Goal: Information Seeking & Learning: Learn about a topic

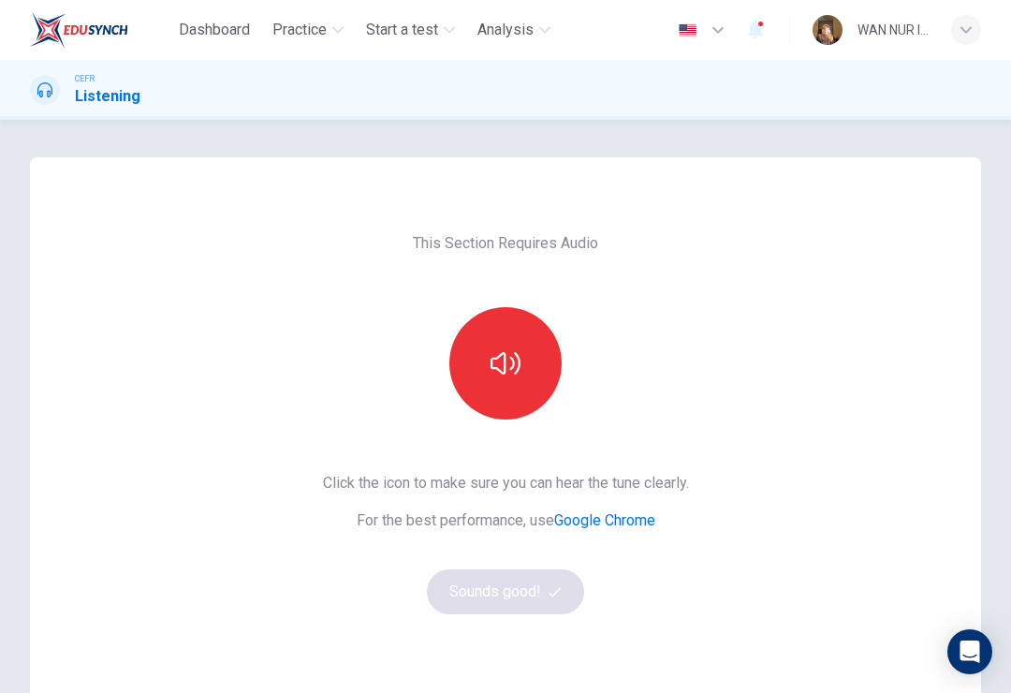
click at [524, 359] on button "button" at bounding box center [505, 363] width 112 height 112
click at [481, 377] on button "button" at bounding box center [505, 363] width 112 height 112
click at [519, 374] on icon "button" at bounding box center [506, 363] width 30 height 30
click at [539, 394] on button "button" at bounding box center [505, 363] width 112 height 112
click at [568, 607] on button "Sounds good!" at bounding box center [505, 591] width 157 height 45
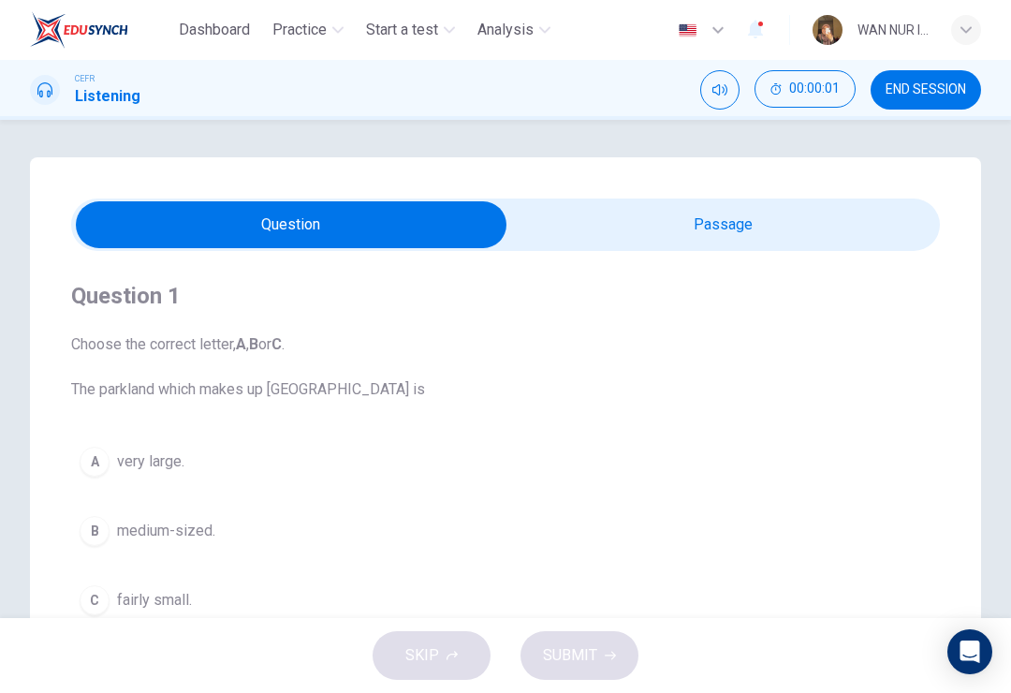
click at [806, 240] on input "checkbox" at bounding box center [291, 224] width 1303 height 47
checkbox input "true"
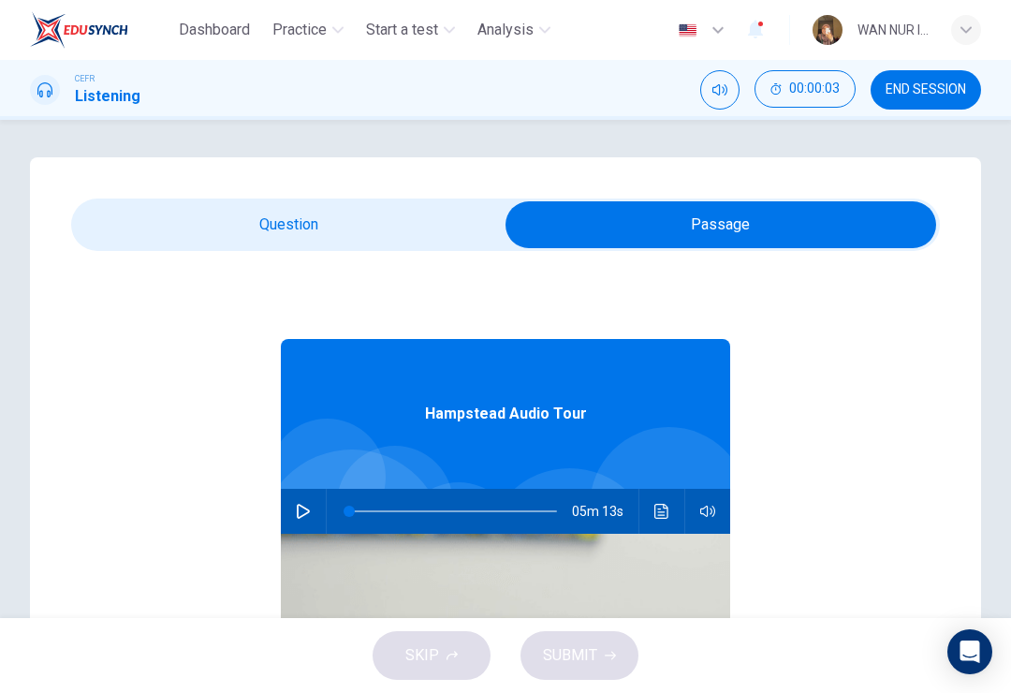
click at [299, 508] on icon "button" at bounding box center [303, 511] width 15 height 15
type input "63"
click at [294, 247] on input "checkbox" at bounding box center [720, 224] width 1303 height 47
checkbox input "false"
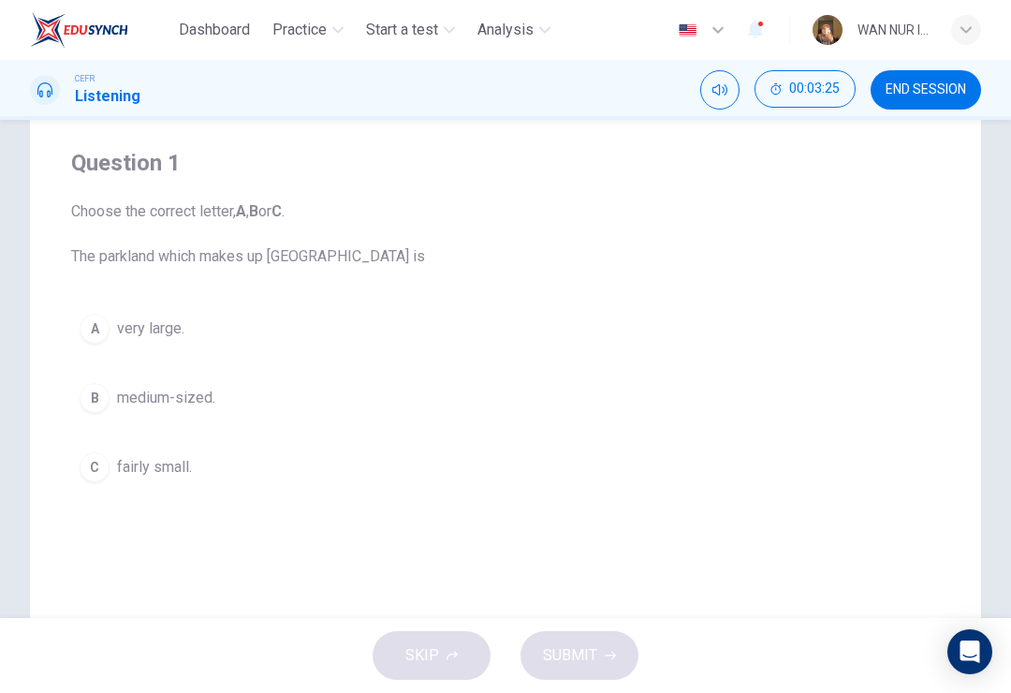
scroll to position [147, 0]
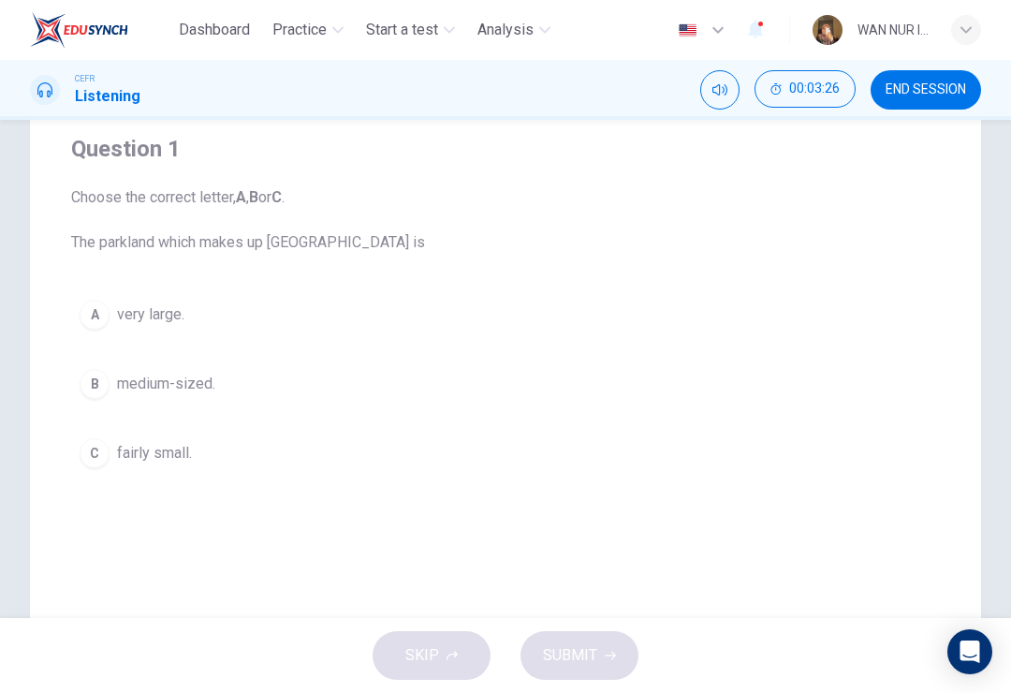
click at [180, 319] on span "very large." at bounding box center [150, 314] width 67 height 22
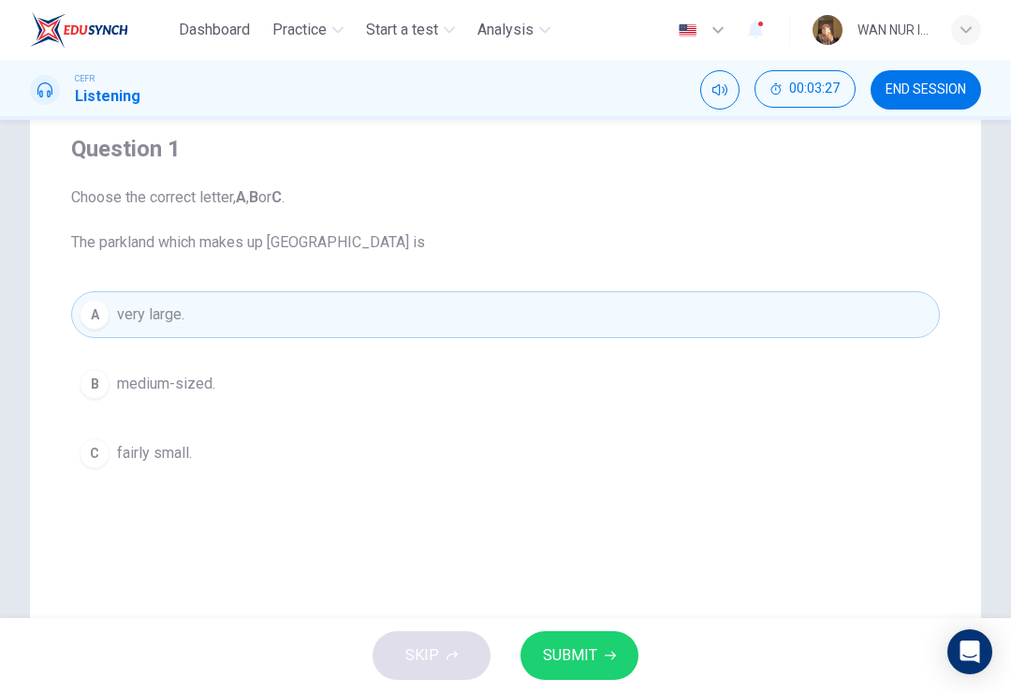
click at [610, 663] on button "SUBMIT" at bounding box center [580, 655] width 118 height 49
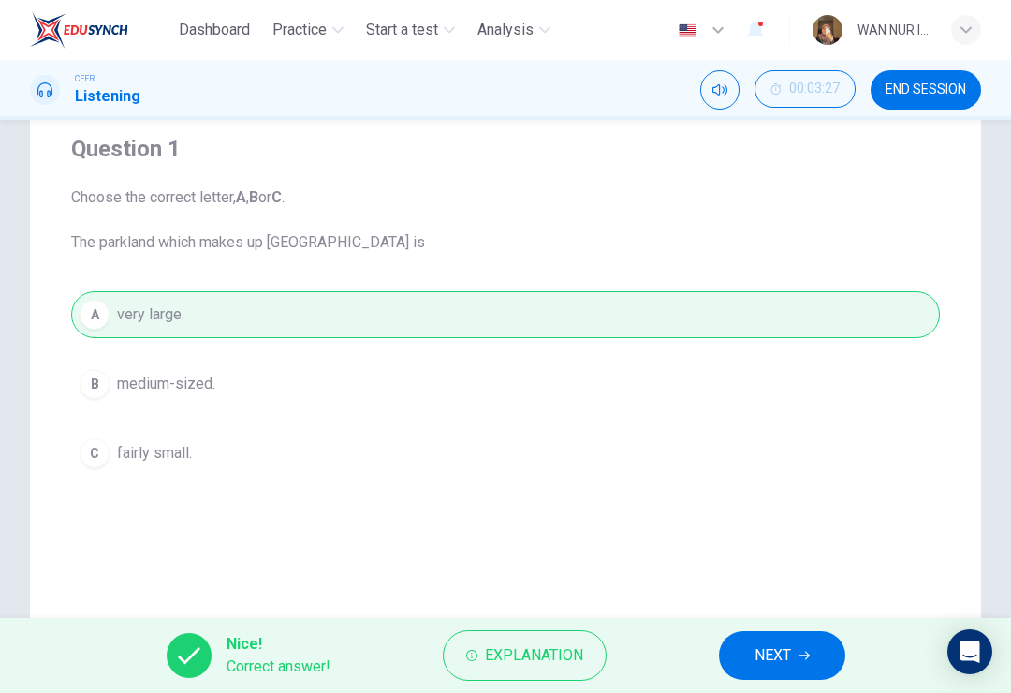
click at [785, 674] on button "NEXT" at bounding box center [782, 655] width 126 height 49
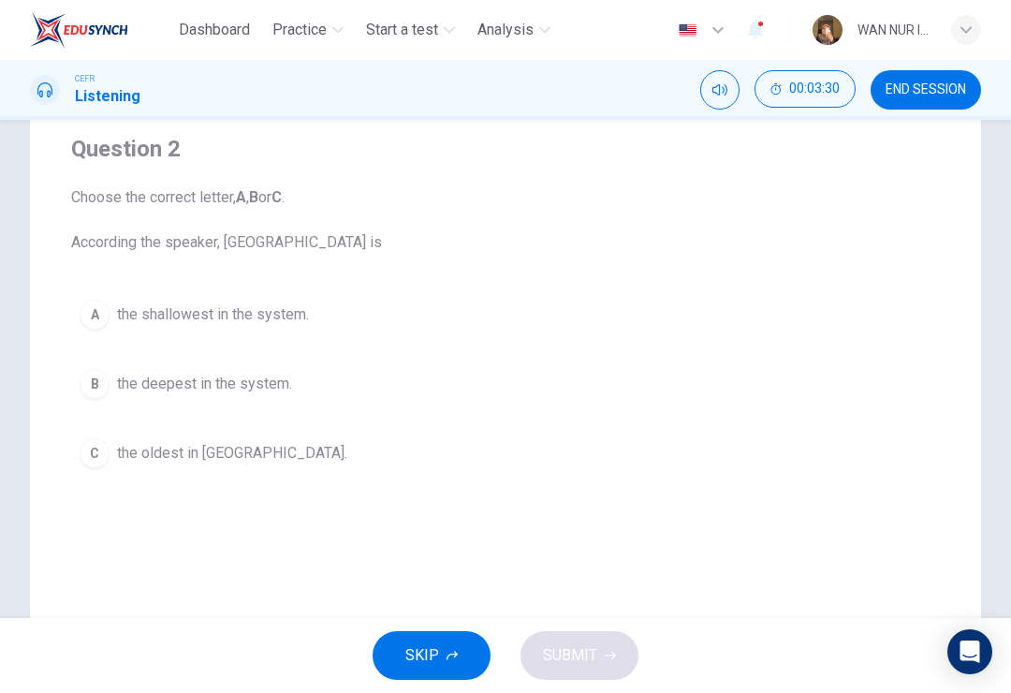
click at [256, 382] on span "the deepest in the system." at bounding box center [204, 384] width 175 height 22
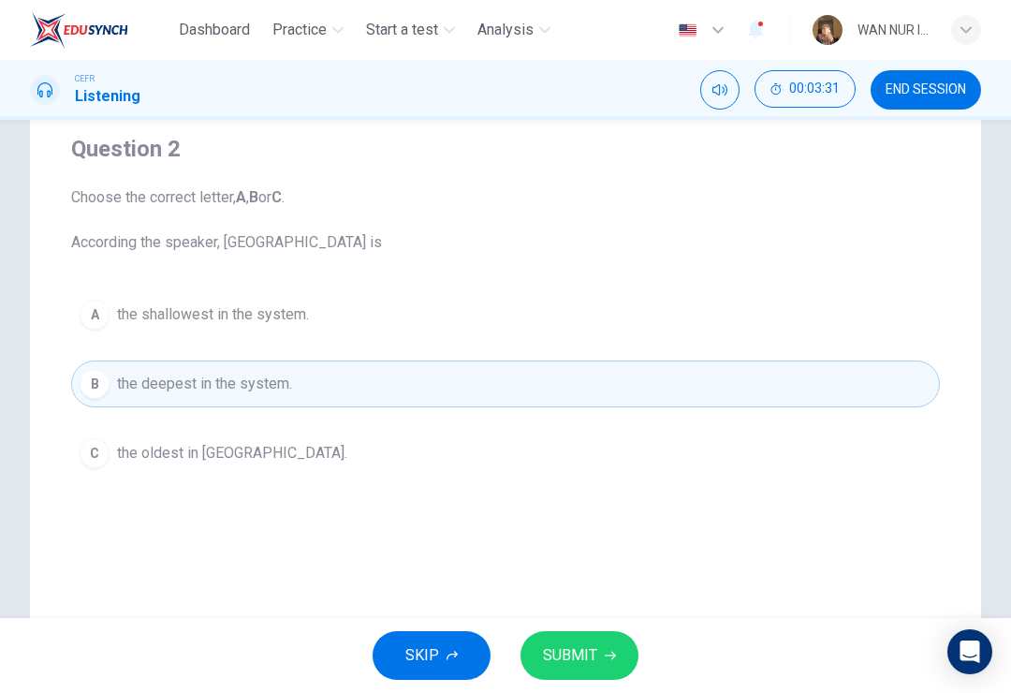
click at [597, 654] on button "SUBMIT" at bounding box center [580, 655] width 118 height 49
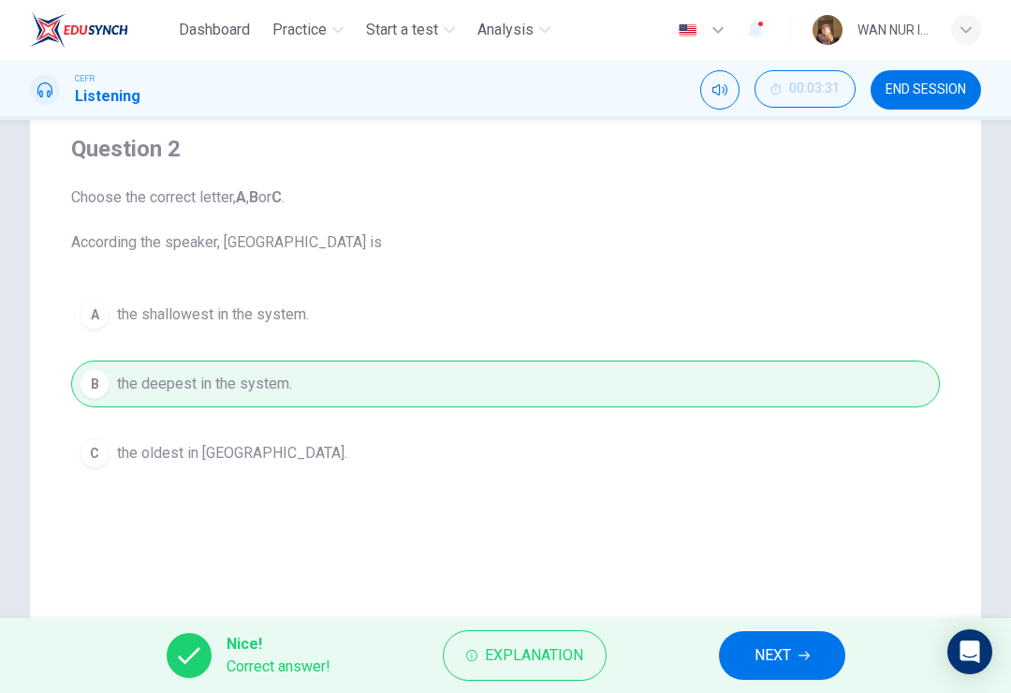
click at [767, 645] on span "NEXT" at bounding box center [773, 655] width 37 height 26
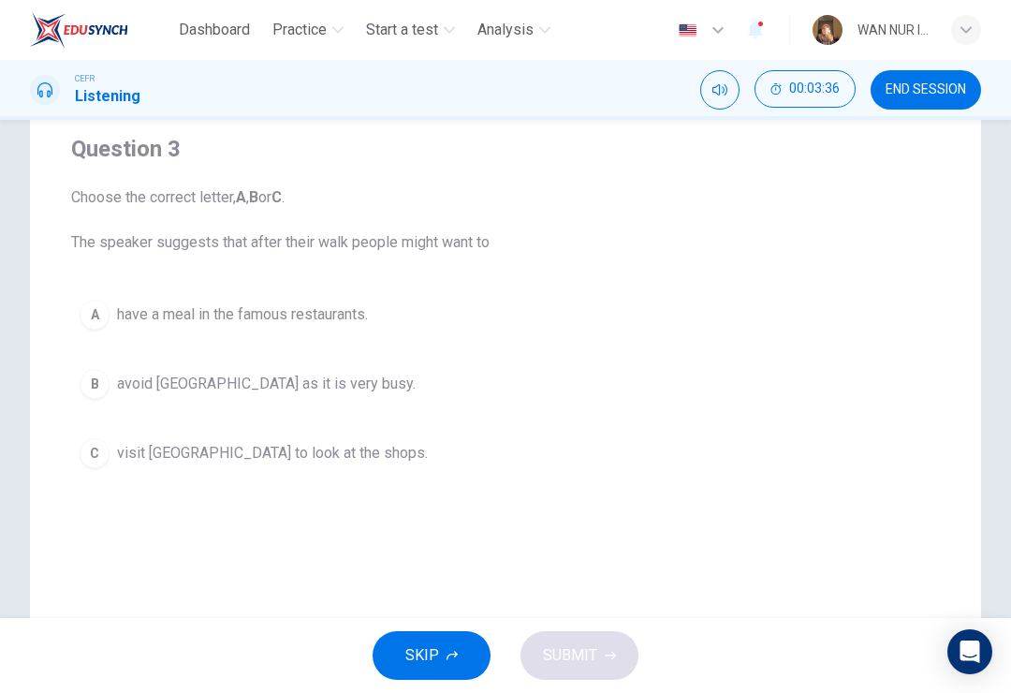
click at [335, 441] on button "C visit [GEOGRAPHIC_DATA] to look at the shops." at bounding box center [505, 453] width 869 height 47
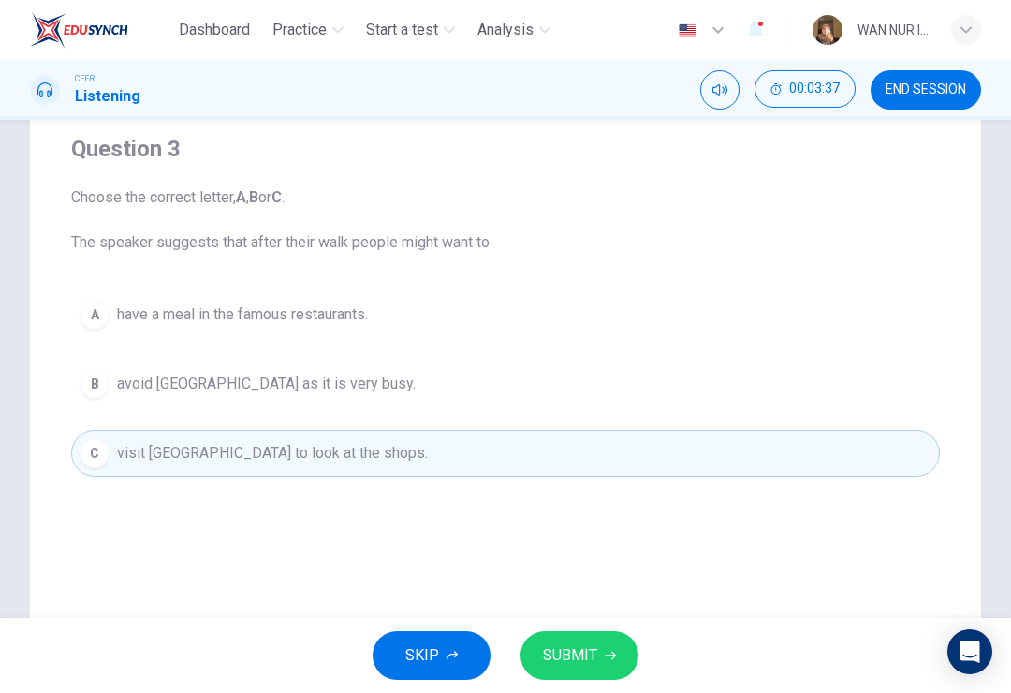
click at [588, 654] on span "SUBMIT" at bounding box center [570, 655] width 54 height 26
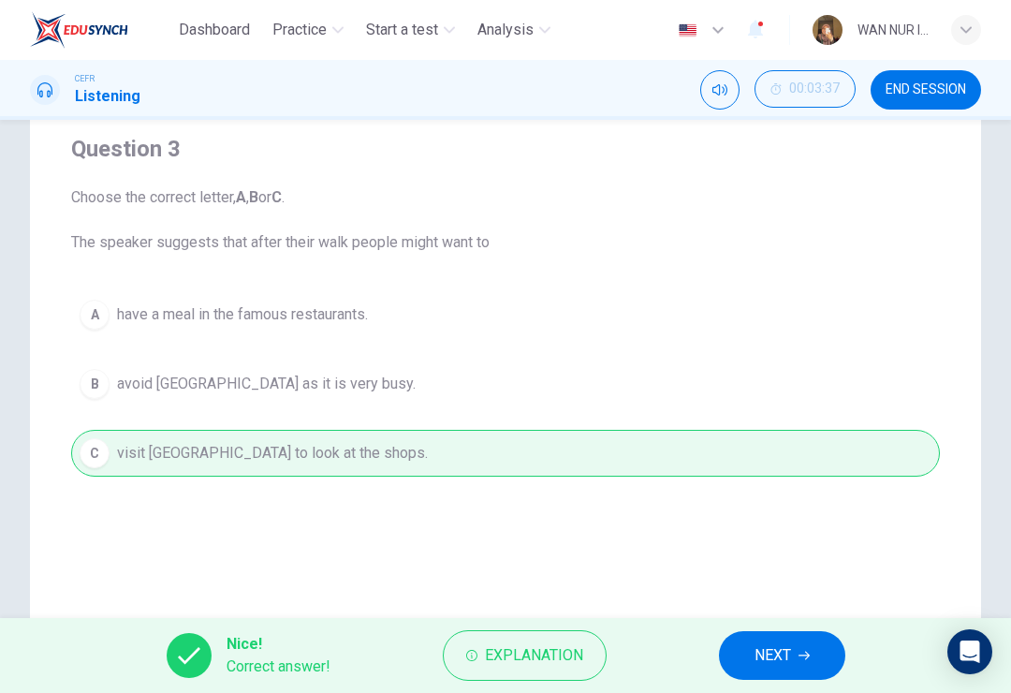
click at [751, 657] on button "NEXT" at bounding box center [782, 655] width 126 height 49
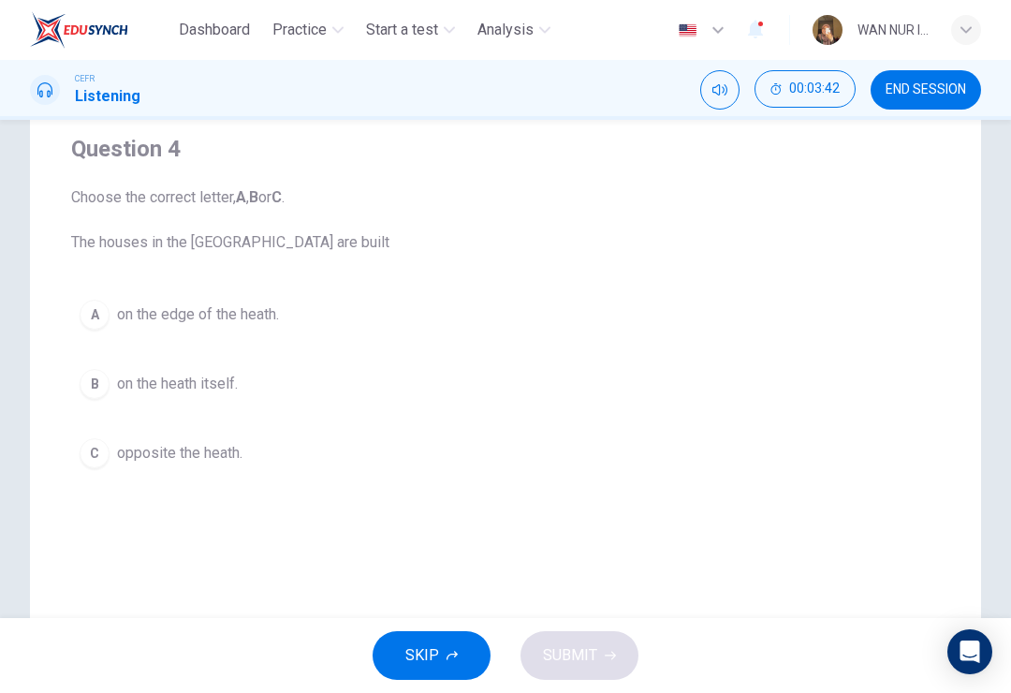
click at [230, 461] on span "opposite the heath." at bounding box center [179, 453] width 125 height 22
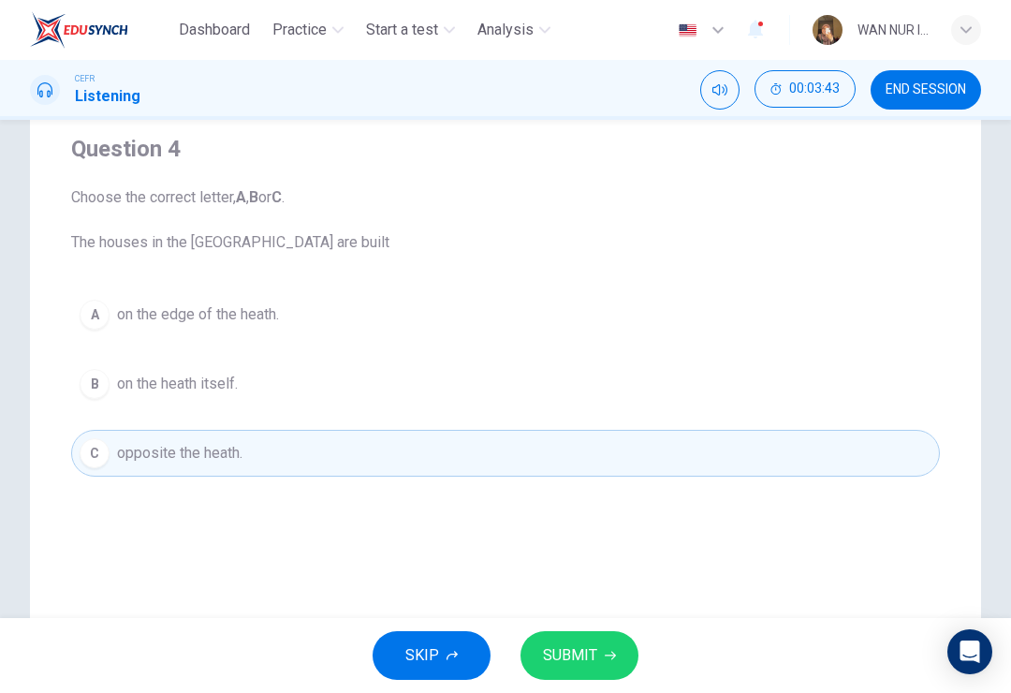
click at [610, 648] on button "SUBMIT" at bounding box center [580, 655] width 118 height 49
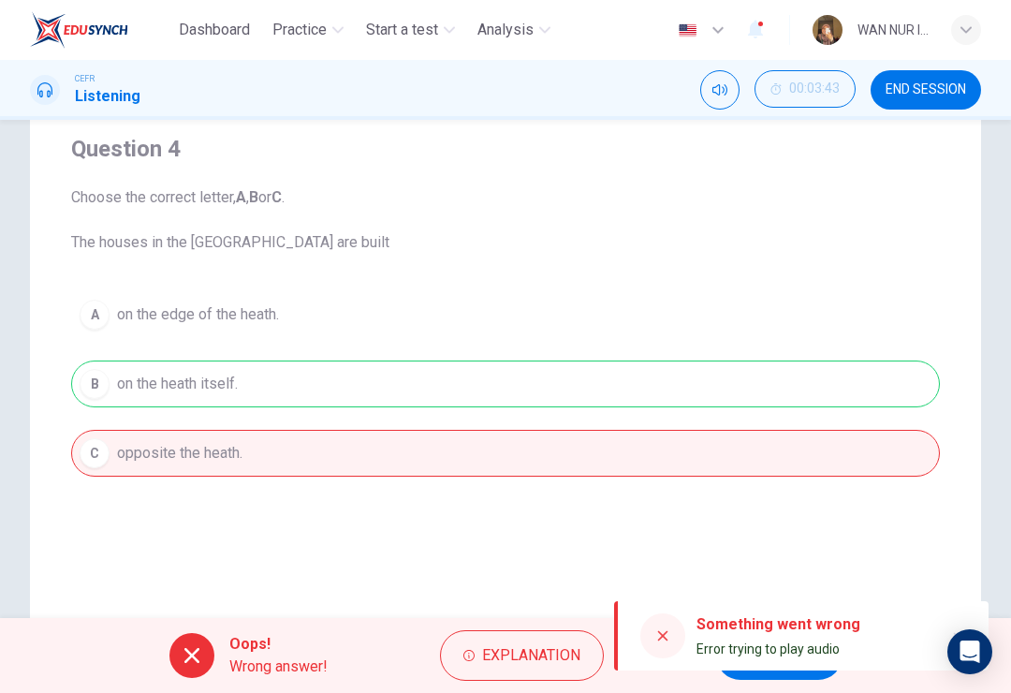
click at [655, 634] on icon at bounding box center [662, 635] width 15 height 15
click at [664, 639] on icon at bounding box center [662, 635] width 15 height 15
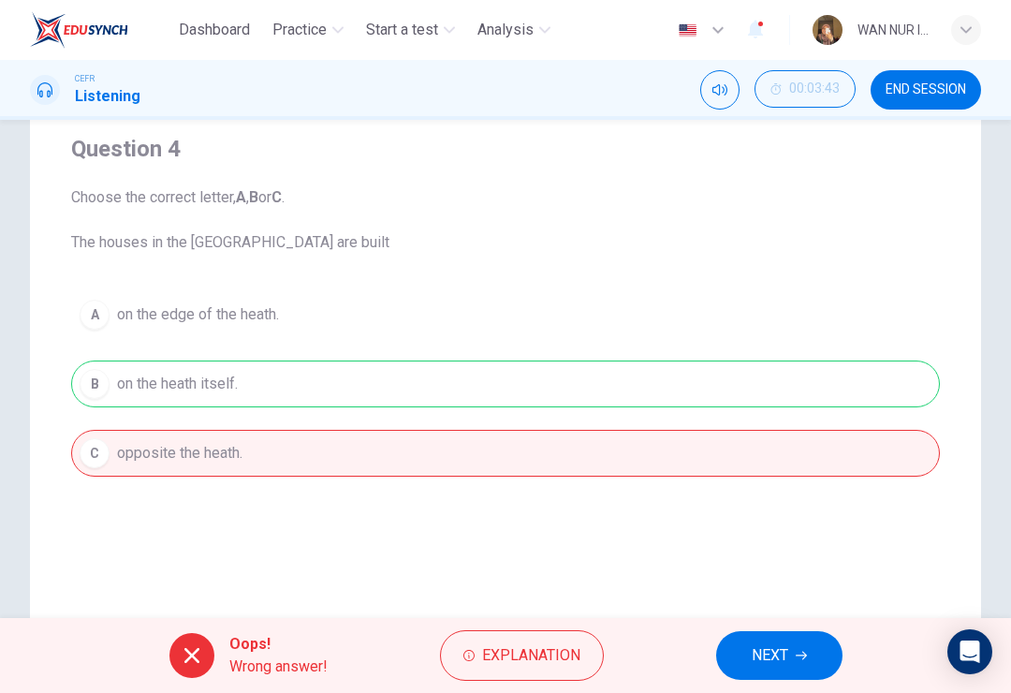
click at [698, 487] on div "Question 4 Choose the correct letter, A , B or C . The houses in the Vale of th…" at bounding box center [505, 305] width 869 height 403
click at [771, 645] on span "NEXT" at bounding box center [770, 655] width 37 height 26
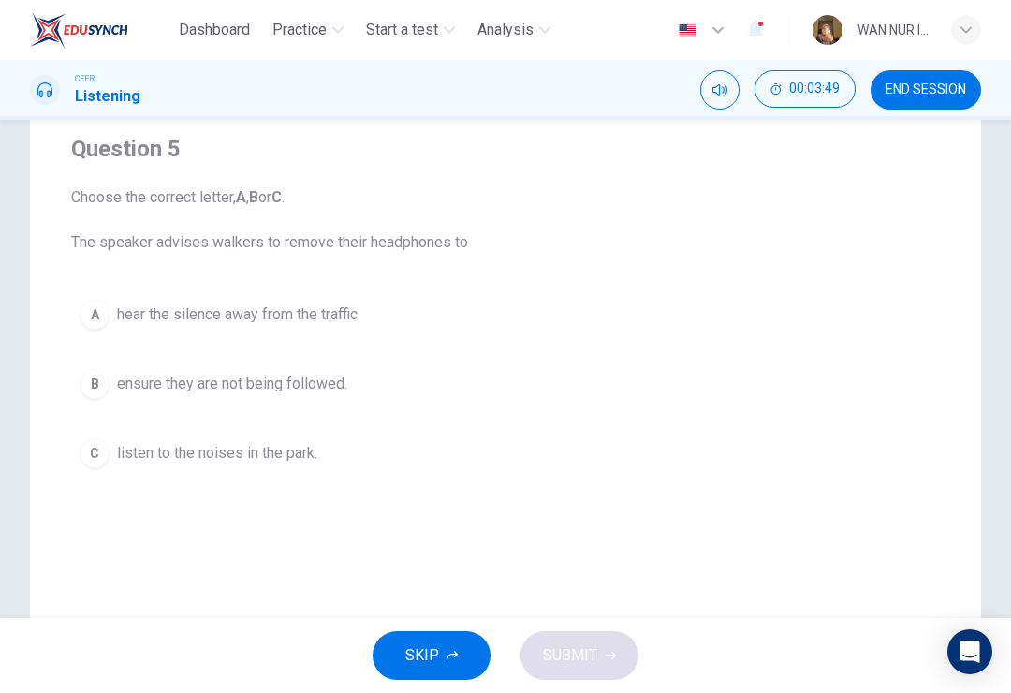
click at [282, 451] on span "listen to the noises in the park." at bounding box center [217, 453] width 200 height 22
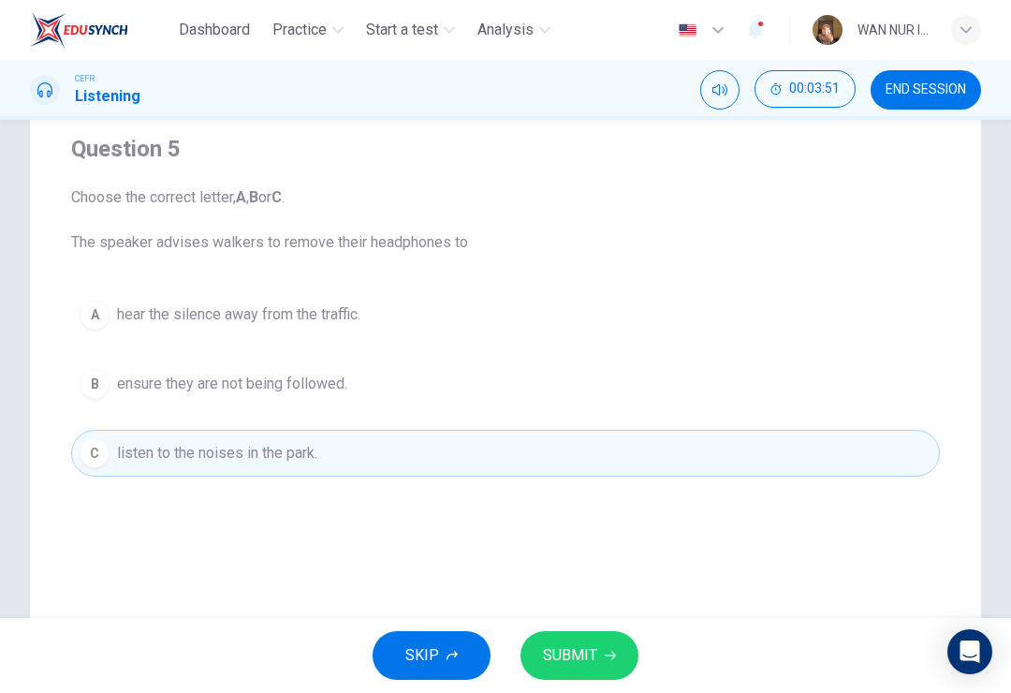
click at [595, 652] on span "SUBMIT" at bounding box center [570, 655] width 54 height 26
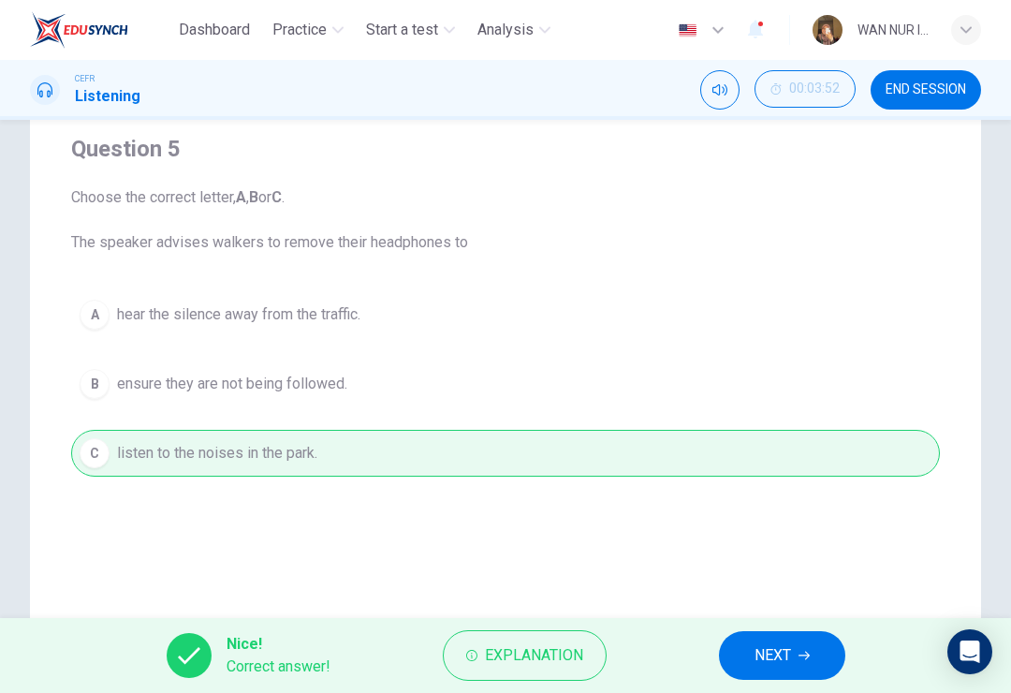
click at [789, 659] on span "NEXT" at bounding box center [773, 655] width 37 height 26
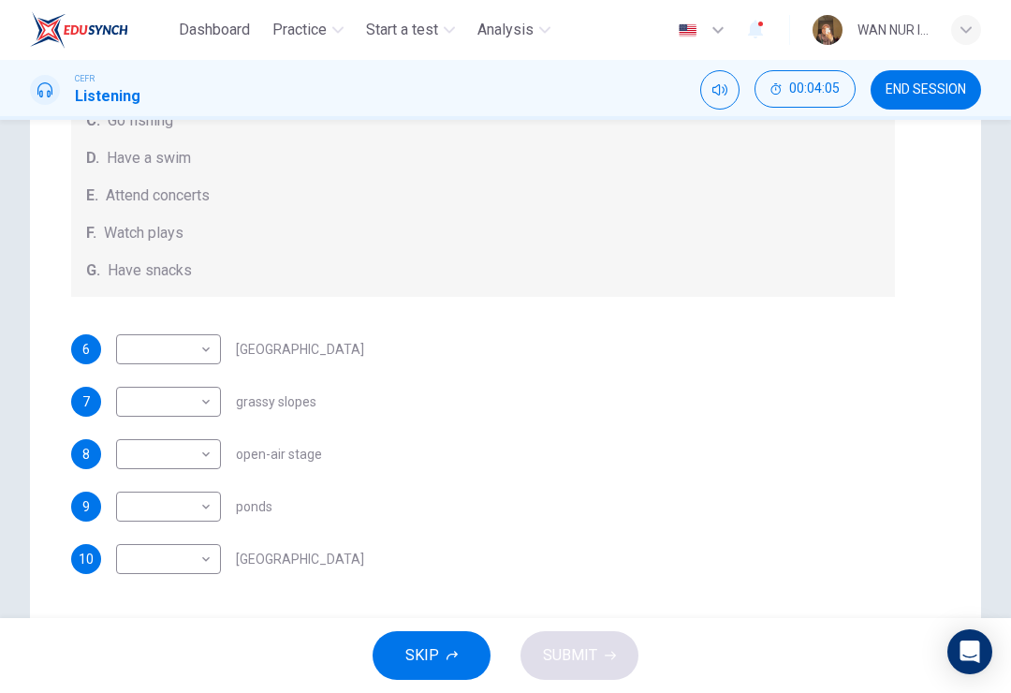
scroll to position [265, 0]
click at [146, 468] on body "Dashboard Practice Start a test Analysis English en ​ WAN NUR ISTASYAR [PERSON_…" at bounding box center [505, 346] width 1011 height 693
click at [132, 602] on li "E" at bounding box center [168, 603] width 105 height 30
type input "E"
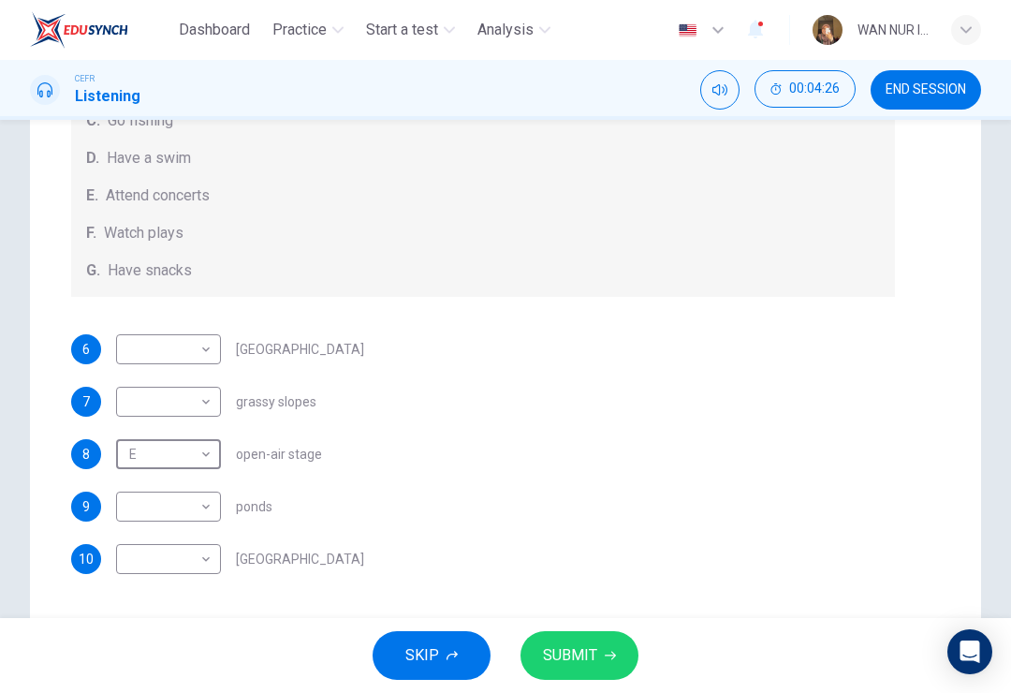
click at [784, 551] on div "10 ​ ​ [GEOGRAPHIC_DATA]" at bounding box center [483, 559] width 824 height 30
click at [146, 515] on body "Dashboard Practice Start a test Analysis English en ​ WAN NUR ISTASYAR [PERSON_…" at bounding box center [505, 346] width 1011 height 693
click at [138, 572] on li "D" at bounding box center [168, 573] width 105 height 30
type input "D"
click at [159, 568] on body "Dashboard Practice Start a test Analysis English en ​ WAN NUR ISTASYAR [PERSON_…" at bounding box center [505, 346] width 1011 height 693
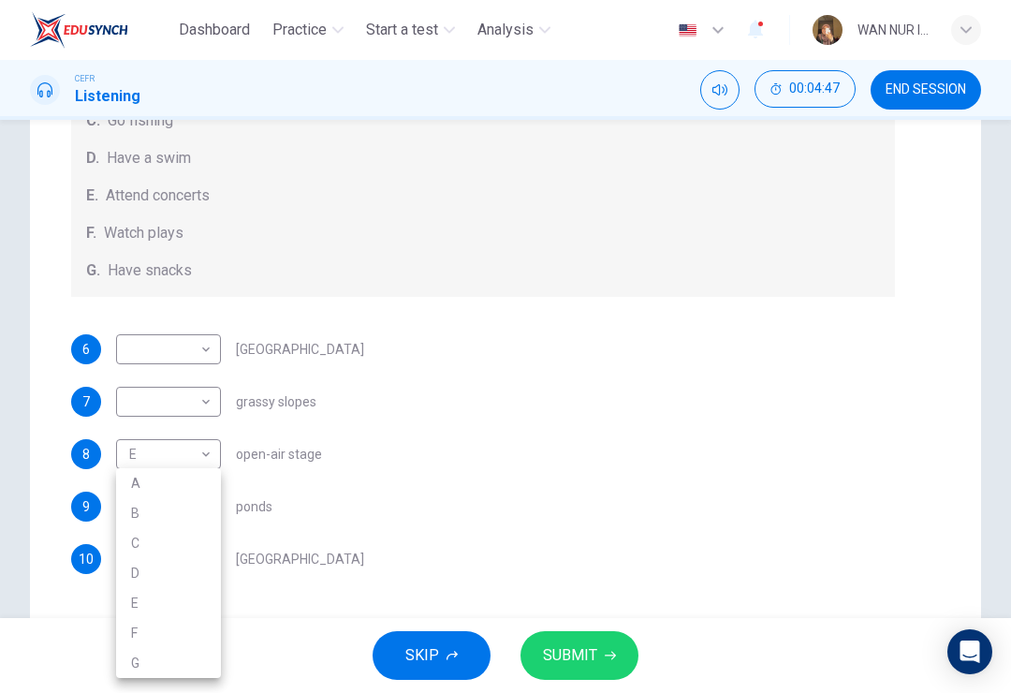
click at [137, 520] on li "B" at bounding box center [168, 513] width 105 height 30
type input "B"
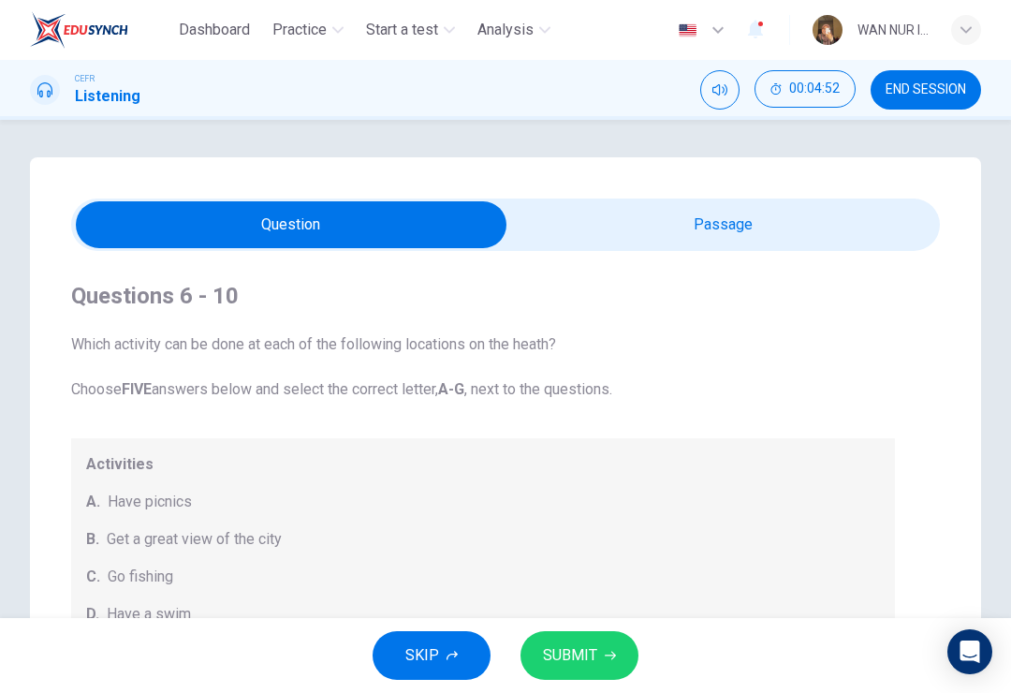
scroll to position [0, 0]
click at [789, 228] on input "checkbox" at bounding box center [291, 224] width 1303 height 47
checkbox input "true"
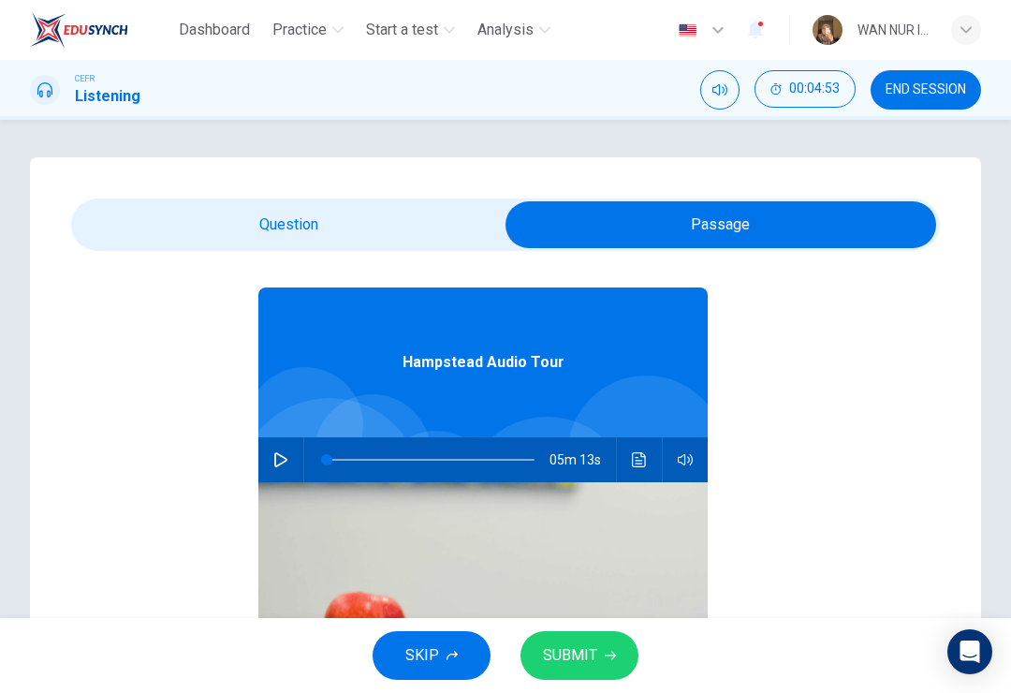
scroll to position [58, 0]
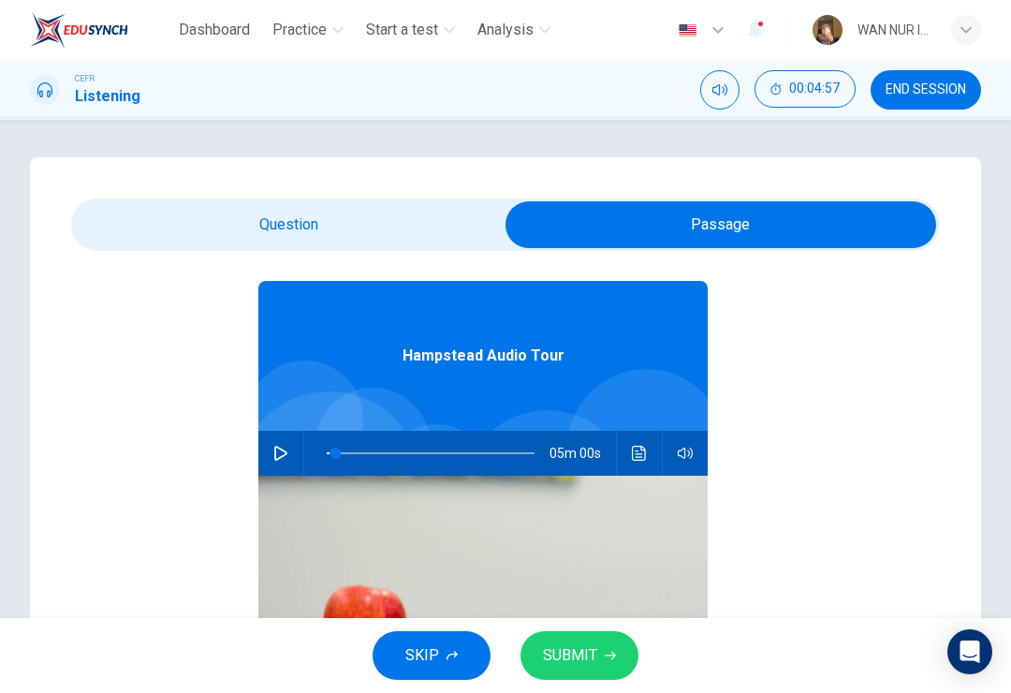
type input "70"
click at [341, 458] on span at bounding box center [335, 453] width 11 height 11
click at [285, 451] on icon "button" at bounding box center [280, 453] width 13 height 15
click at [154, 221] on input "checkbox" at bounding box center [720, 224] width 1303 height 47
checkbox input "false"
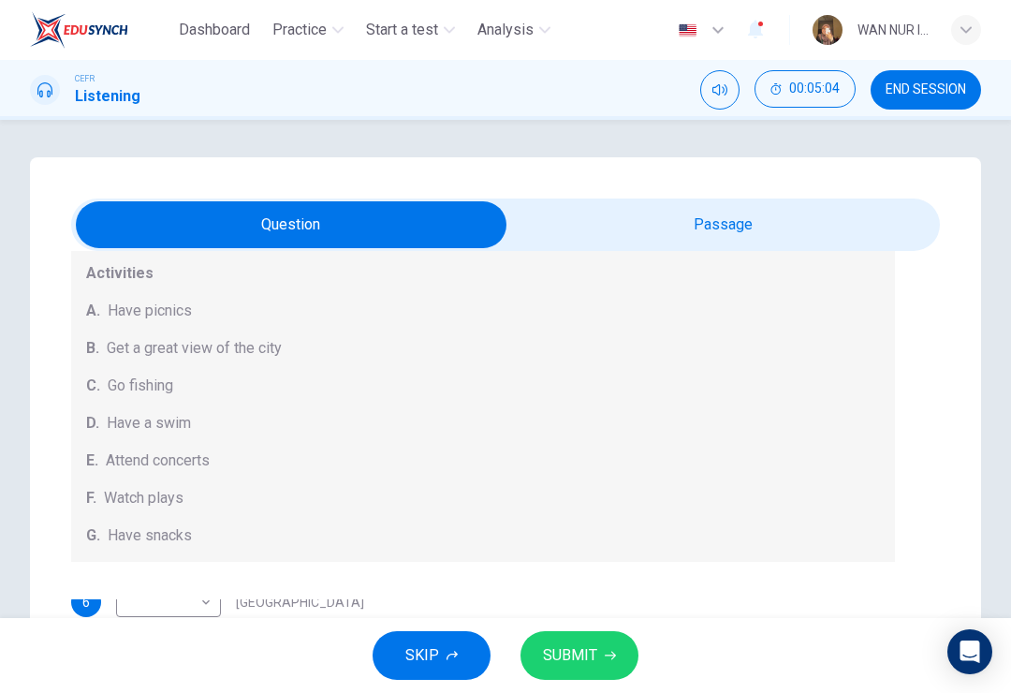
scroll to position [0, 0]
type input "72"
click at [786, 232] on input "checkbox" at bounding box center [291, 224] width 1303 height 47
checkbox input "true"
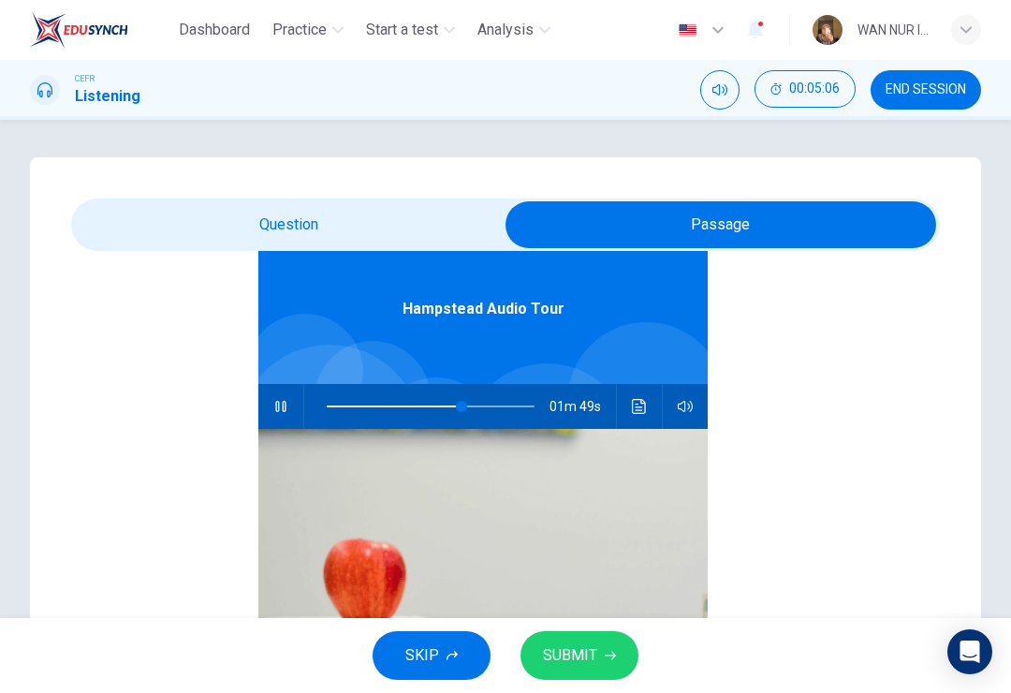
click at [462, 406] on span at bounding box center [461, 406] width 11 height 11
type input "65"
click at [130, 224] on input "checkbox" at bounding box center [720, 224] width 1303 height 47
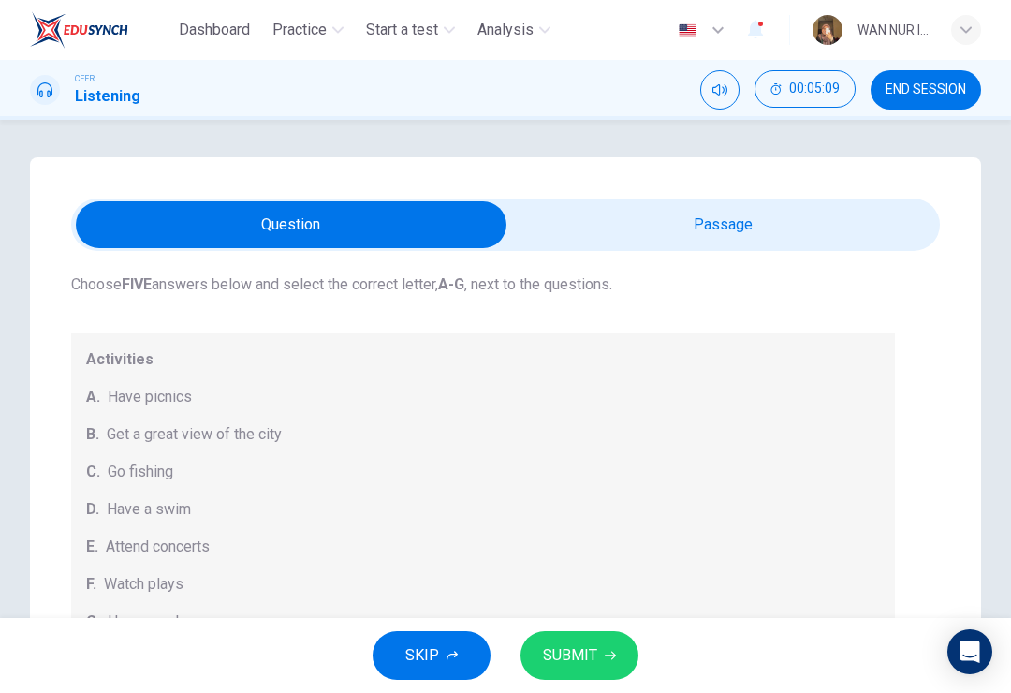
checkbox input "true"
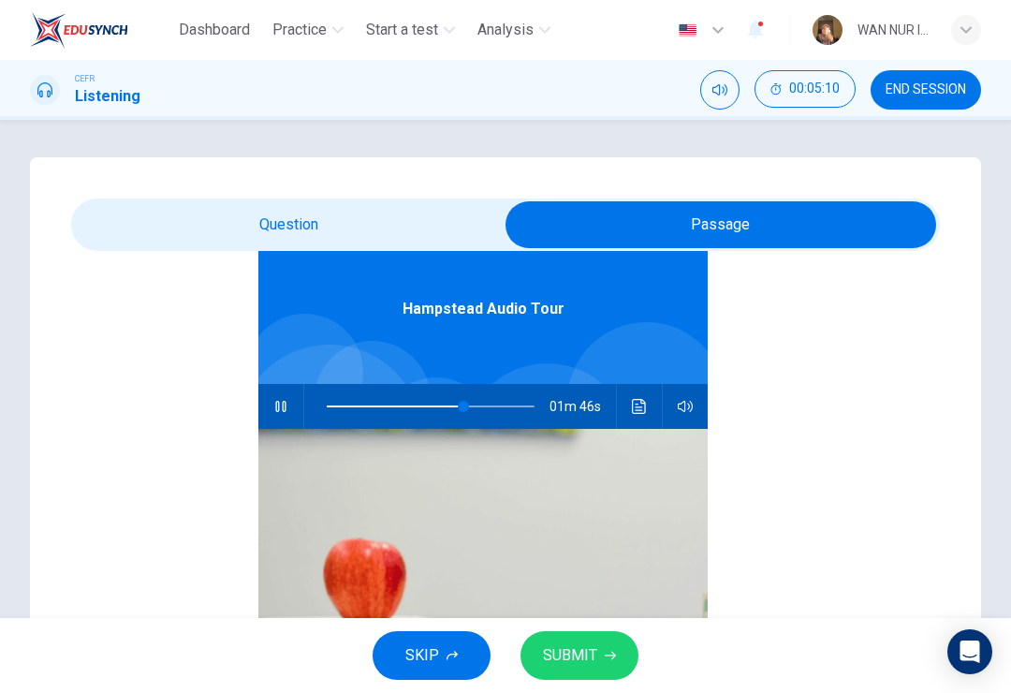
type input "66"
click at [114, 214] on input "checkbox" at bounding box center [720, 224] width 1303 height 47
checkbox input "false"
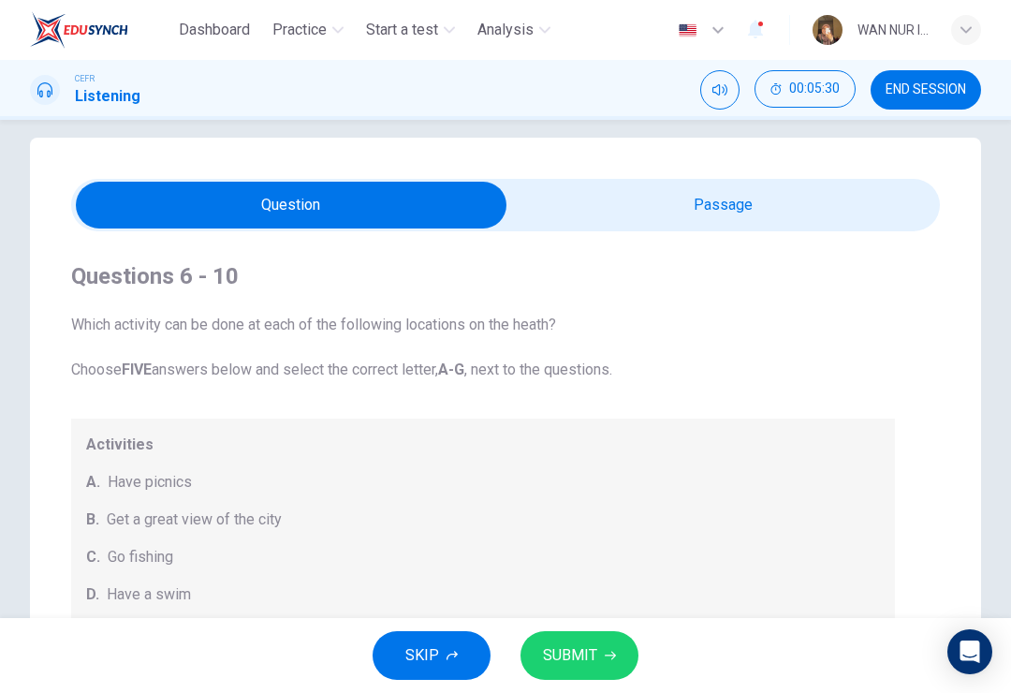
scroll to position [19, 0]
type input "73"
click at [742, 220] on input "checkbox" at bounding box center [291, 206] width 1303 height 47
checkbox input "true"
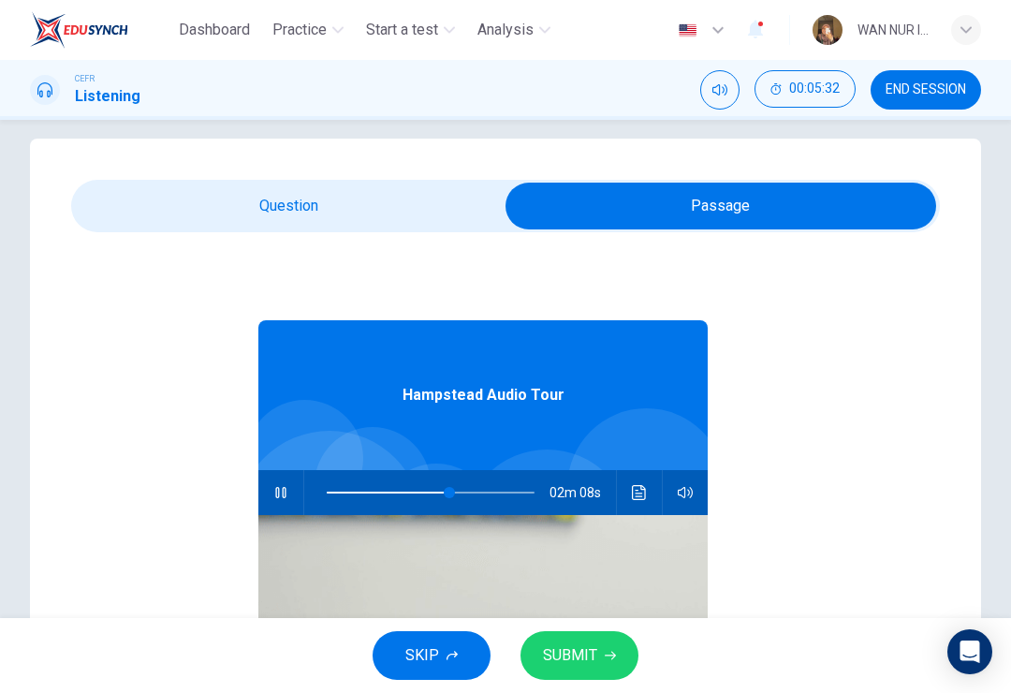
click at [450, 493] on span at bounding box center [449, 492] width 11 height 11
click at [395, 495] on span at bounding box center [393, 492] width 11 height 11
type input "33"
click at [140, 219] on input "checkbox" at bounding box center [720, 206] width 1303 height 47
checkbox input "false"
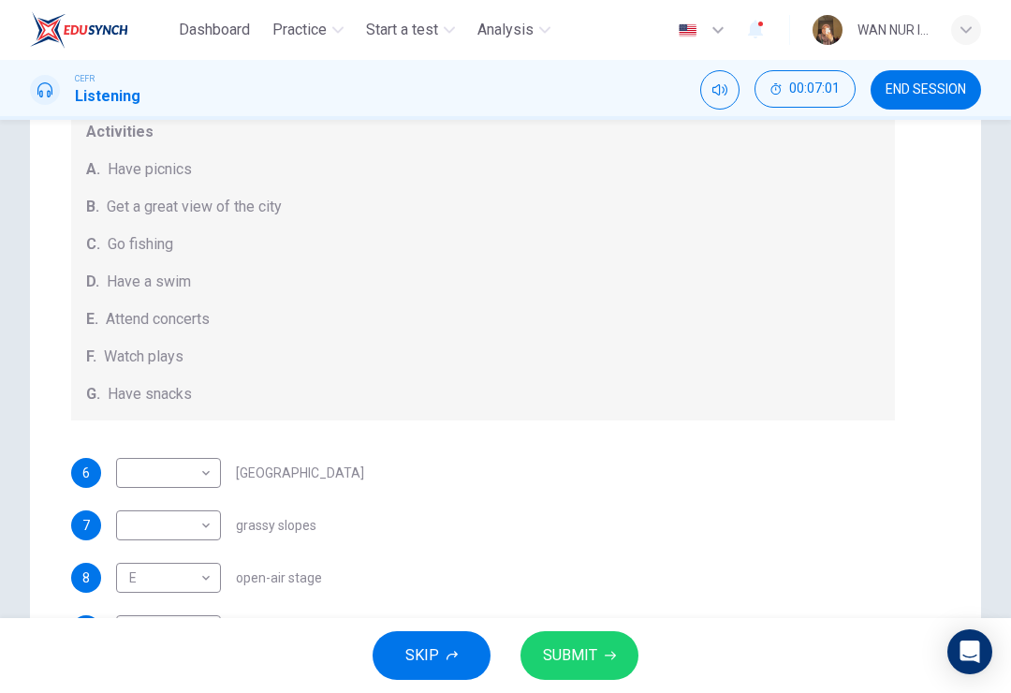
scroll to position [0, 0]
click at [139, 470] on body "Dashboard Practice Start a test Analysis English en ​ WAN NUR ISTASYAR [PERSON_…" at bounding box center [505, 346] width 1011 height 693
click at [137, 661] on li "G" at bounding box center [168, 663] width 105 height 30
type input "G"
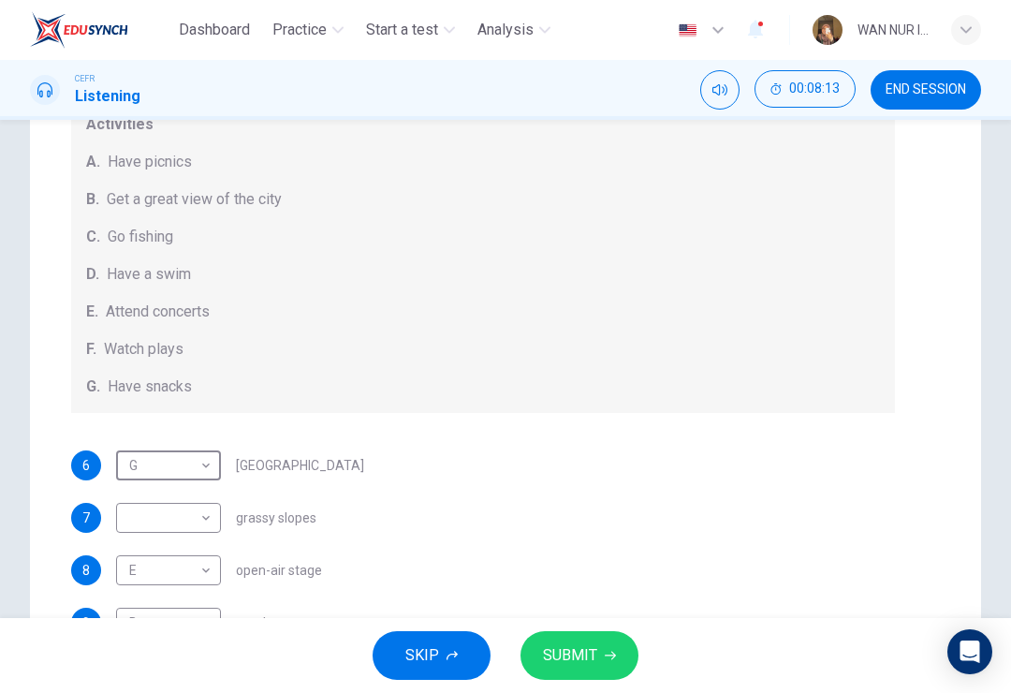
click at [142, 521] on body "Dashboard Practice Start a test Analysis English en ​ WAN NUR ISTASYAR [PERSON_…" at bounding box center [505, 346] width 1011 height 693
click at [139, 486] on li "A" at bounding box center [168, 483] width 105 height 30
type input "A"
click at [610, 659] on icon "button" at bounding box center [610, 656] width 11 height 8
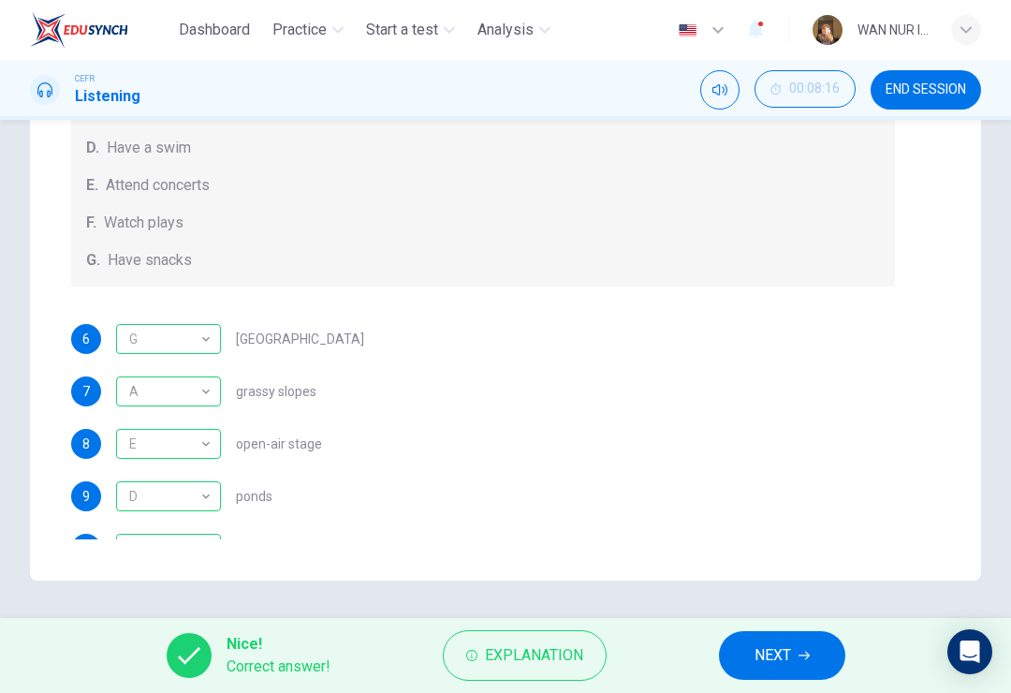
scroll to position [330, 0]
click at [785, 661] on span "NEXT" at bounding box center [773, 655] width 37 height 26
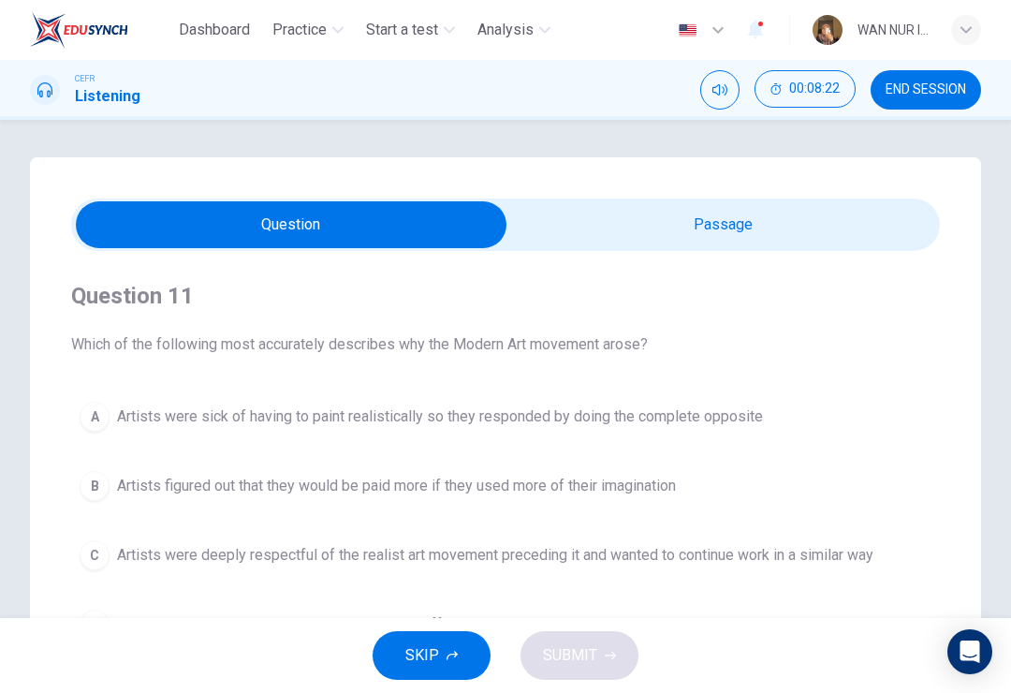
scroll to position [0, 0]
click at [845, 228] on input "checkbox" at bounding box center [291, 224] width 1303 height 47
checkbox input "true"
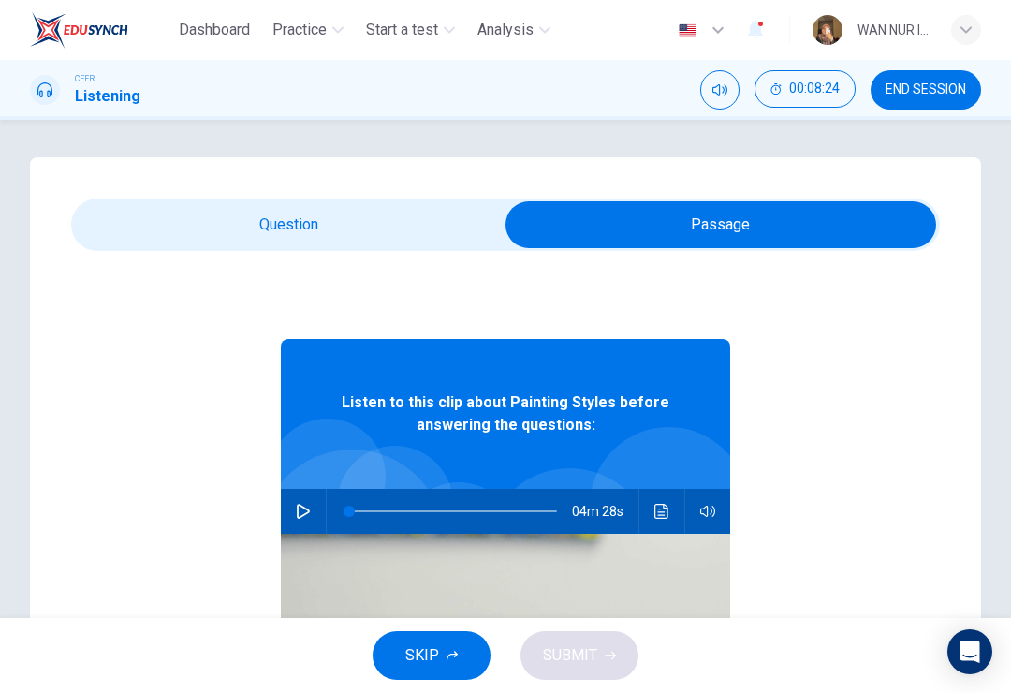
click at [301, 499] on button "button" at bounding box center [303, 511] width 30 height 45
type input "9"
click at [425, 223] on input "checkbox" at bounding box center [720, 224] width 1303 height 47
checkbox input "false"
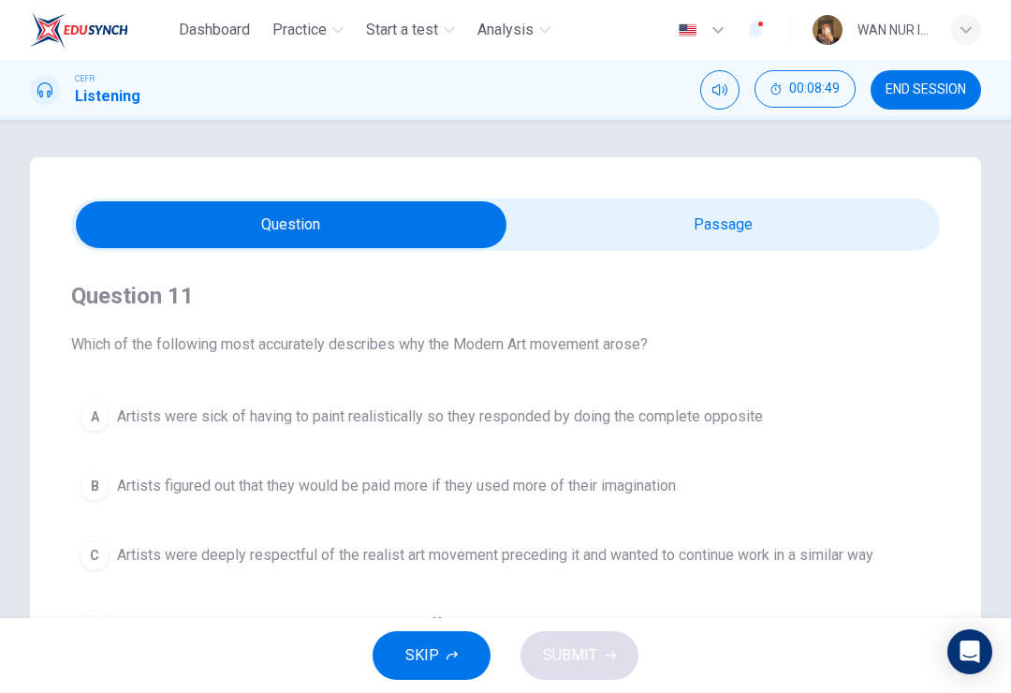
type input "9"
click at [562, 225] on input "checkbox" at bounding box center [291, 224] width 1303 height 47
checkbox input "true"
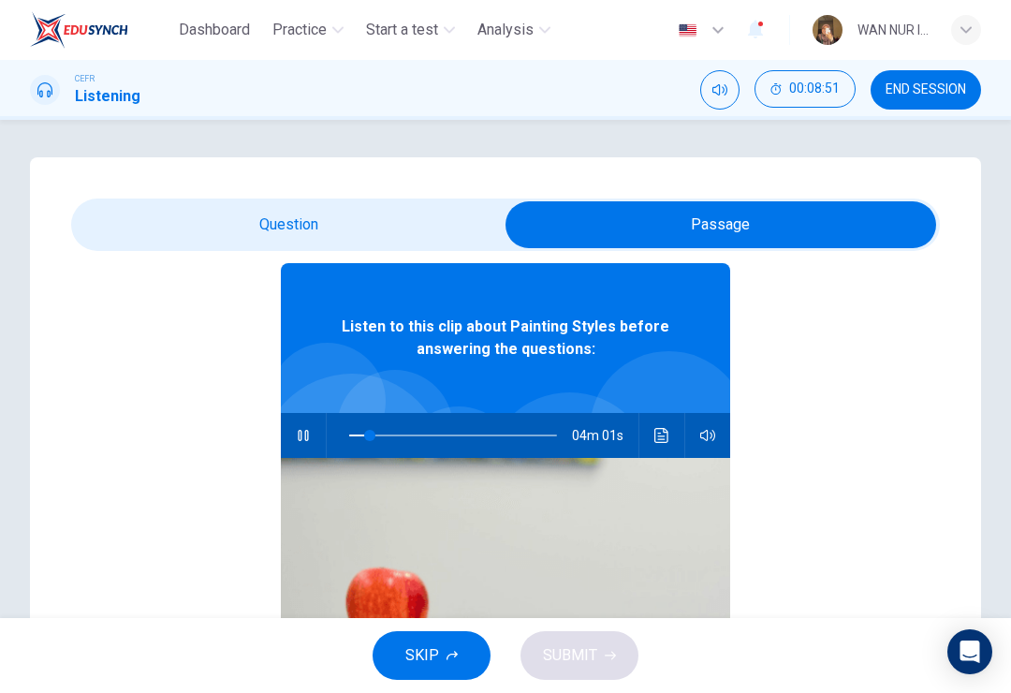
scroll to position [78, 0]
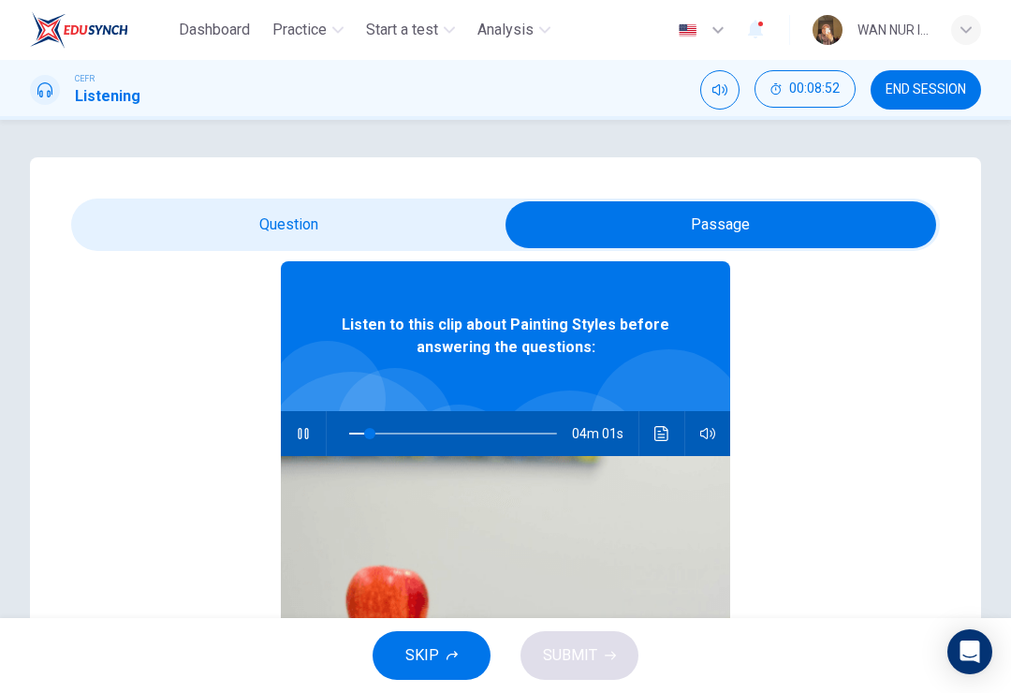
type input "10"
click at [449, 222] on input "checkbox" at bounding box center [720, 224] width 1303 height 47
checkbox input "false"
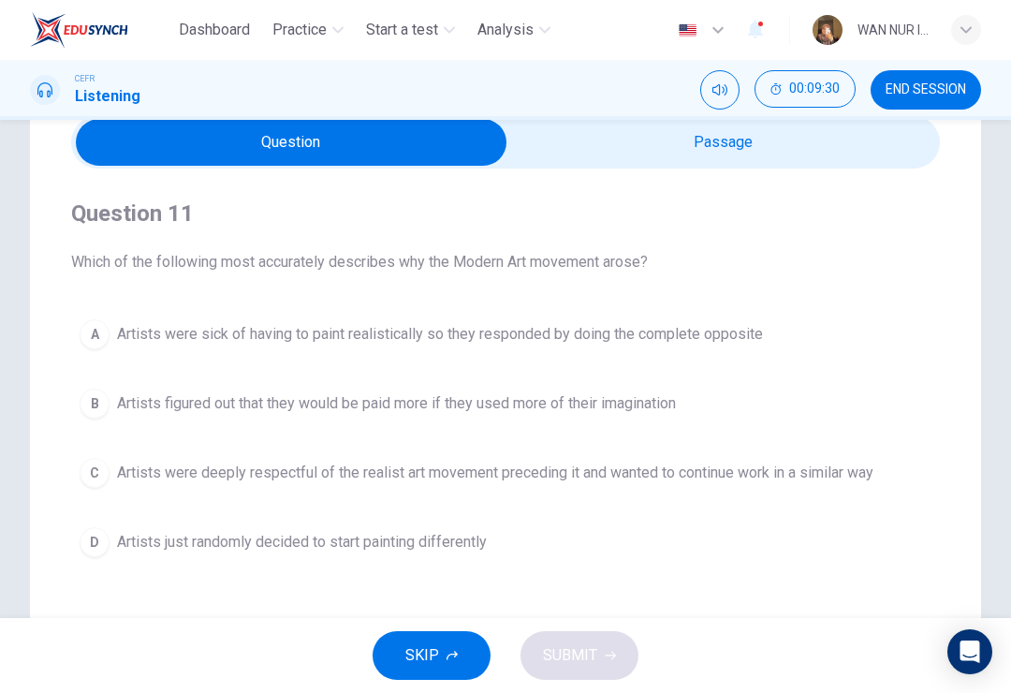
scroll to position [91, 0]
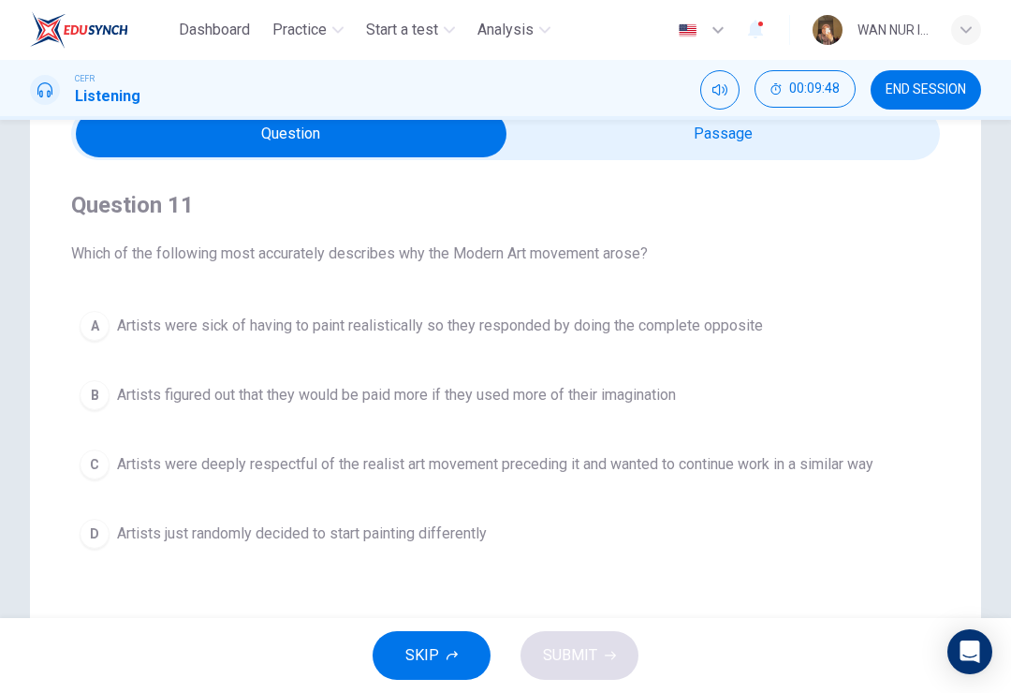
click at [94, 442] on button "C Artists were deeply respectful of the realist art movement preceding it and w…" at bounding box center [505, 464] width 869 height 47
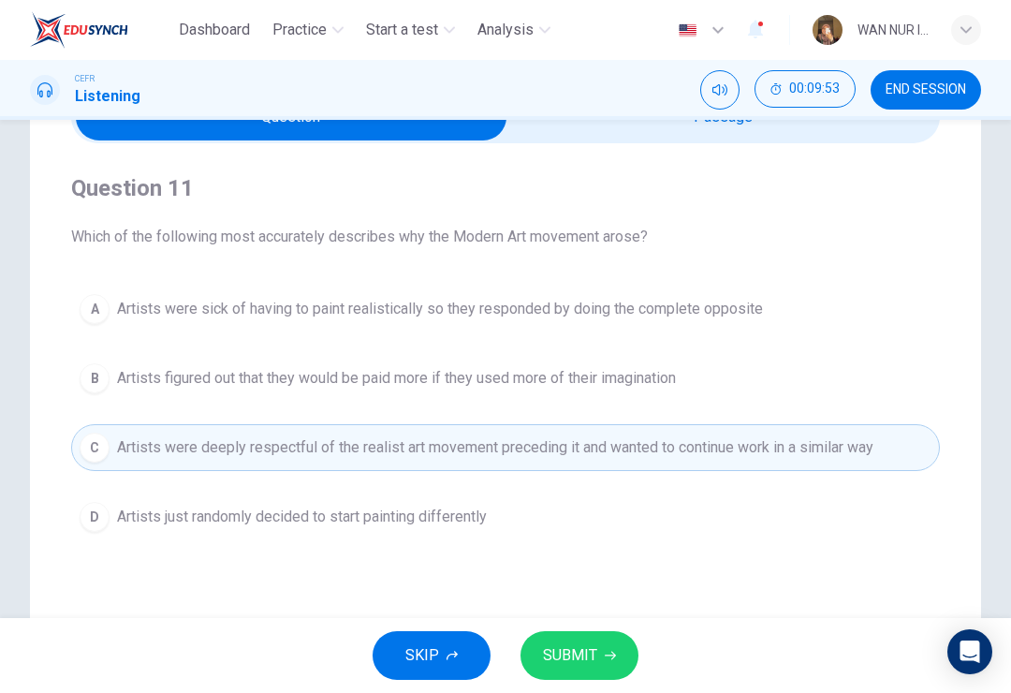
scroll to position [113, 0]
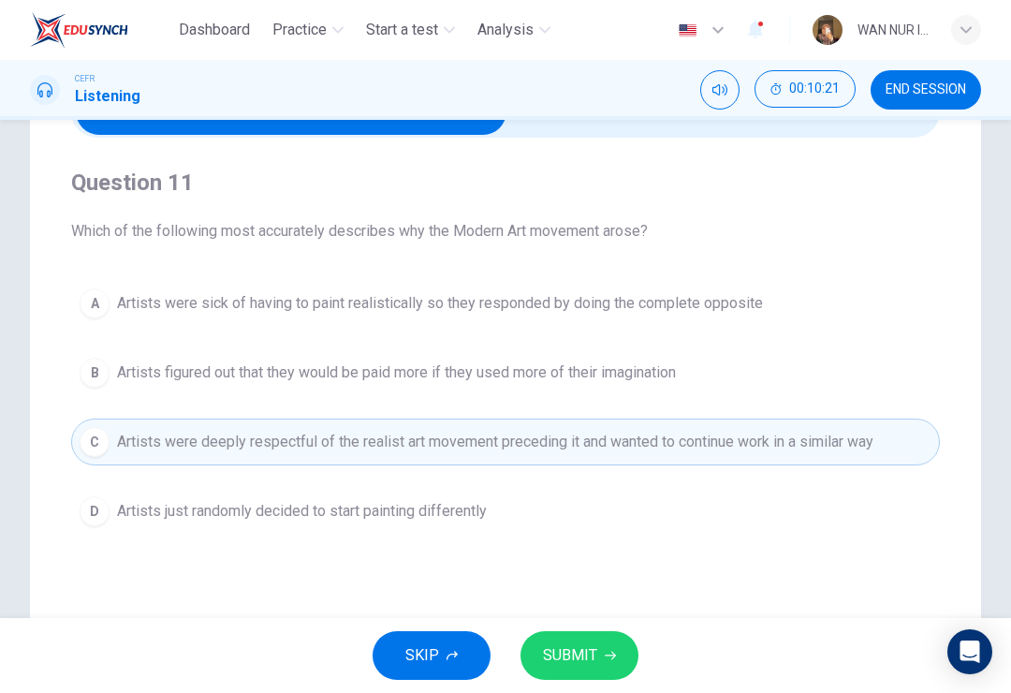
click at [573, 655] on span "SUBMIT" at bounding box center [570, 655] width 54 height 26
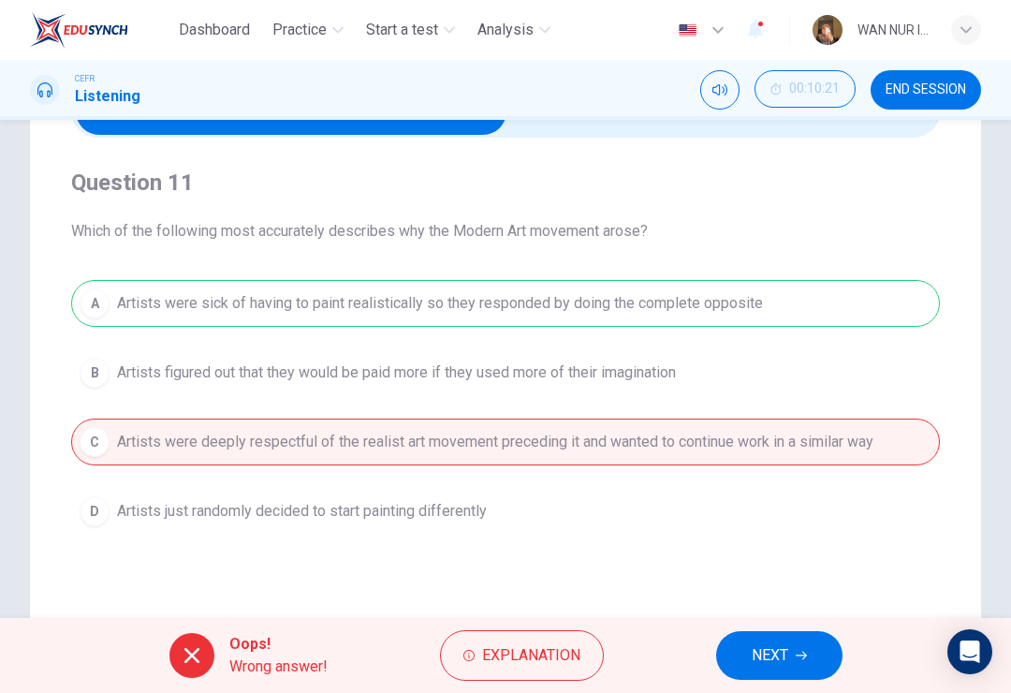
click at [799, 657] on icon "button" at bounding box center [801, 655] width 11 height 11
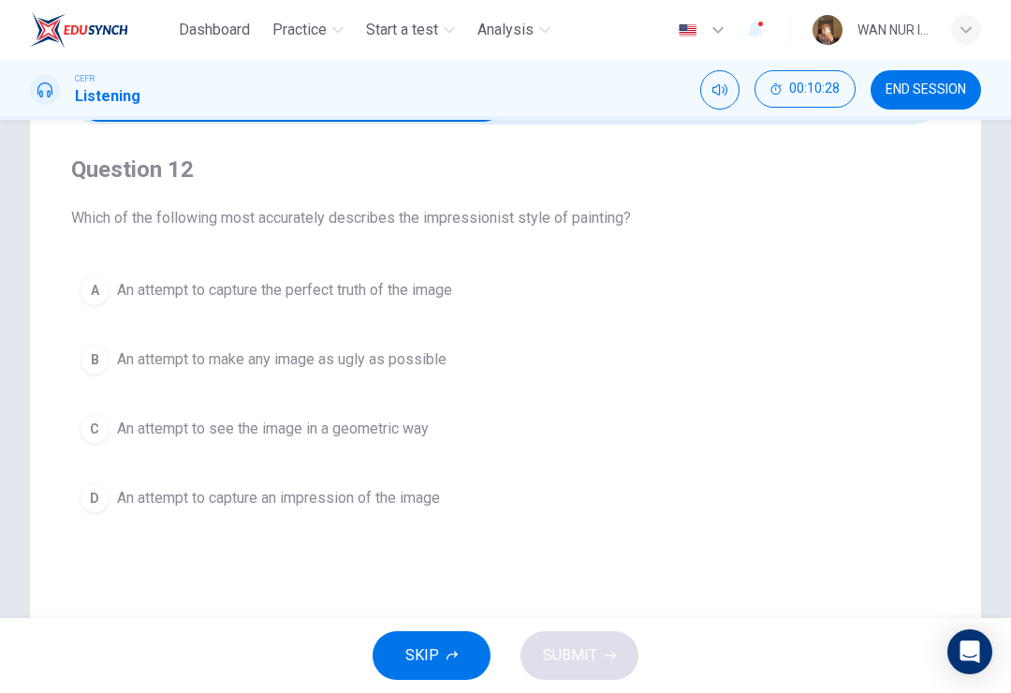
scroll to position [128, 0]
click at [81, 499] on div "D" at bounding box center [95, 496] width 30 height 30
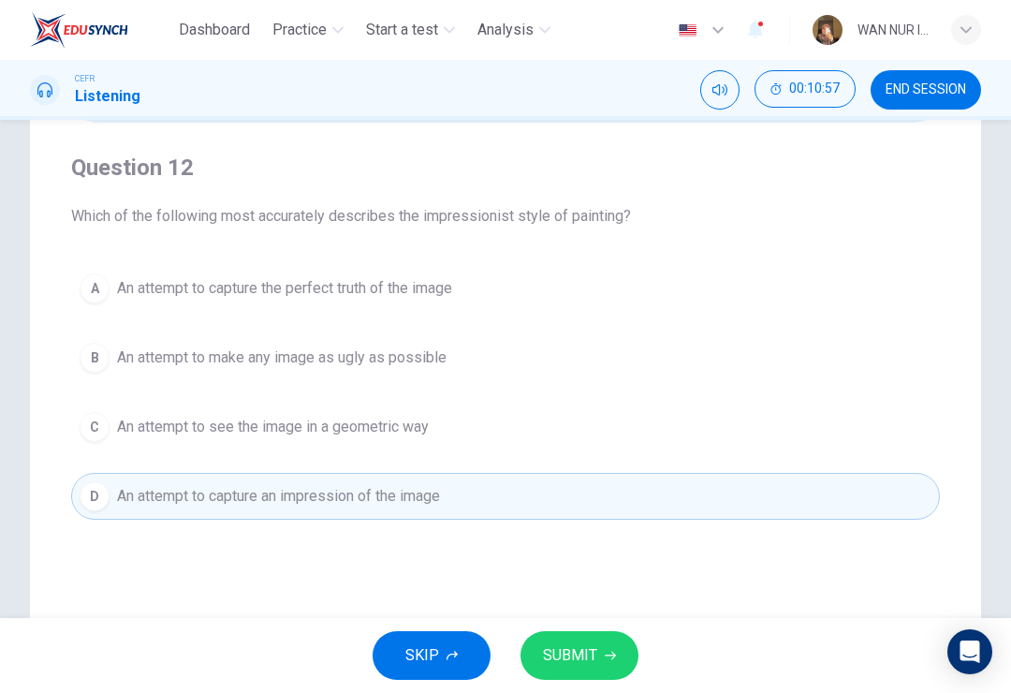
click at [580, 661] on span "SUBMIT" at bounding box center [570, 655] width 54 height 26
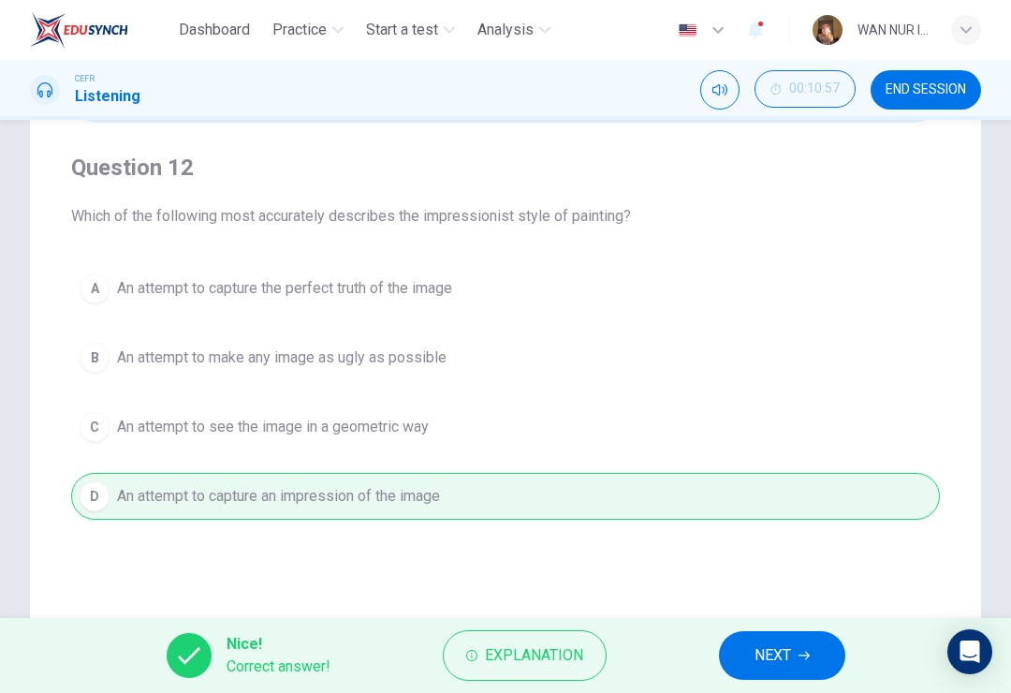
click at [773, 649] on span "NEXT" at bounding box center [773, 655] width 37 height 26
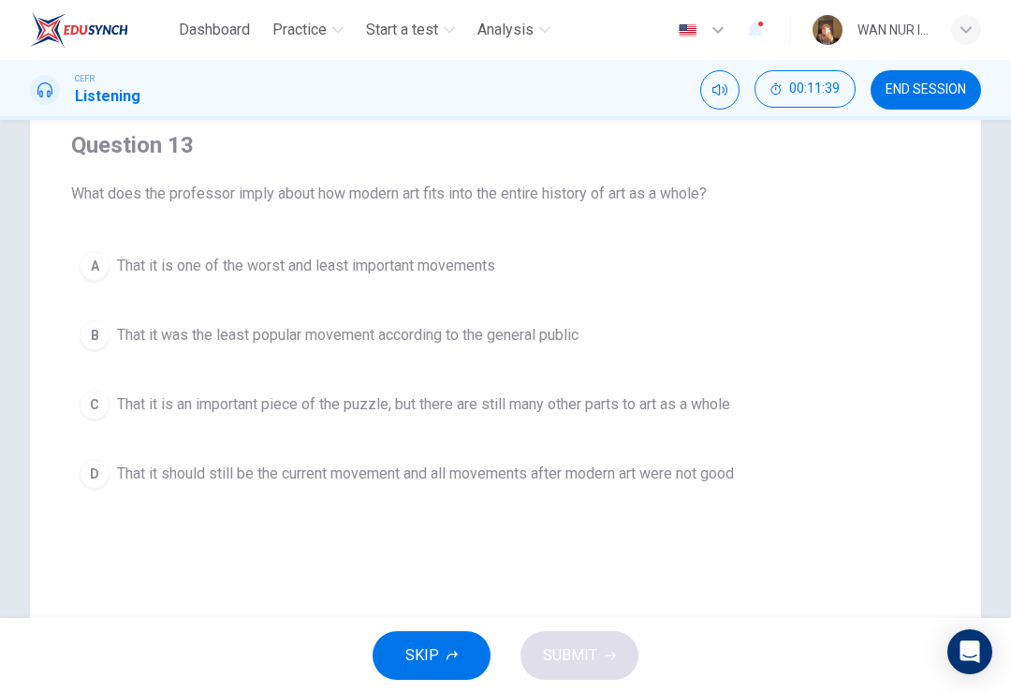
scroll to position [153, 0]
click at [112, 463] on button "D That it should still be the current movement and all movements after modern a…" at bounding box center [505, 471] width 869 height 47
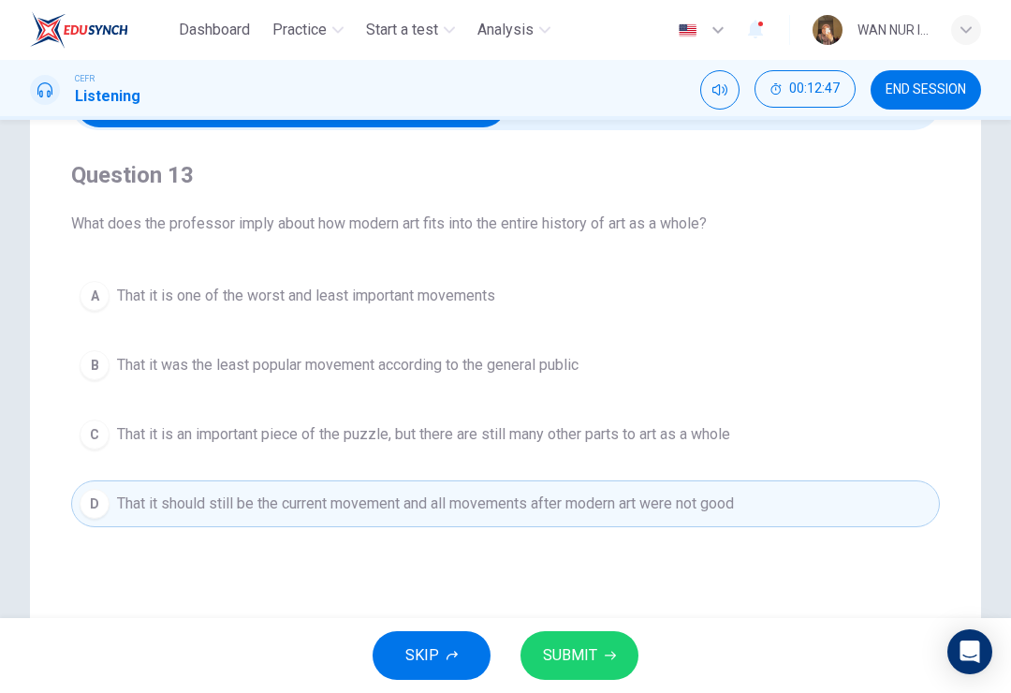
scroll to position [122, 0]
click at [587, 654] on span "SUBMIT" at bounding box center [570, 655] width 54 height 26
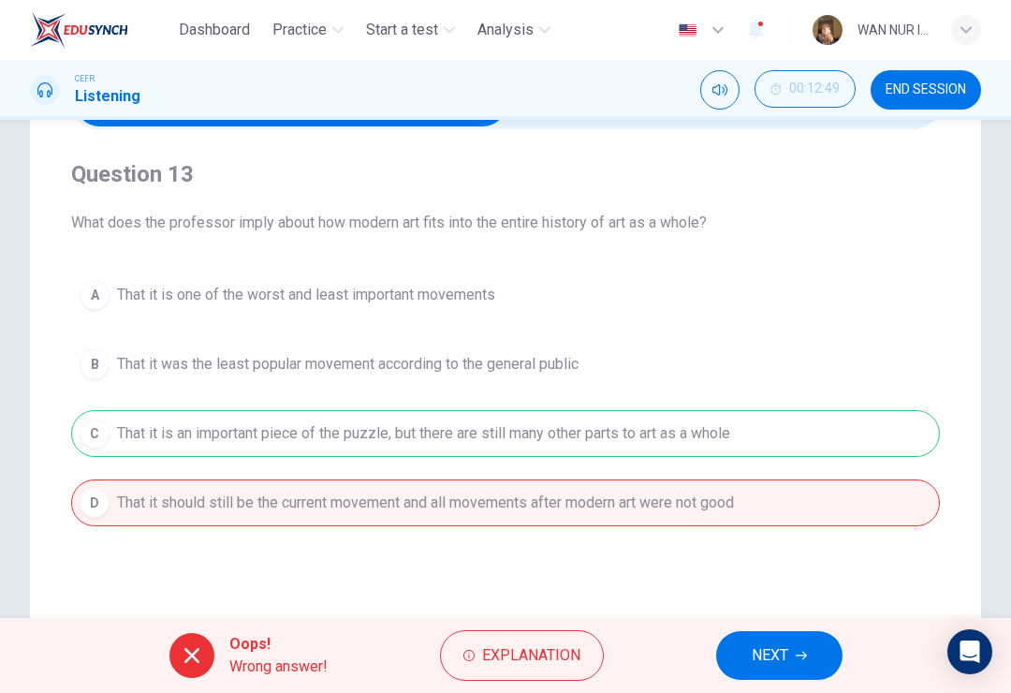
click at [125, 432] on div "A That it is one of the worst and least important movements B That it was the l…" at bounding box center [505, 399] width 869 height 255
click at [764, 658] on span "NEXT" at bounding box center [770, 655] width 37 height 26
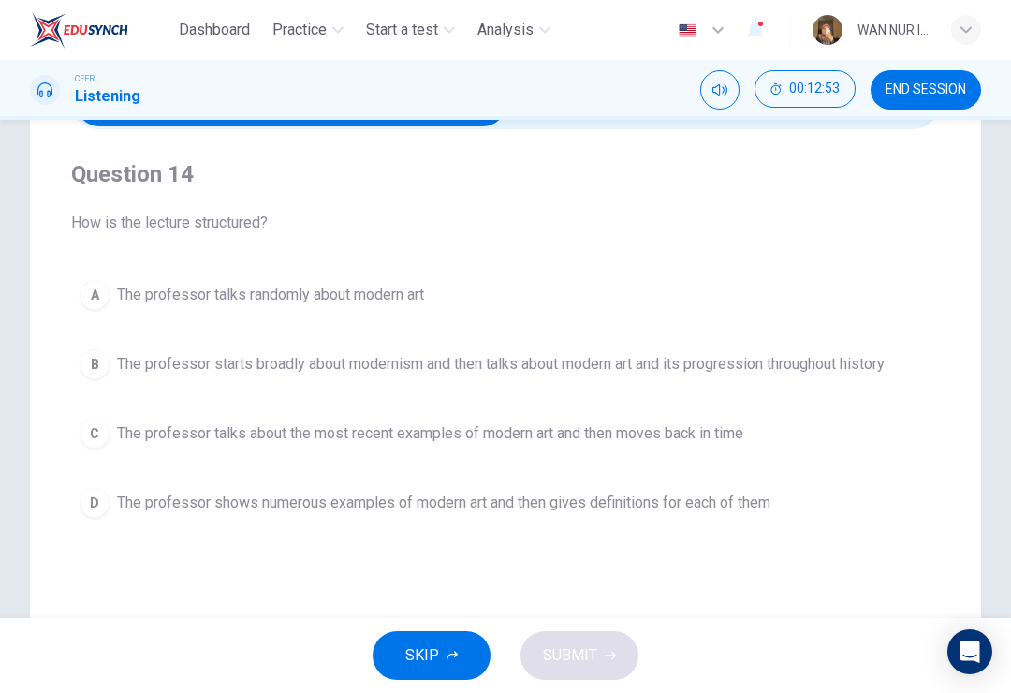
scroll to position [125, 0]
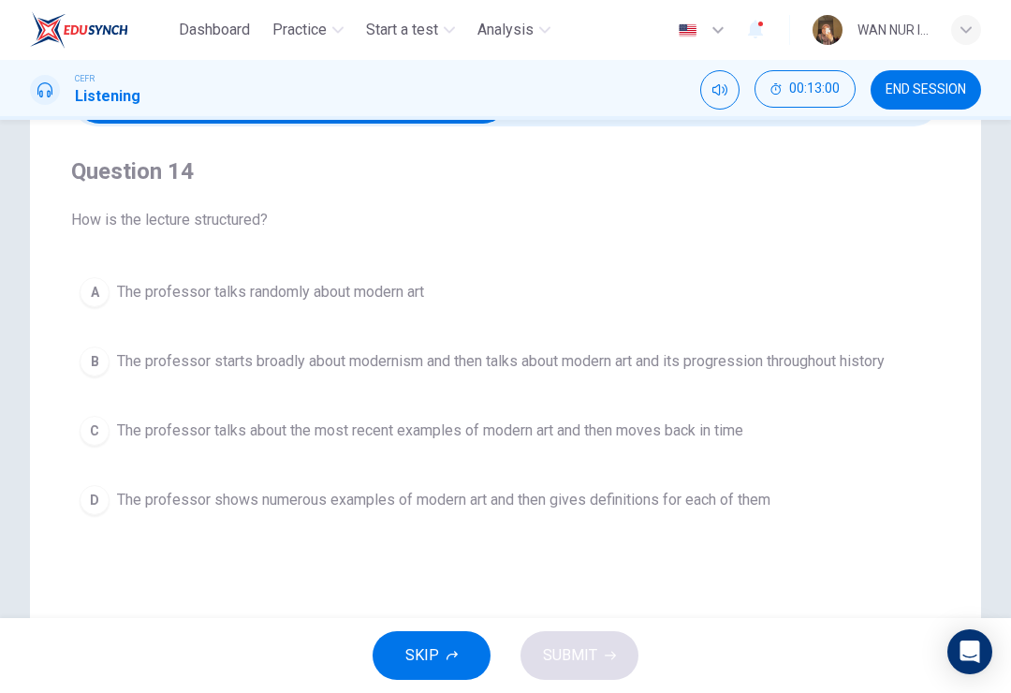
click at [101, 359] on div "B" at bounding box center [95, 361] width 30 height 30
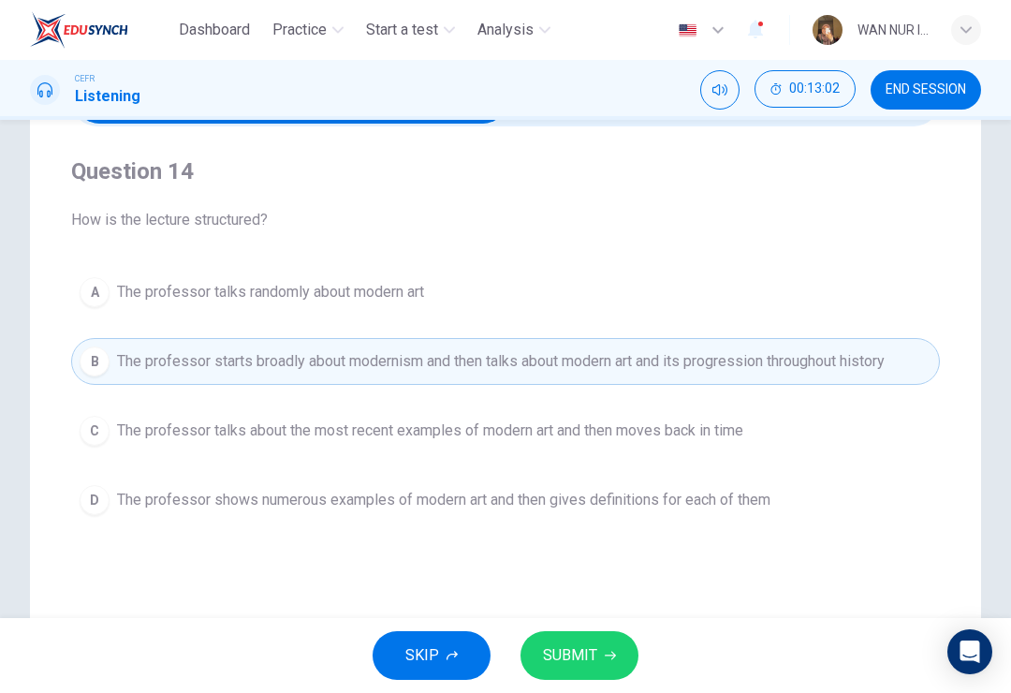
click at [593, 647] on span "SUBMIT" at bounding box center [570, 655] width 54 height 26
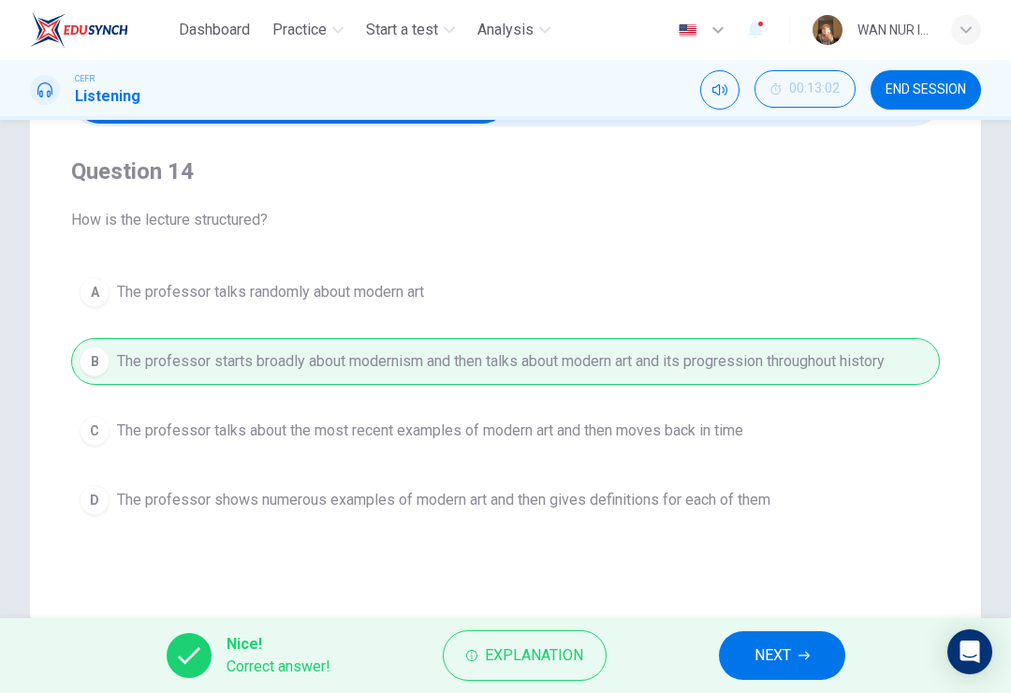
click at [784, 639] on button "NEXT" at bounding box center [782, 655] width 126 height 49
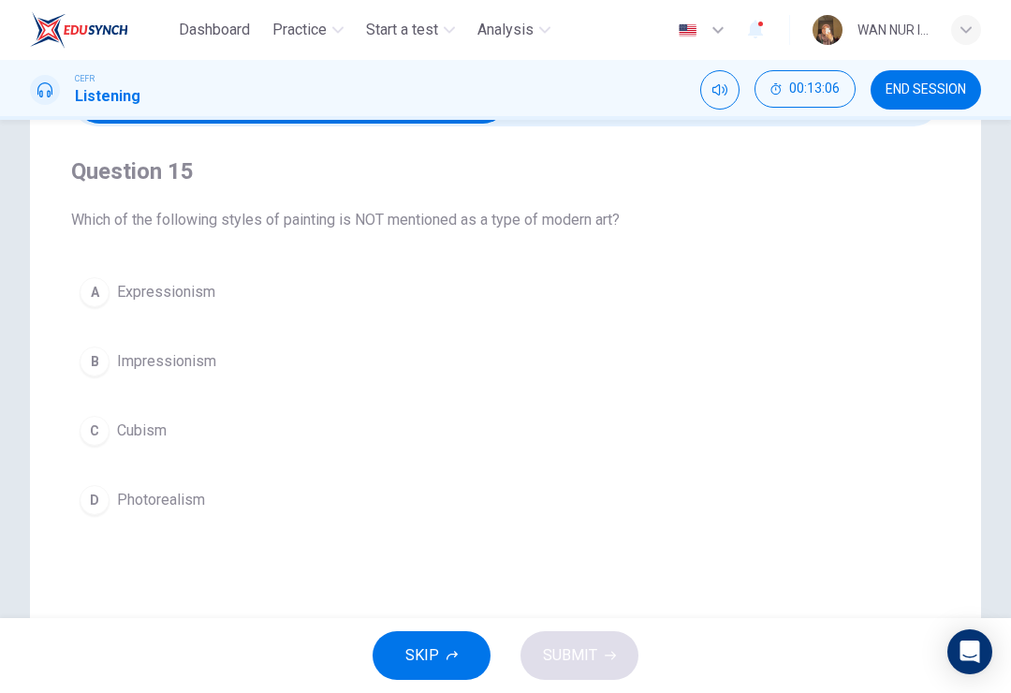
click at [92, 492] on div "D" at bounding box center [95, 500] width 30 height 30
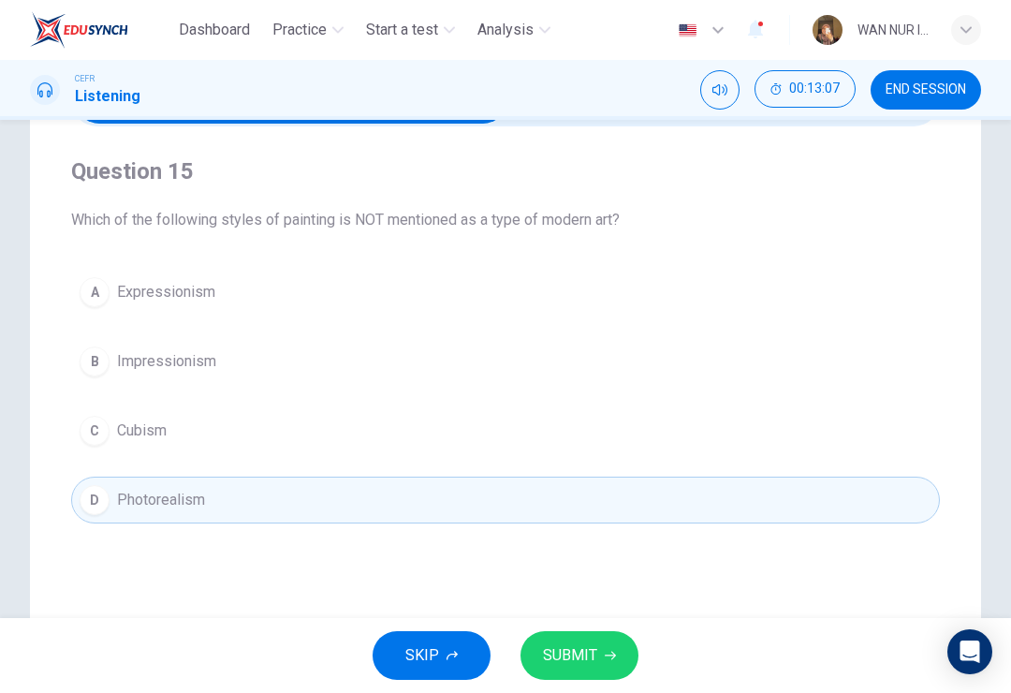
click at [612, 663] on button "SUBMIT" at bounding box center [580, 655] width 118 height 49
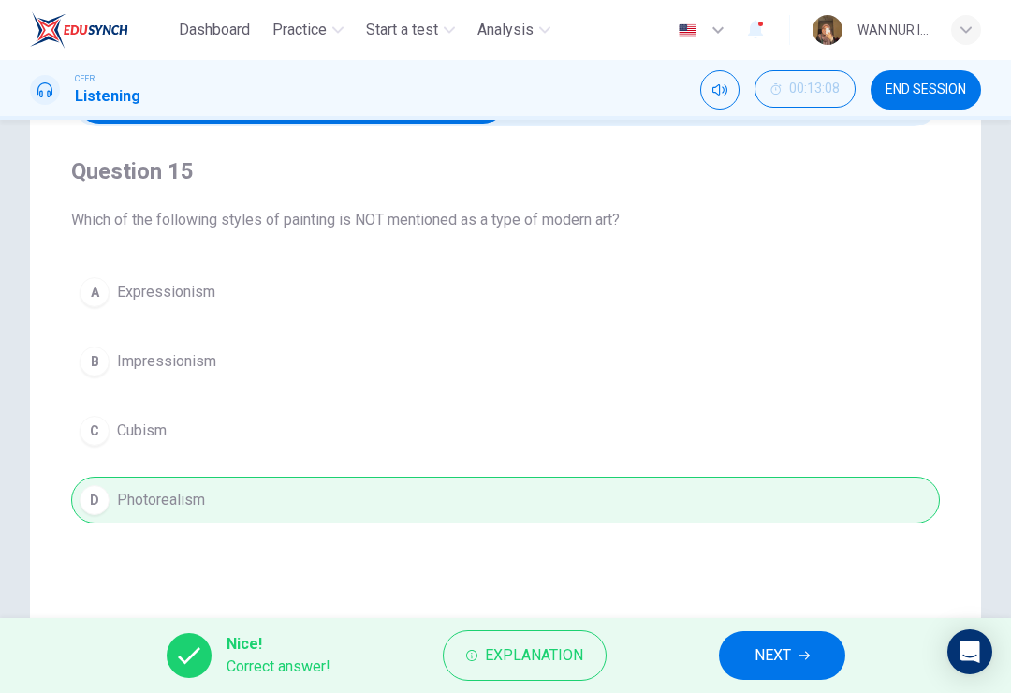
click at [796, 658] on button "NEXT" at bounding box center [782, 655] width 126 height 49
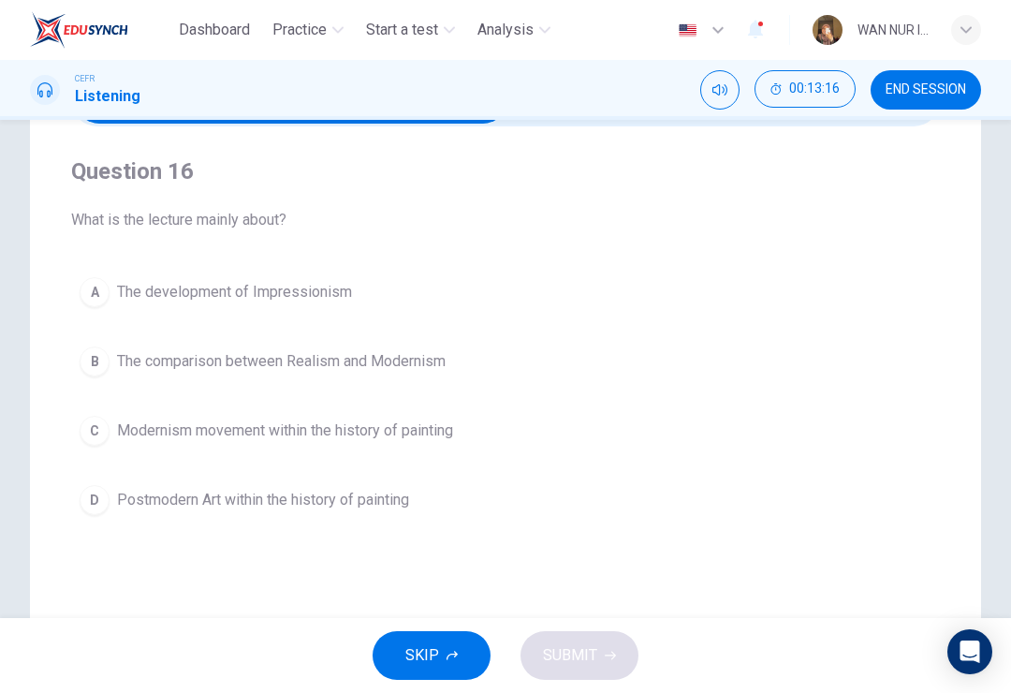
click at [108, 427] on div "C" at bounding box center [95, 431] width 30 height 30
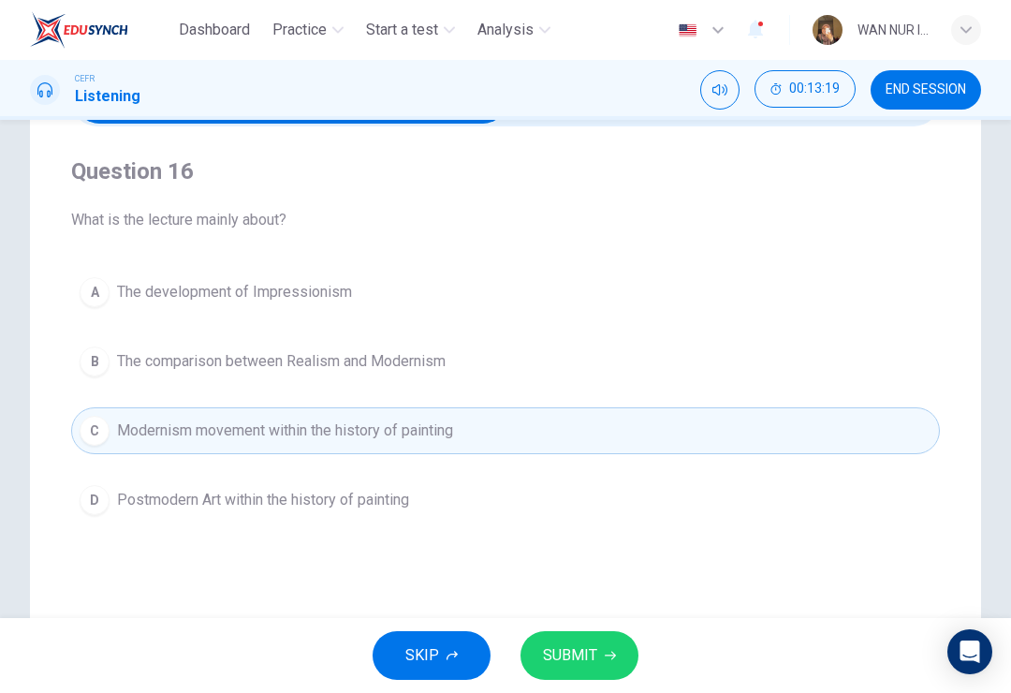
click at [610, 650] on icon "button" at bounding box center [610, 655] width 11 height 11
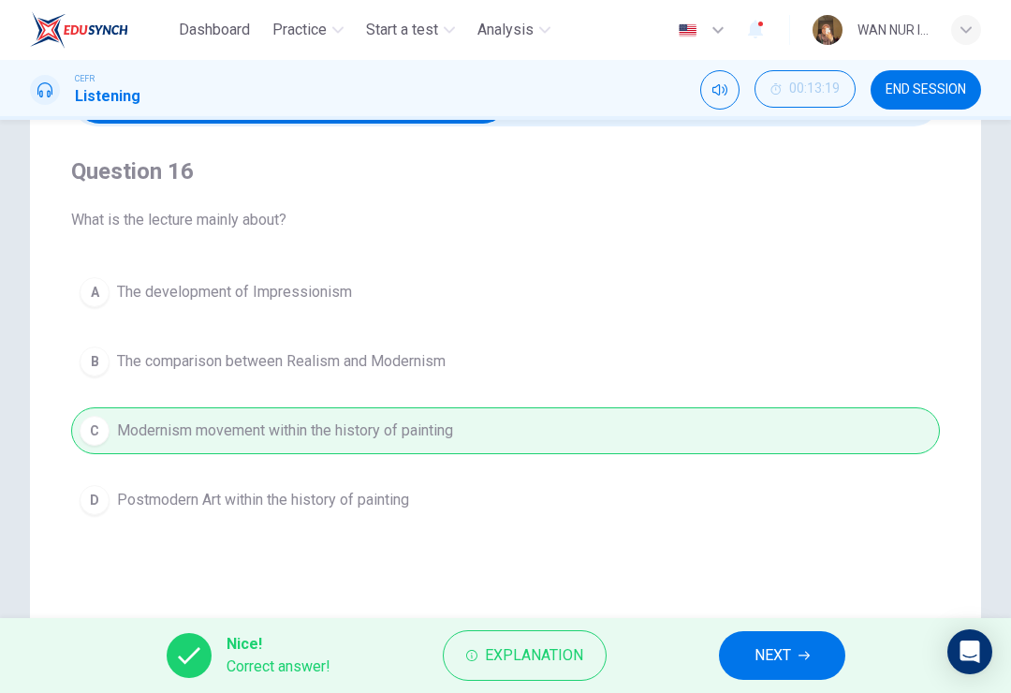
click at [785, 643] on span "NEXT" at bounding box center [773, 655] width 37 height 26
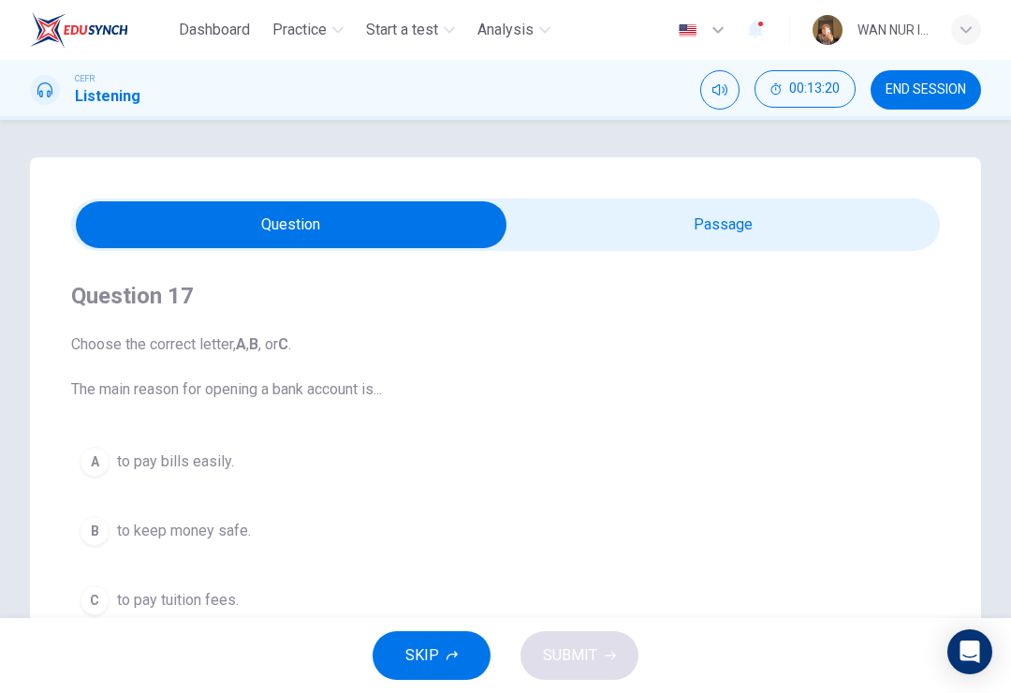
click at [940, 80] on button "END SESSION" at bounding box center [926, 89] width 110 height 39
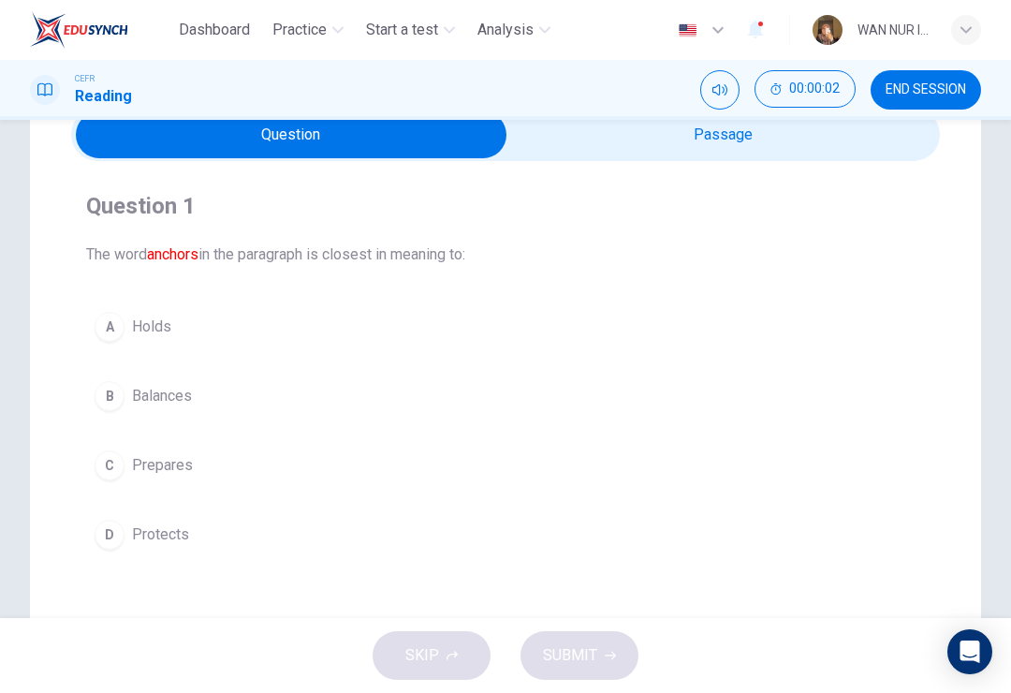
scroll to position [92, 0]
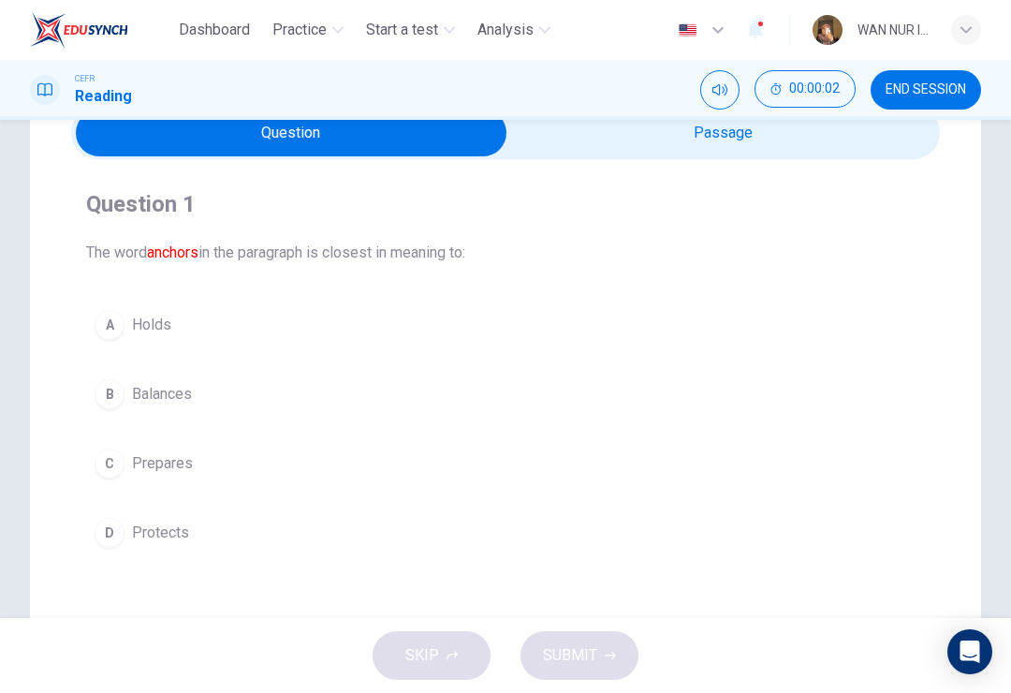
click at [807, 144] on input "checkbox" at bounding box center [291, 133] width 1303 height 47
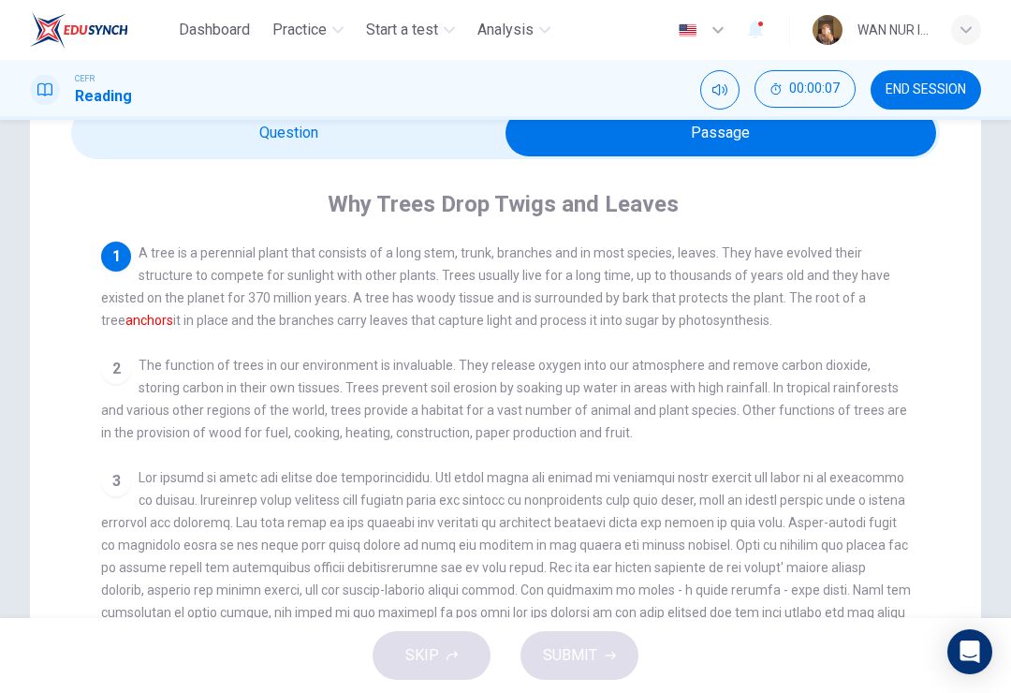
scroll to position [84, 0]
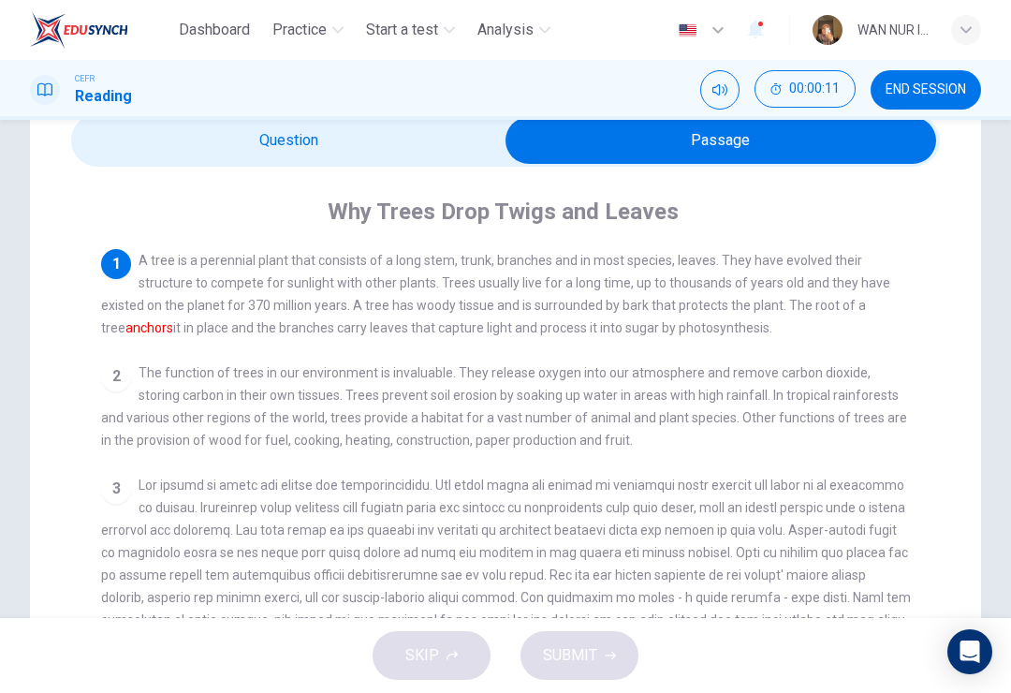
click at [474, 146] on input "checkbox" at bounding box center [720, 140] width 1303 height 47
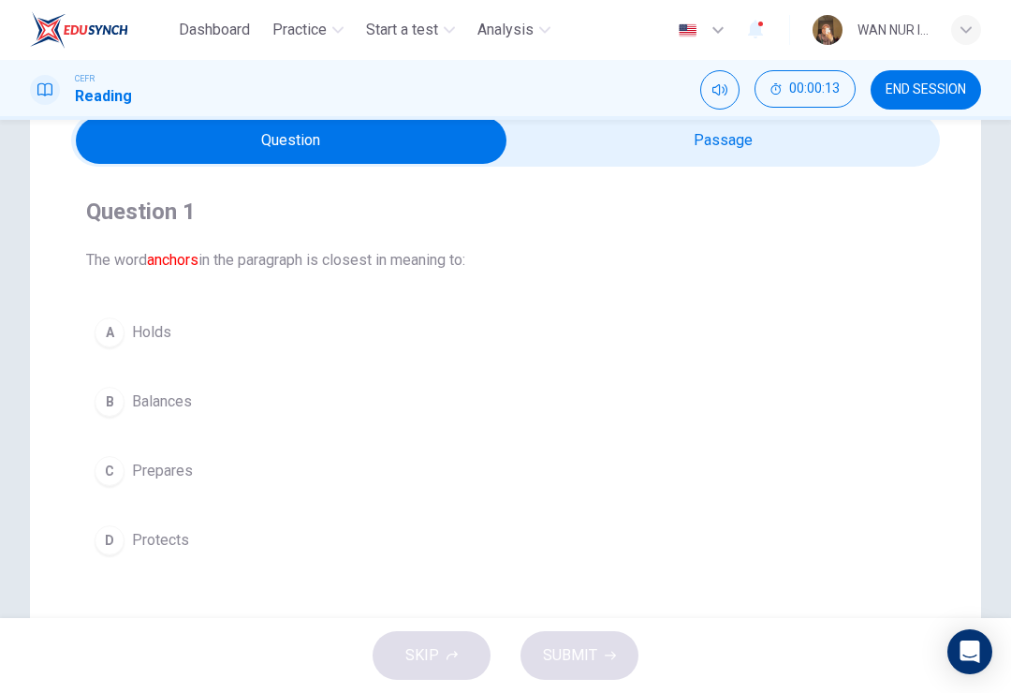
click at [94, 325] on button "A Holds" at bounding box center [505, 332] width 839 height 47
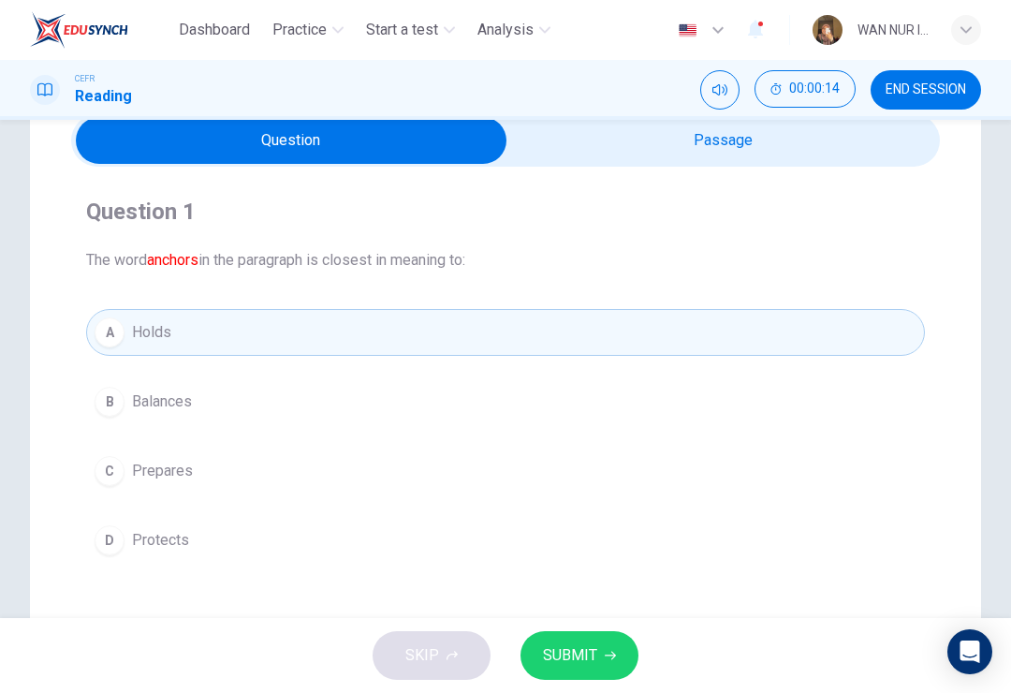
click at [978, 145] on div "Question 1 The word anchors in the paragraph is closest in meaning to: A Holds …" at bounding box center [505, 449] width 951 height 753
click at [584, 654] on span "SUBMIT" at bounding box center [570, 655] width 54 height 26
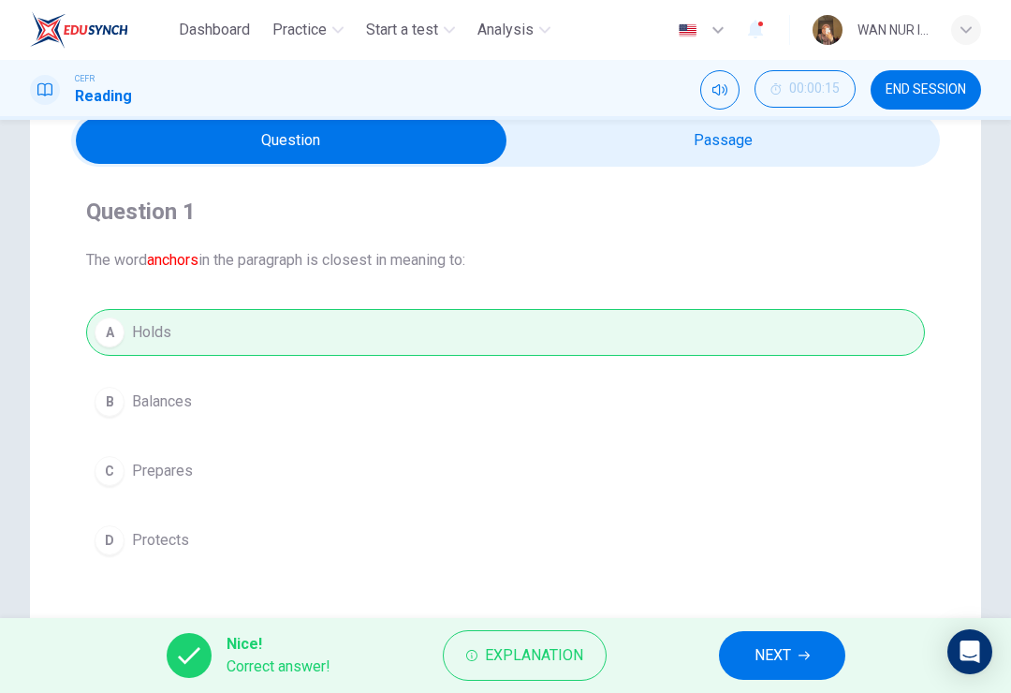
click at [781, 655] on span "NEXT" at bounding box center [773, 655] width 37 height 26
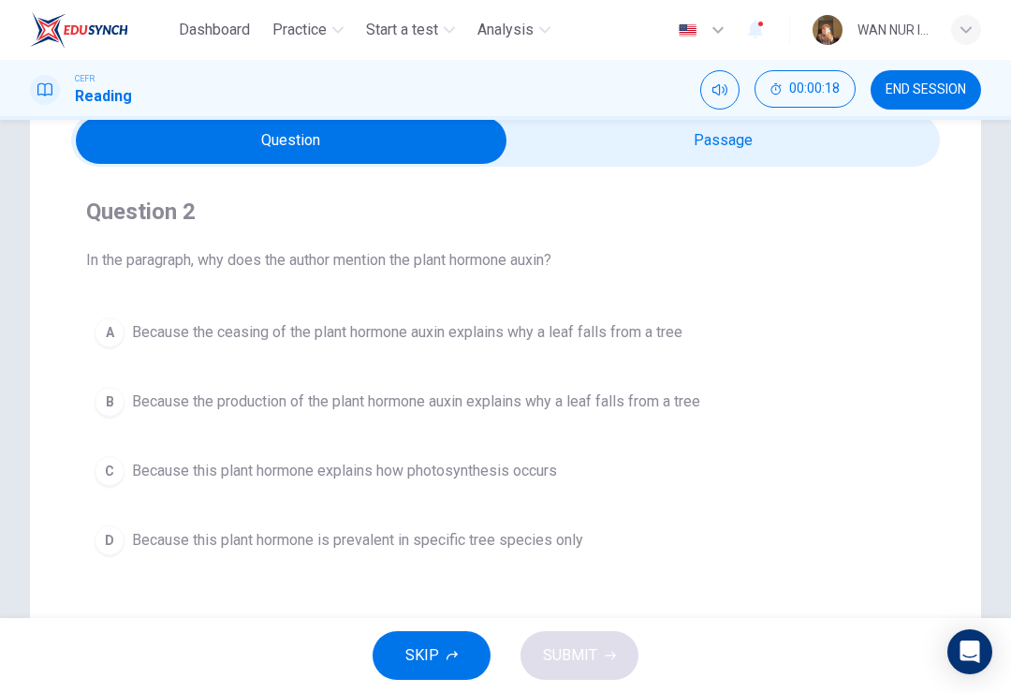
click at [981, 77] on div "CEFR Reading 00:00:18 END SESSION" at bounding box center [505, 89] width 1011 height 39
click at [858, 151] on input "checkbox" at bounding box center [291, 140] width 1303 height 47
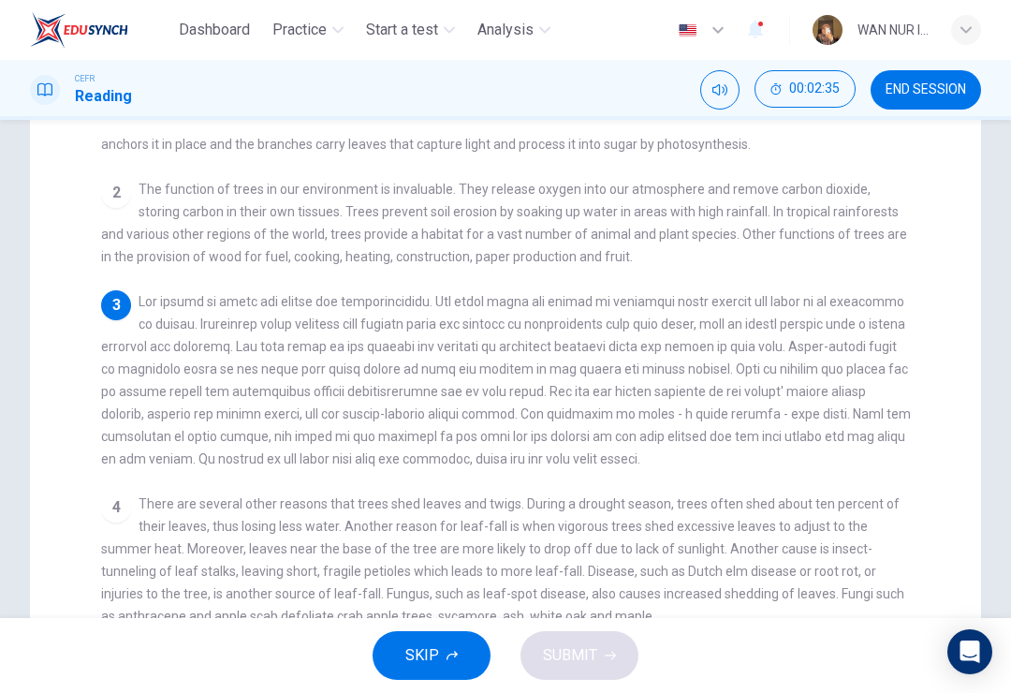
scroll to position [97, 0]
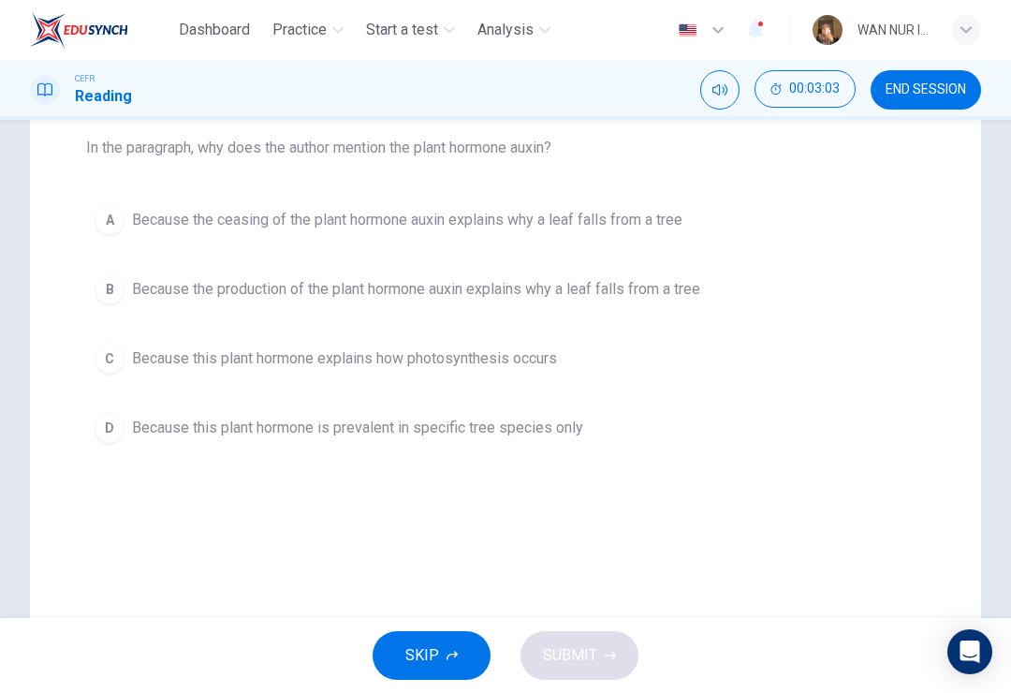
click at [135, 281] on span "Because the production of the plant hormone auxin explains why a leaf falls fro…" at bounding box center [416, 289] width 568 height 22
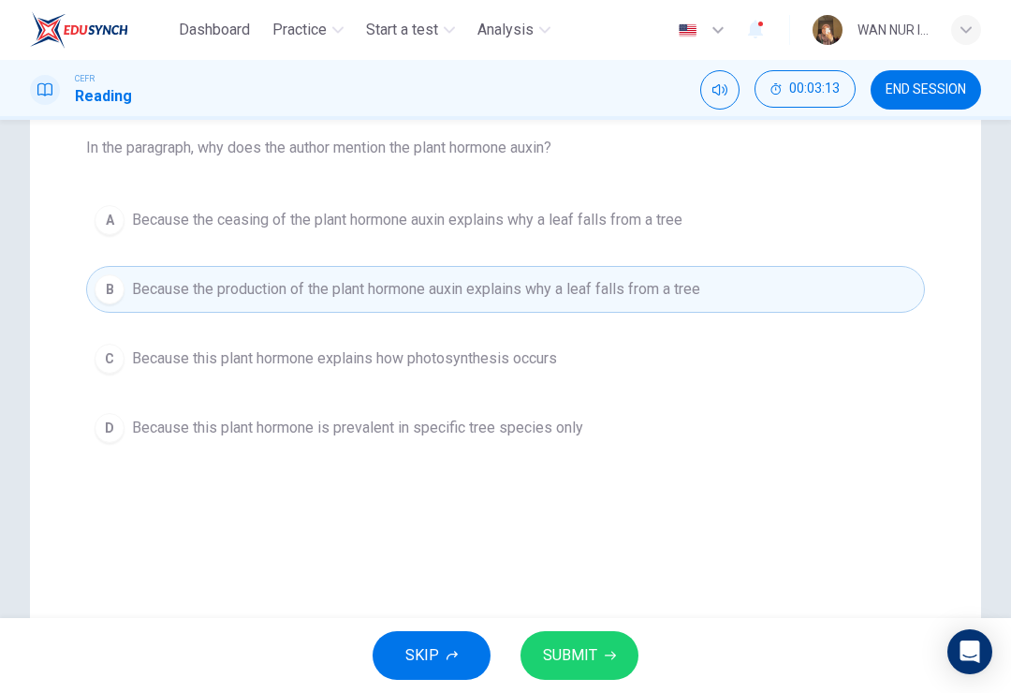
click at [110, 220] on div "A" at bounding box center [110, 220] width 30 height 30
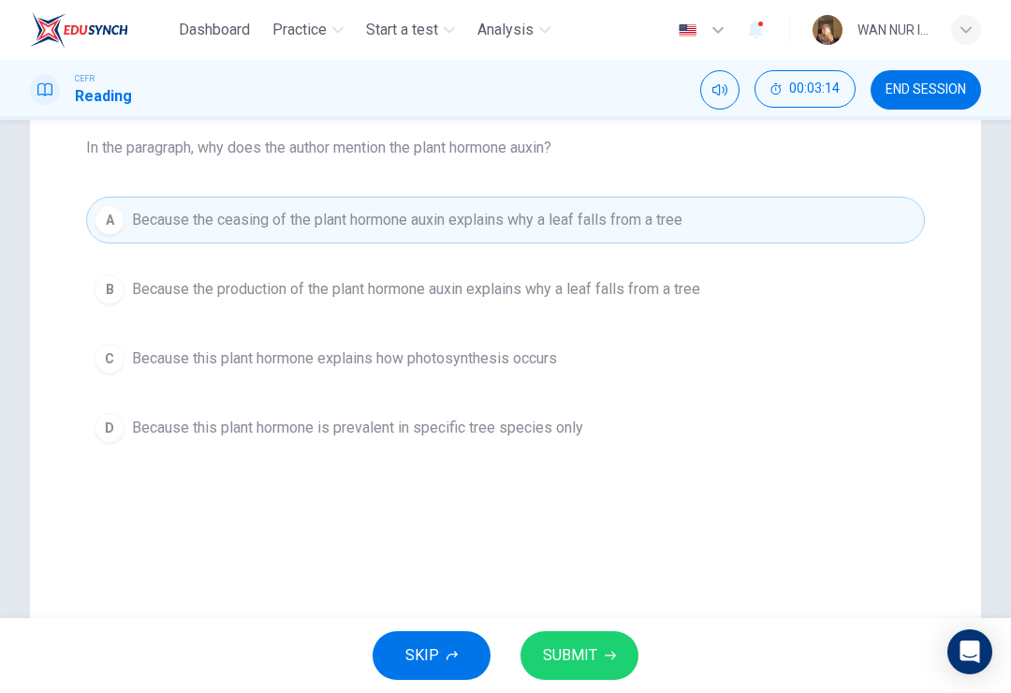
click at [606, 620] on div "SKIP SUBMIT" at bounding box center [505, 655] width 1011 height 75
click at [591, 652] on span "SUBMIT" at bounding box center [570, 655] width 54 height 26
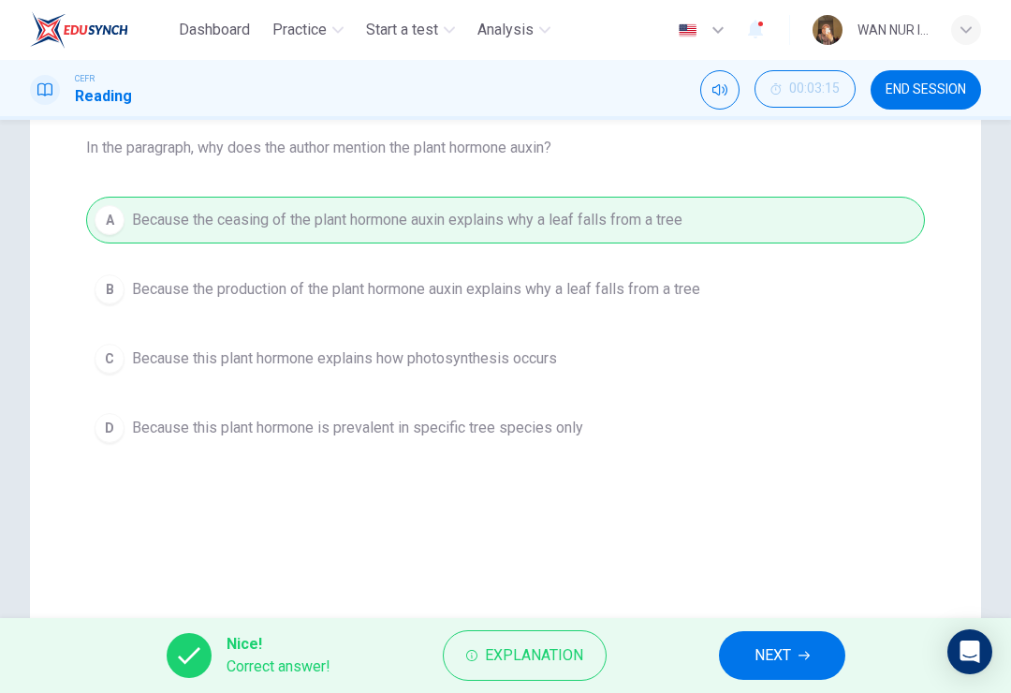
click at [798, 656] on button "NEXT" at bounding box center [782, 655] width 126 height 49
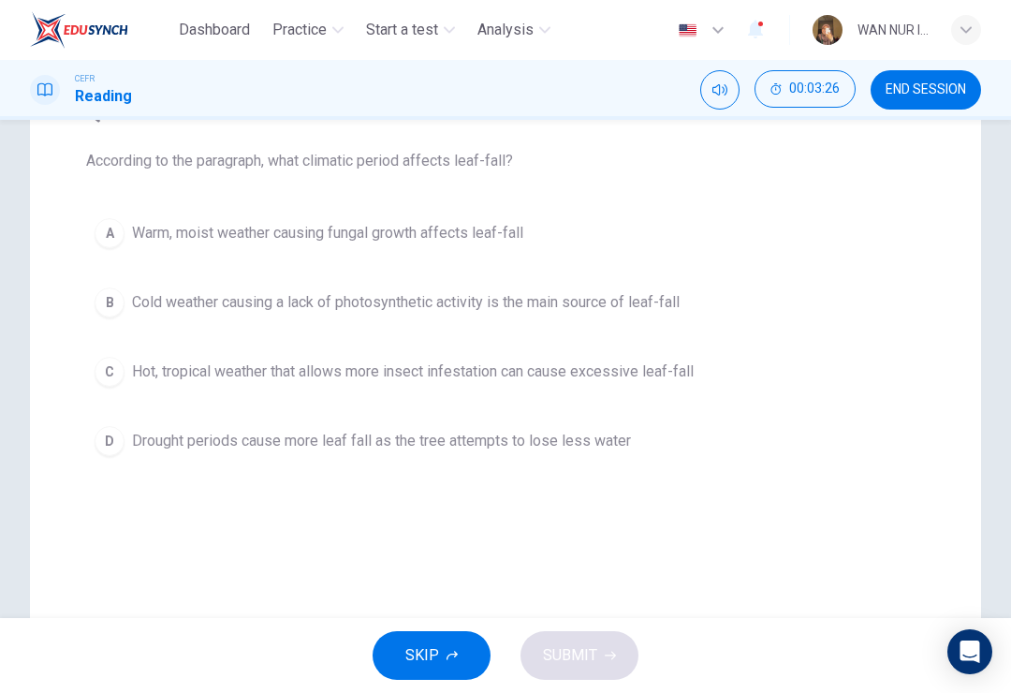
scroll to position [184, 0]
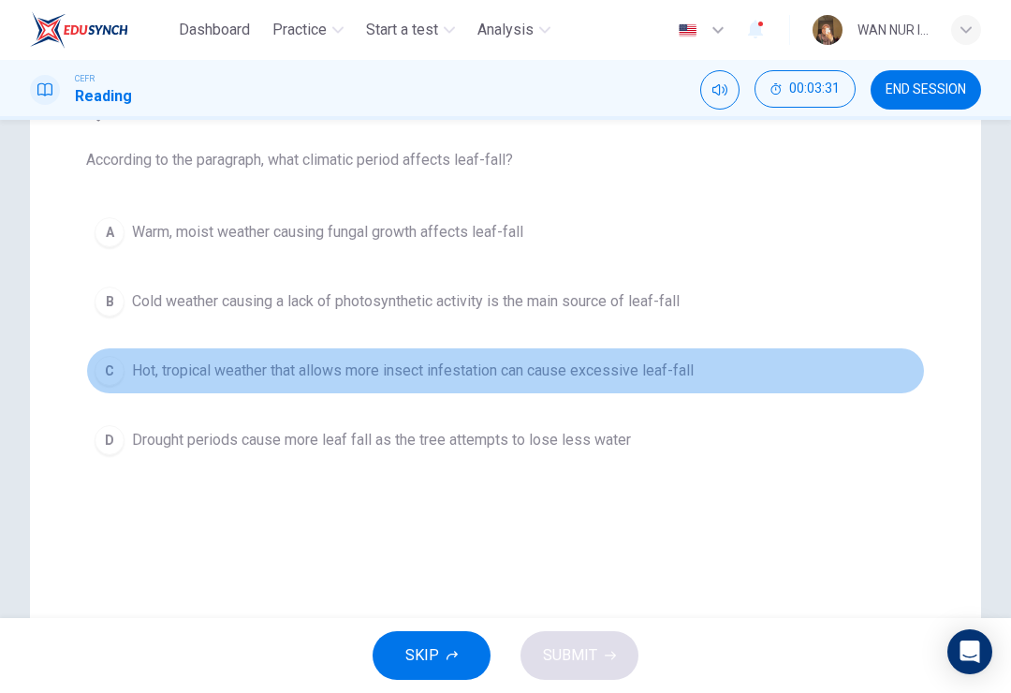
click at [140, 357] on button "C Hot, tropical weather that allows more insect infestation can cause excessive…" at bounding box center [505, 370] width 839 height 47
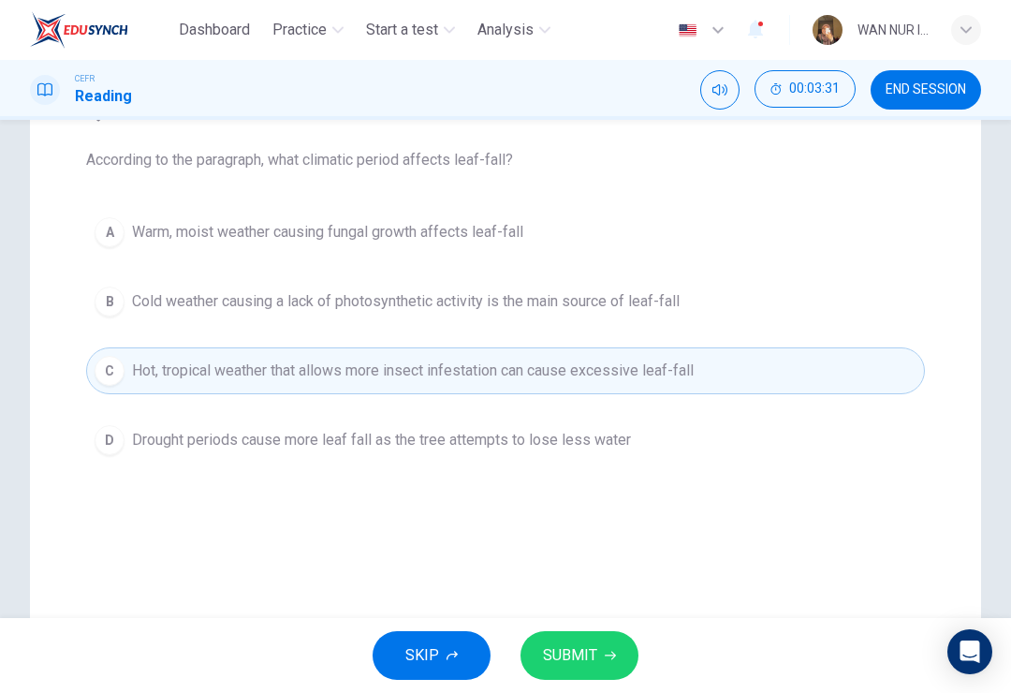
click at [121, 433] on div "D" at bounding box center [110, 440] width 30 height 30
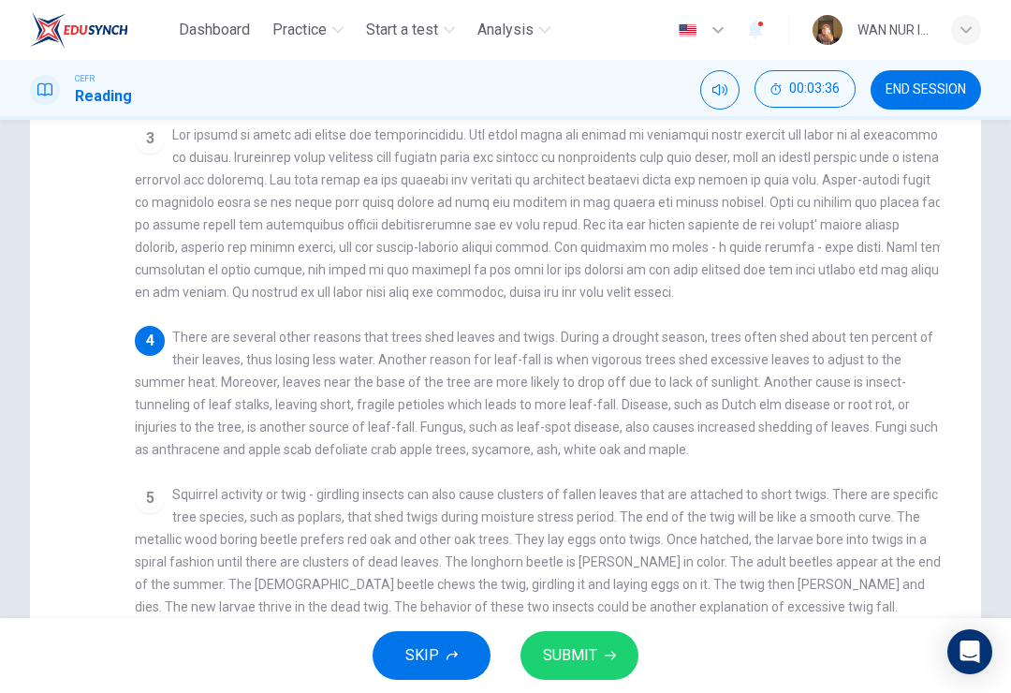
scroll to position [330, 0]
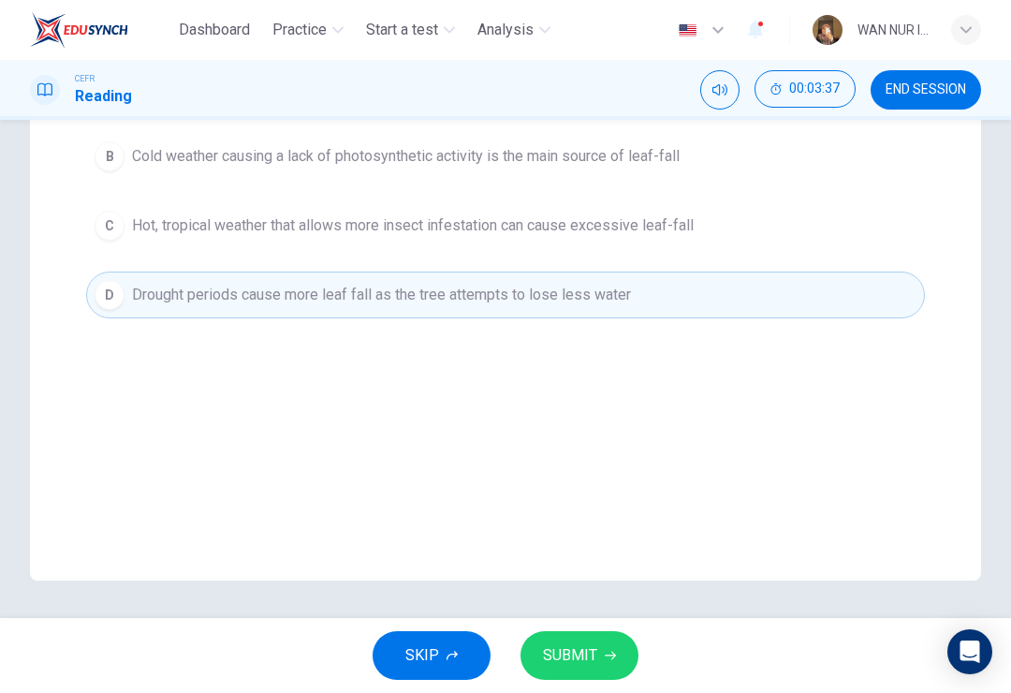
click at [577, 649] on span "SUBMIT" at bounding box center [570, 655] width 54 height 26
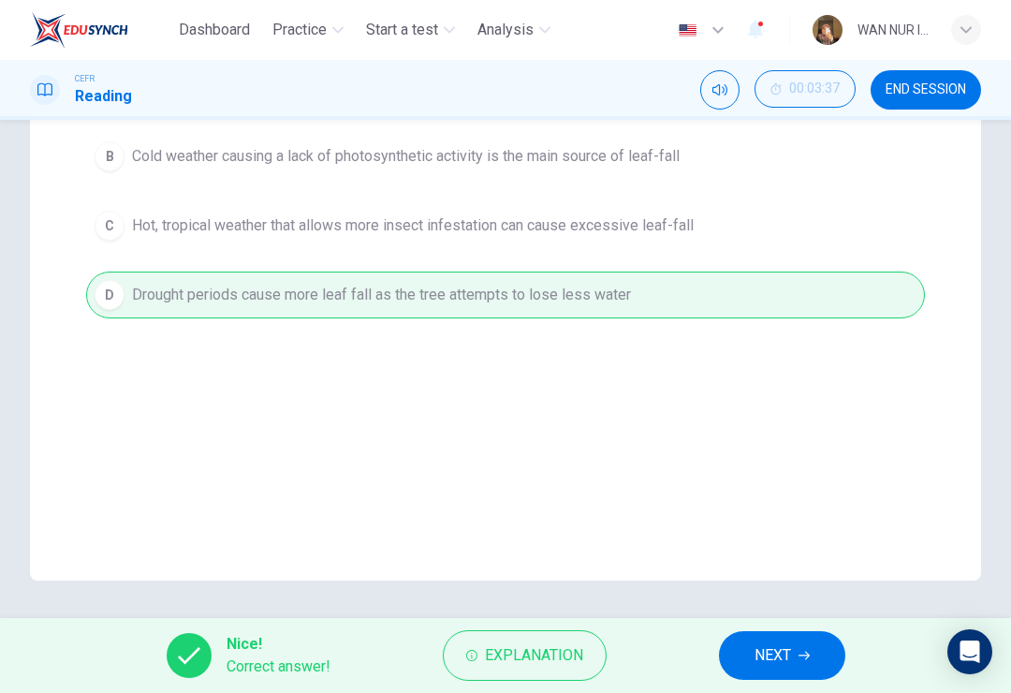
click at [784, 650] on span "NEXT" at bounding box center [773, 655] width 37 height 26
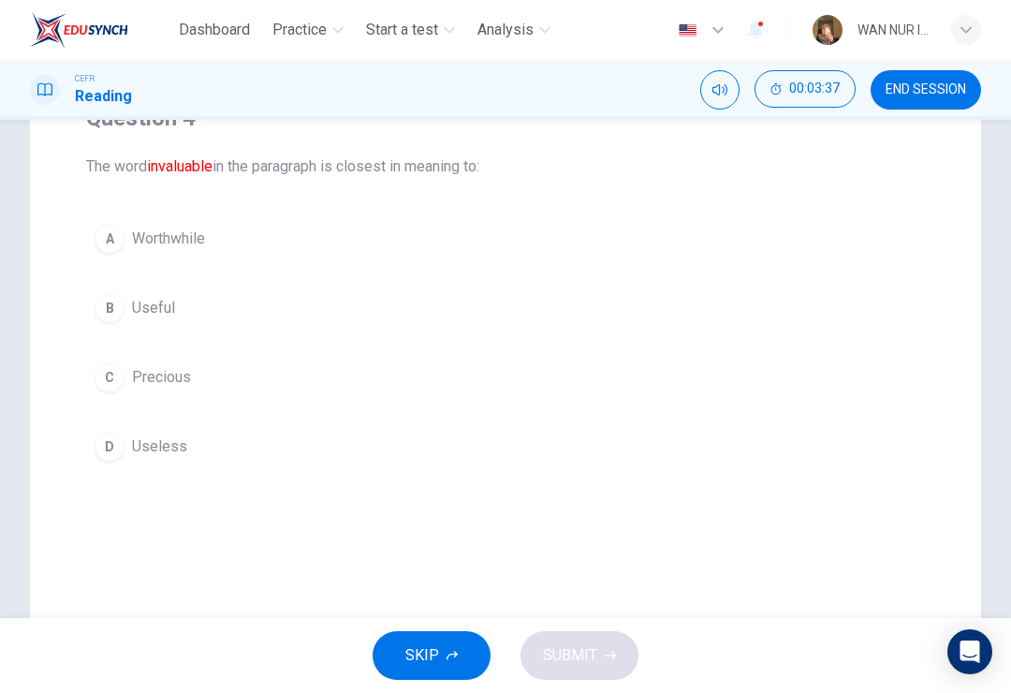
scroll to position [170, 0]
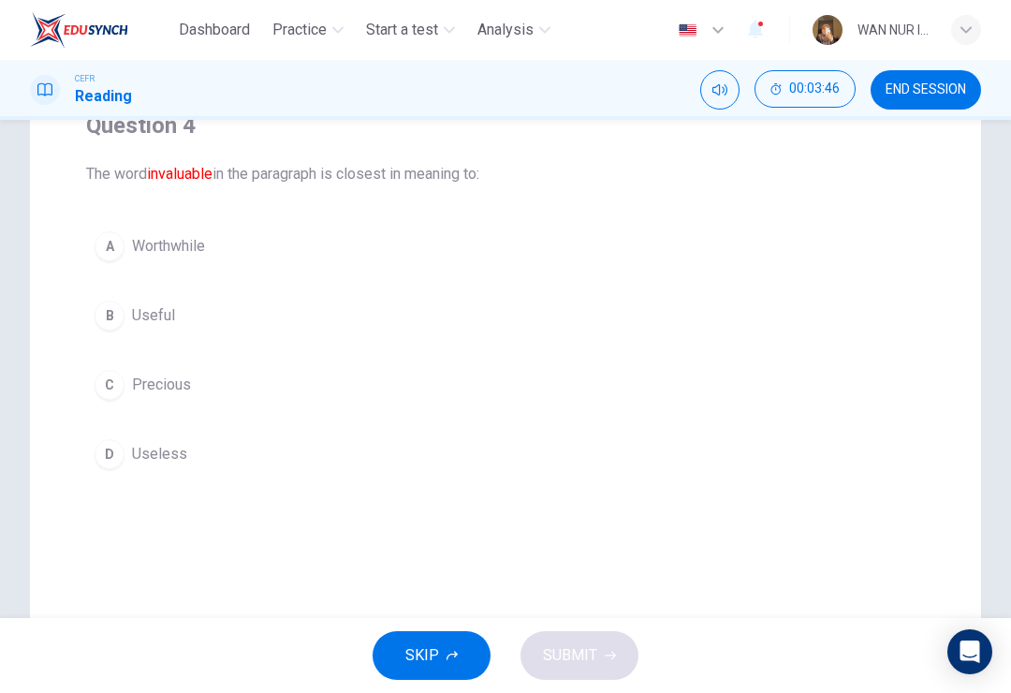
click at [135, 371] on button "C Precious" at bounding box center [505, 384] width 839 height 47
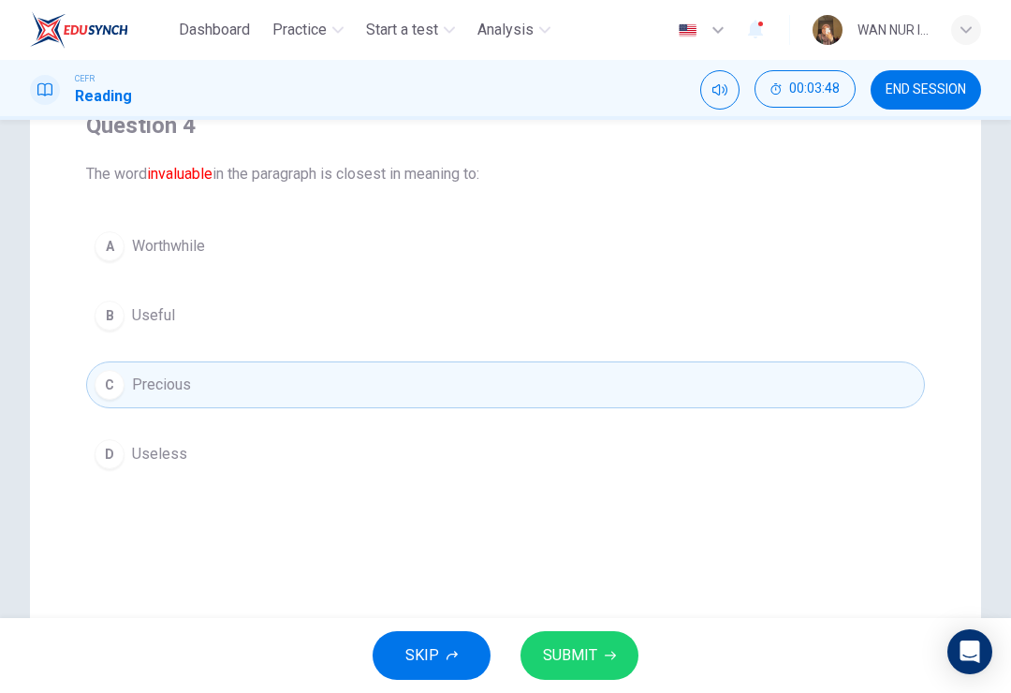
click at [599, 644] on button "SUBMIT" at bounding box center [580, 655] width 118 height 49
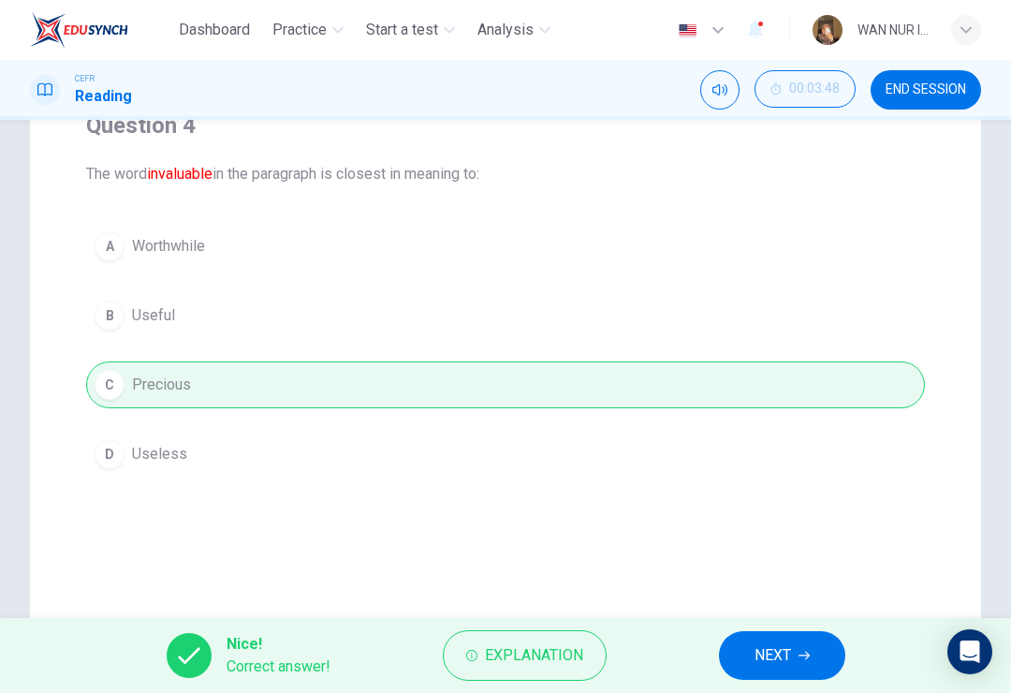
click at [788, 636] on button "NEXT" at bounding box center [782, 655] width 126 height 49
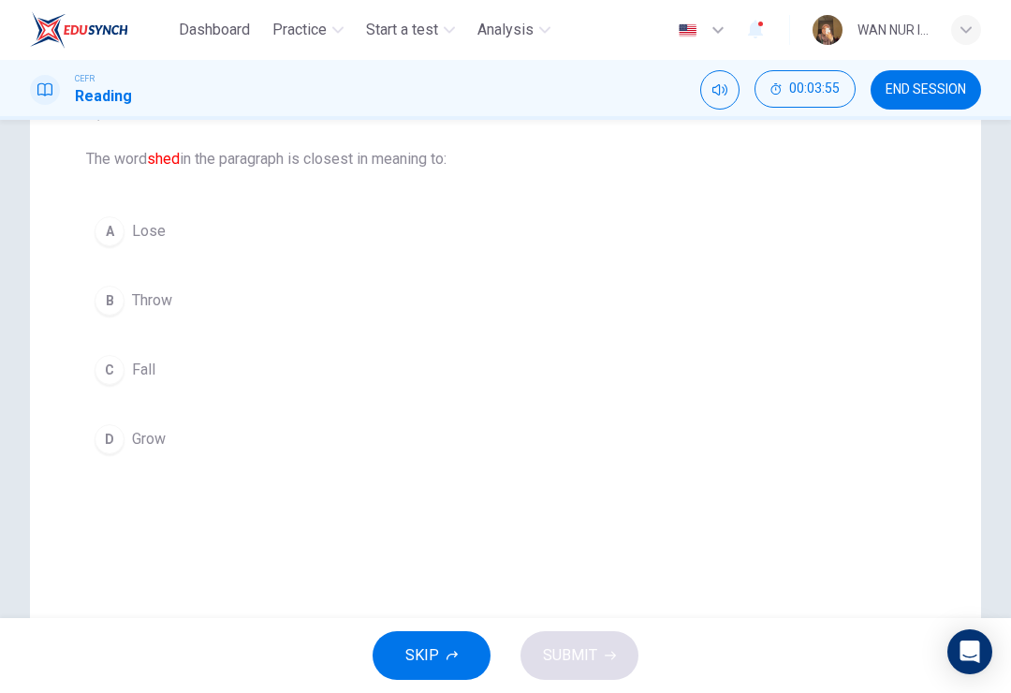
scroll to position [186, 0]
click at [139, 287] on button "B Throw" at bounding box center [505, 299] width 839 height 47
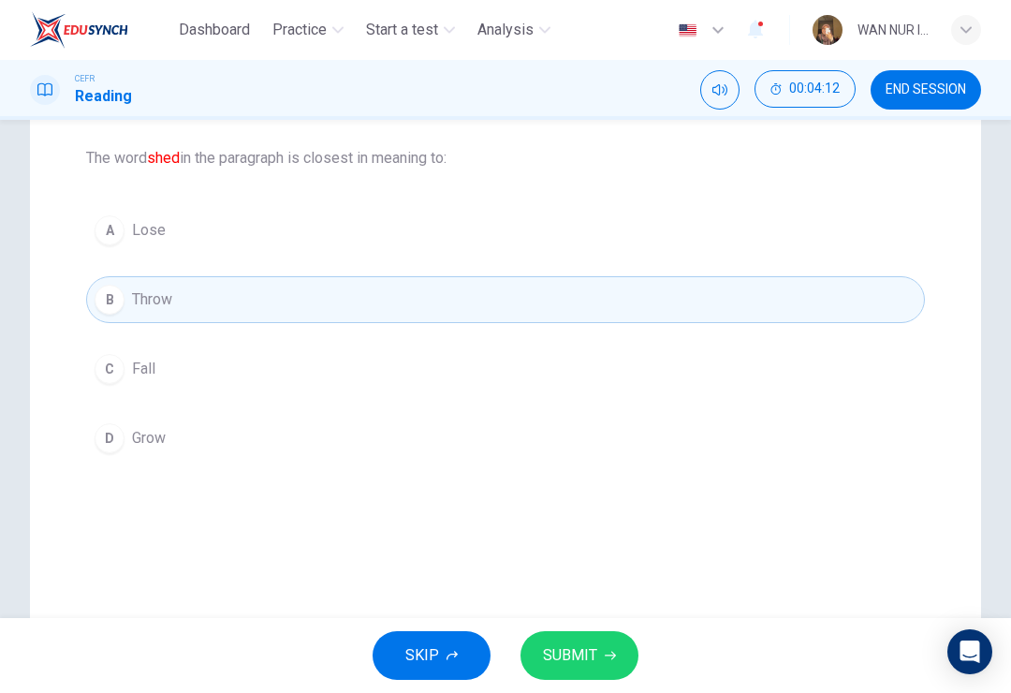
click at [591, 635] on button "SUBMIT" at bounding box center [580, 655] width 118 height 49
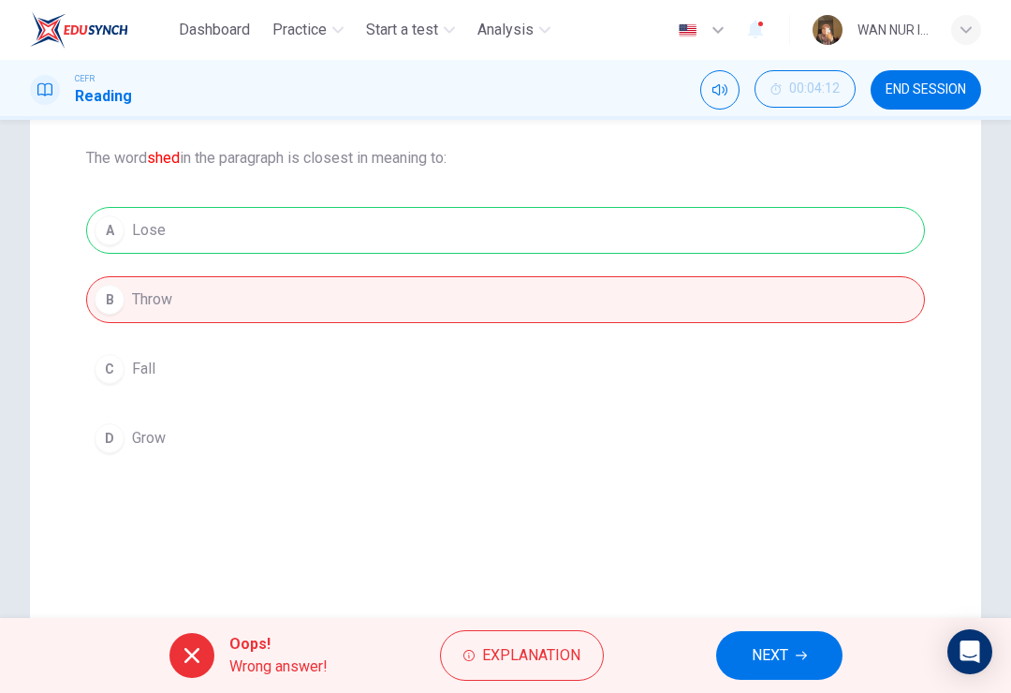
click at [739, 648] on button "NEXT" at bounding box center [779, 655] width 126 height 49
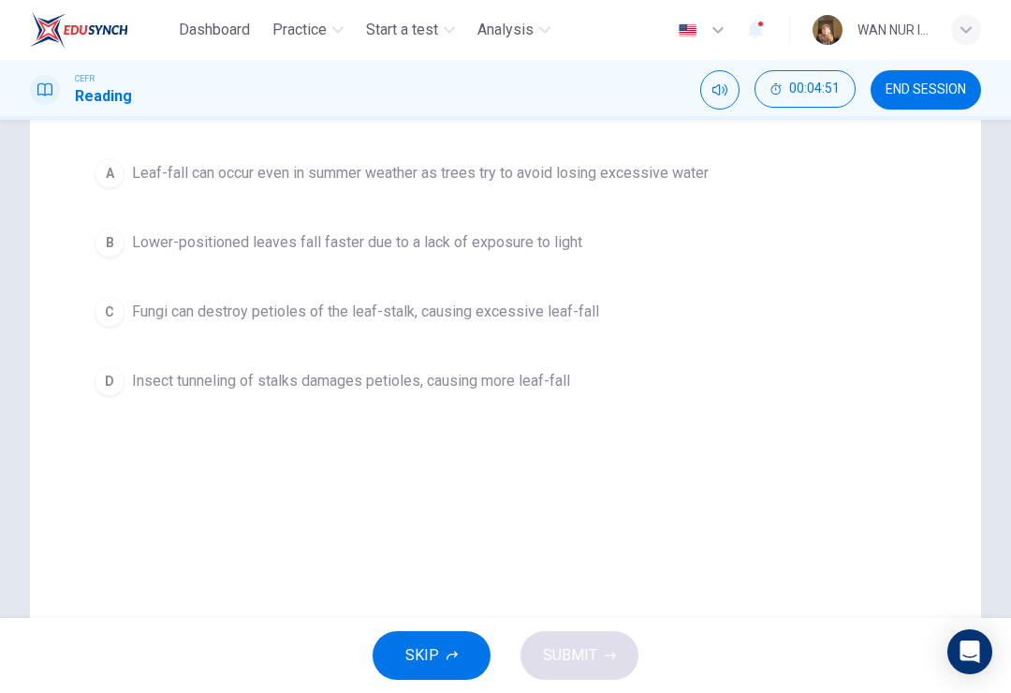
scroll to position [242, 0]
click at [124, 248] on div "B" at bounding box center [110, 243] width 30 height 30
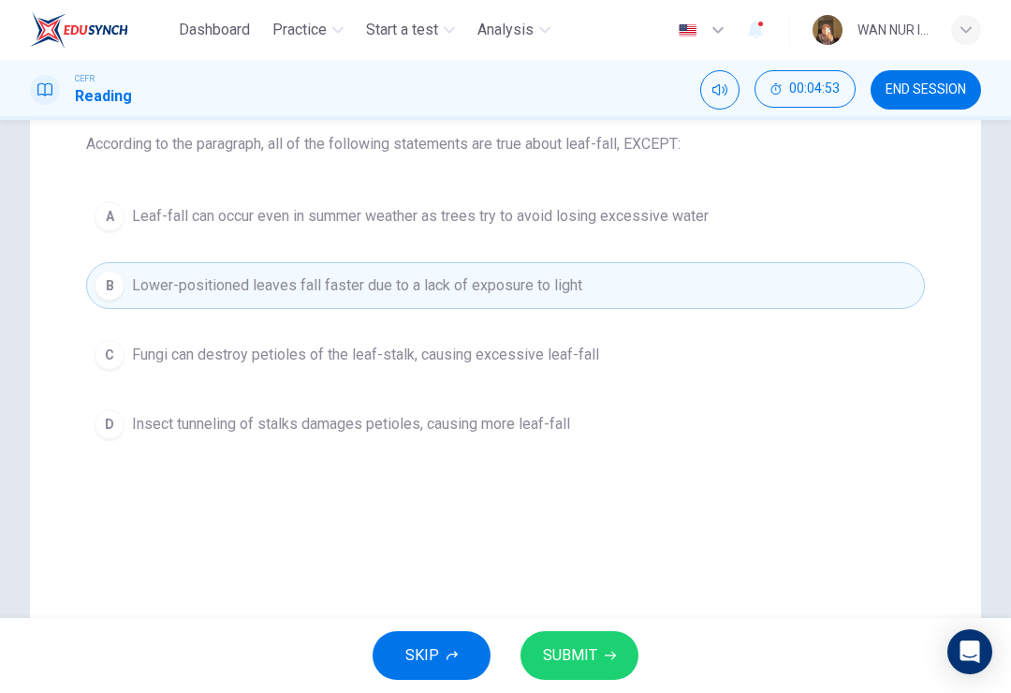
scroll to position [198, 0]
click at [609, 634] on button "SUBMIT" at bounding box center [580, 655] width 118 height 49
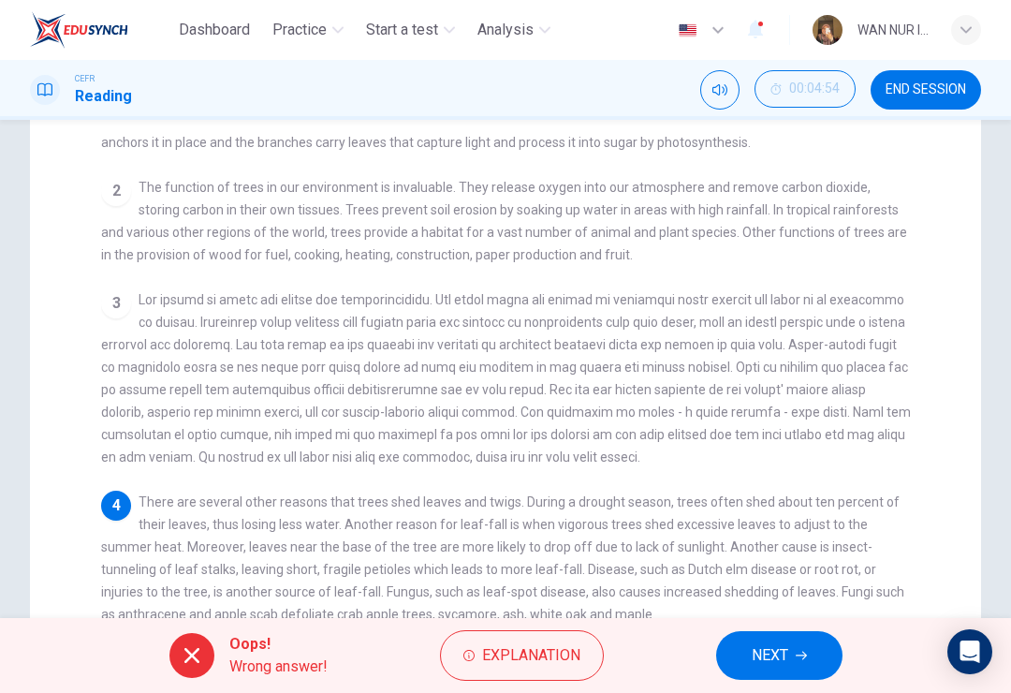
click at [752, 653] on span "NEXT" at bounding box center [770, 655] width 37 height 26
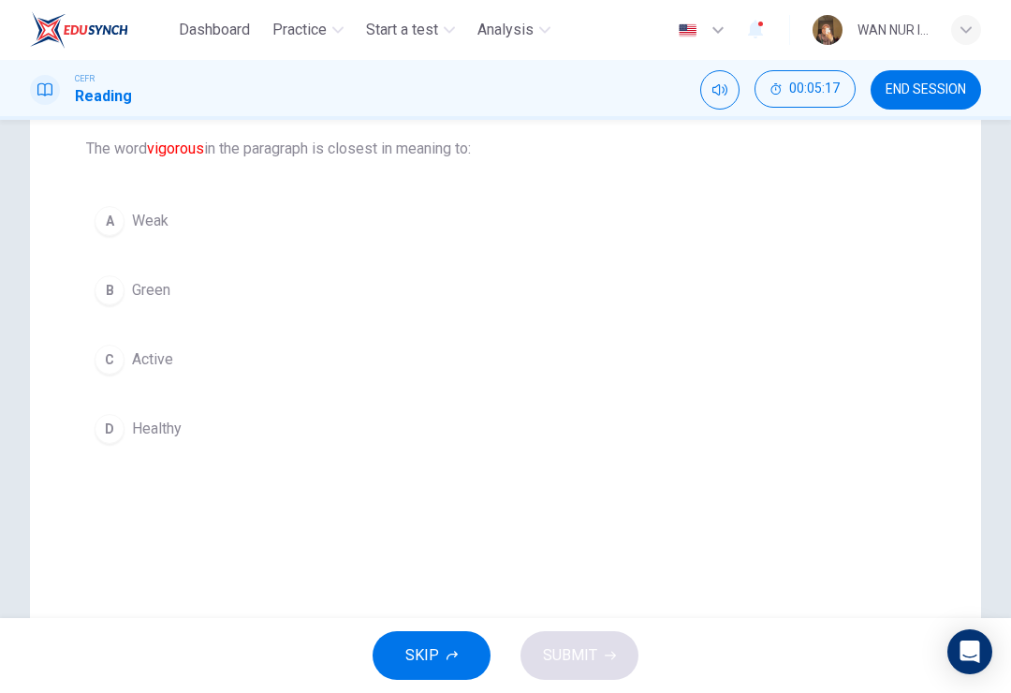
scroll to position [195, 0]
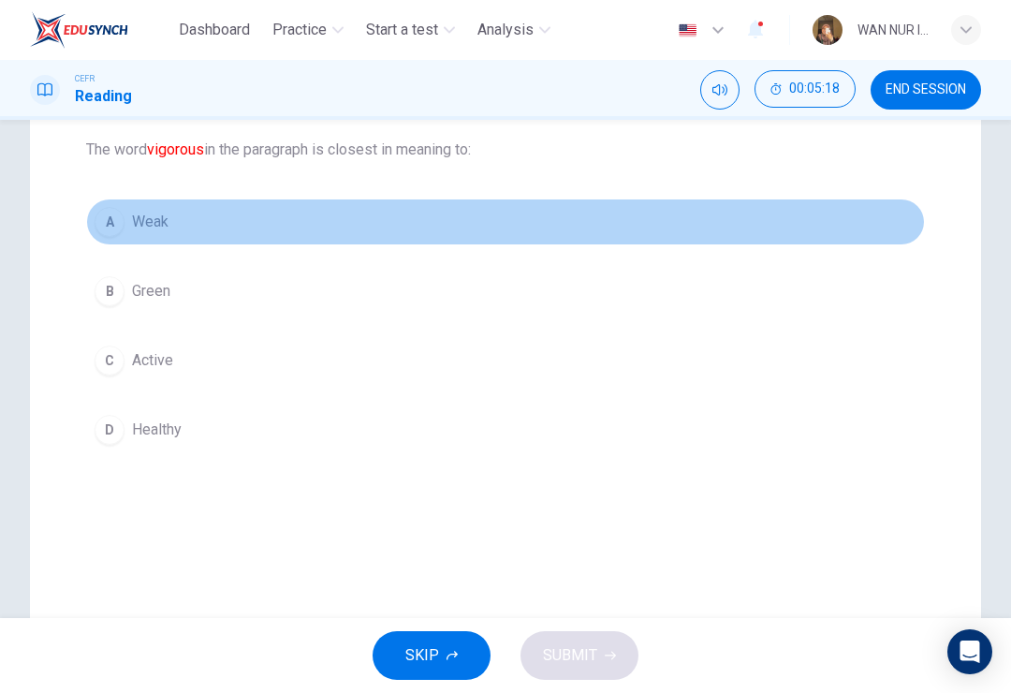
click at [110, 235] on div "A" at bounding box center [110, 222] width 30 height 30
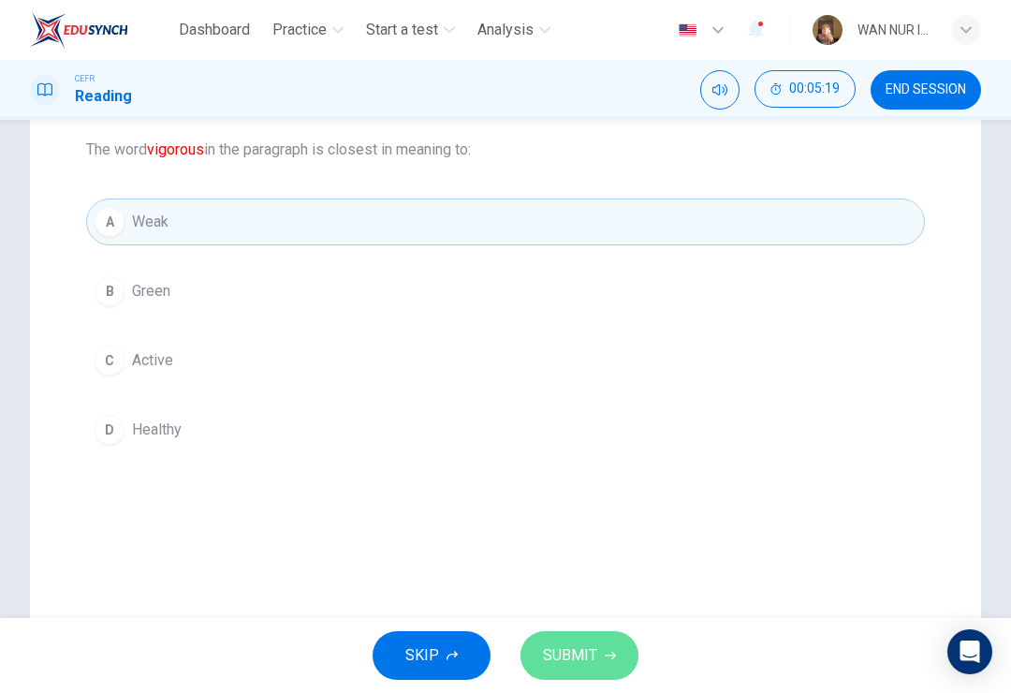
click at [593, 652] on span "SUBMIT" at bounding box center [570, 655] width 54 height 26
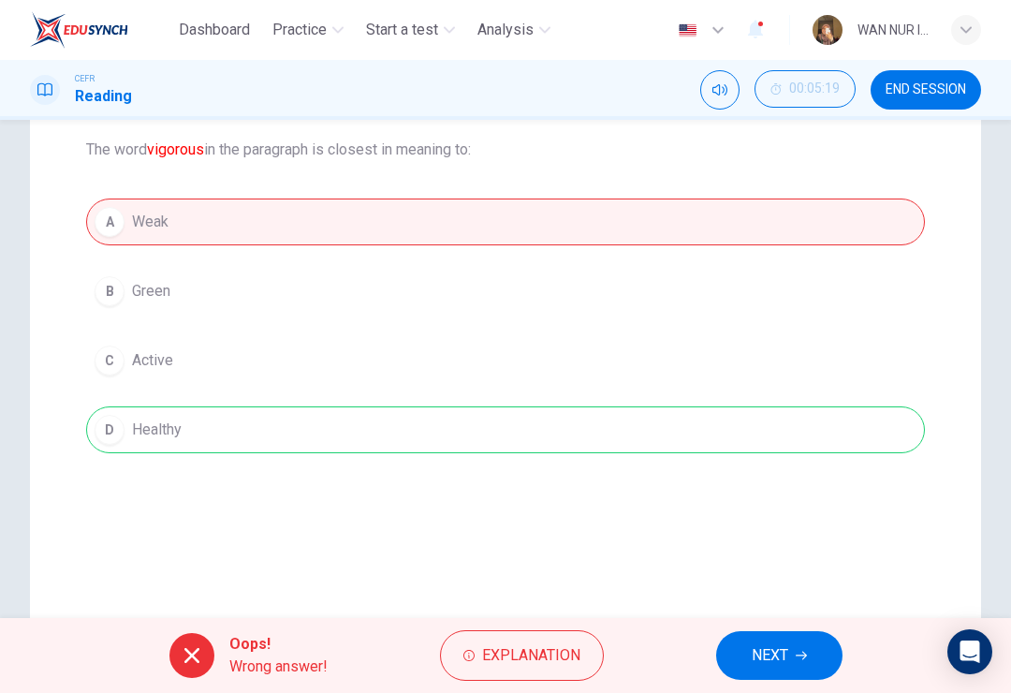
click at [741, 663] on button "NEXT" at bounding box center [779, 655] width 126 height 49
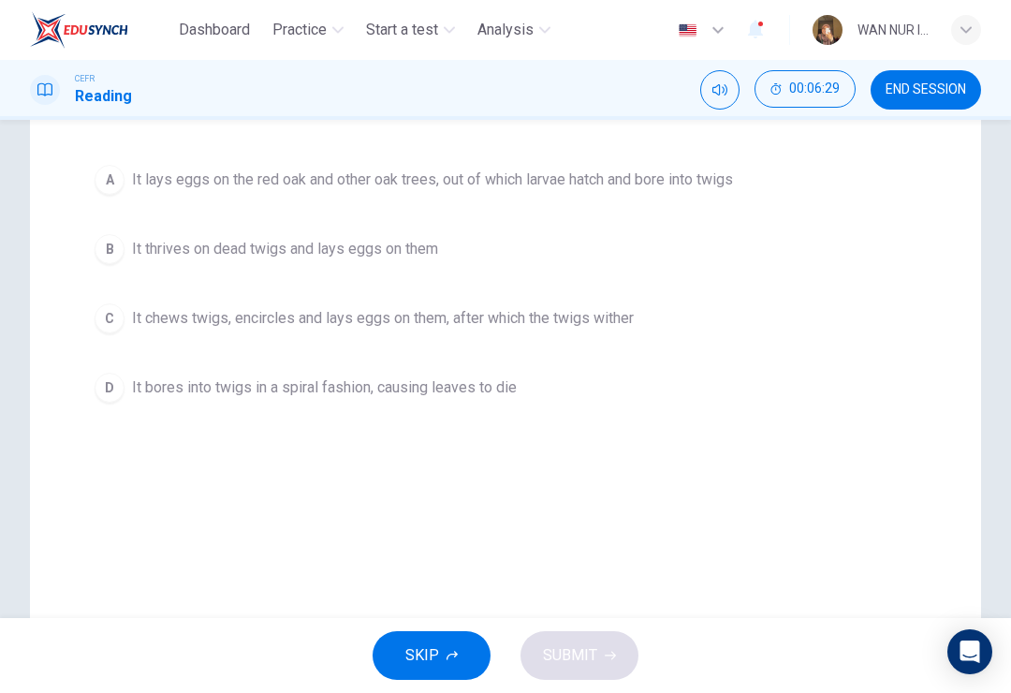
scroll to position [242, 0]
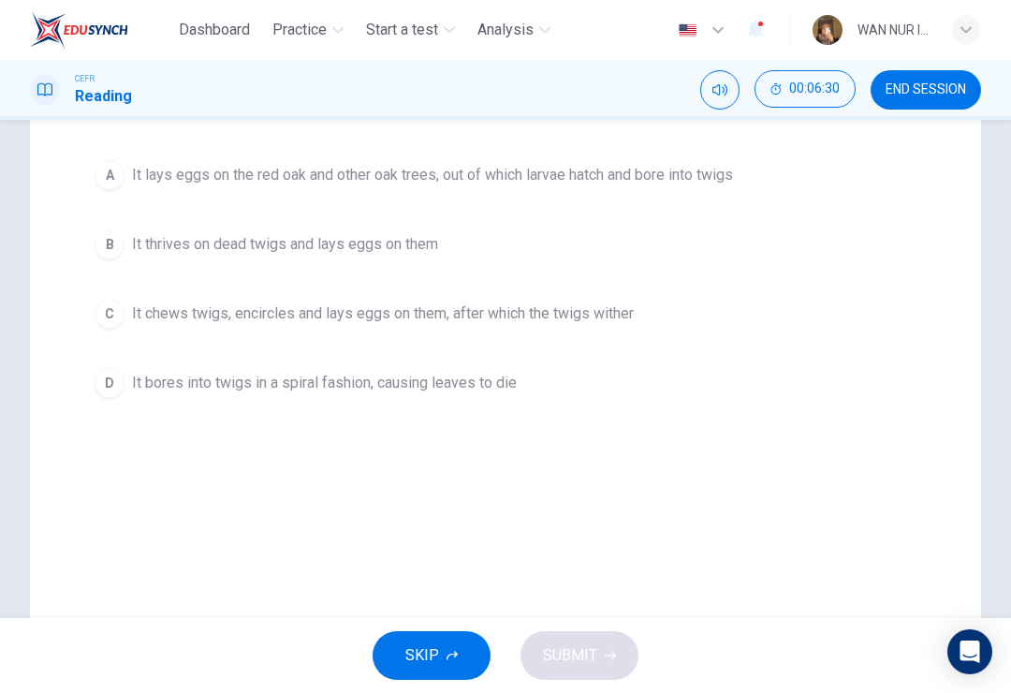
click at [106, 274] on div "A It lays eggs on the red oak and other oak trees, out of which larvae hatch an…" at bounding box center [505, 279] width 839 height 255
click at [107, 258] on div "B" at bounding box center [110, 244] width 30 height 30
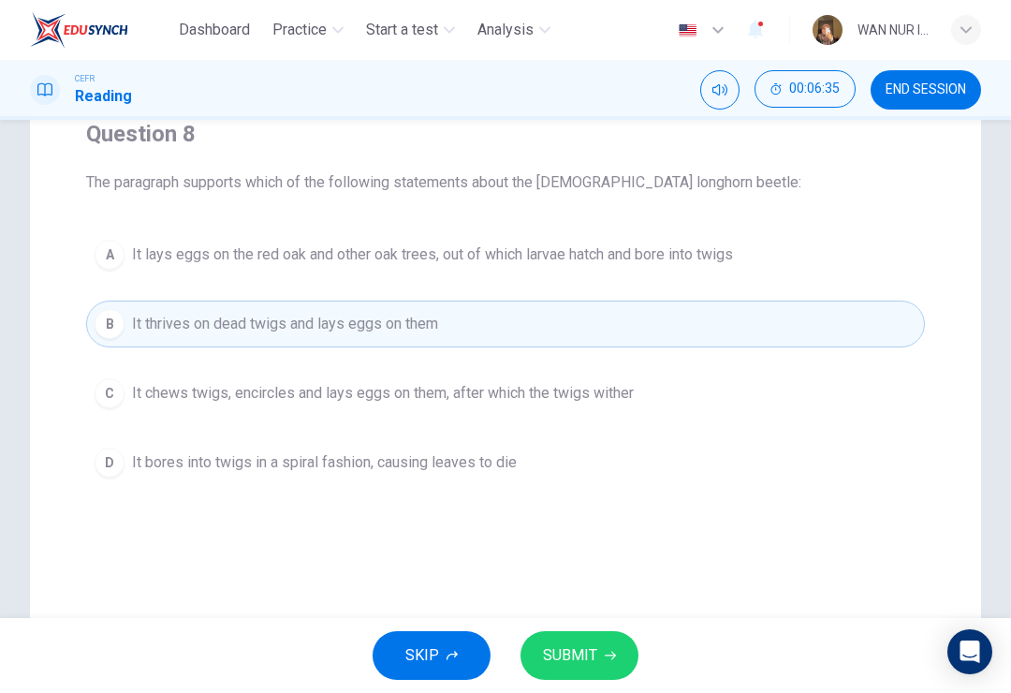
scroll to position [162, 0]
click at [716, 264] on span "It lays eggs on the red oak and other oak trees, out of which larvae hatch and …" at bounding box center [432, 254] width 601 height 22
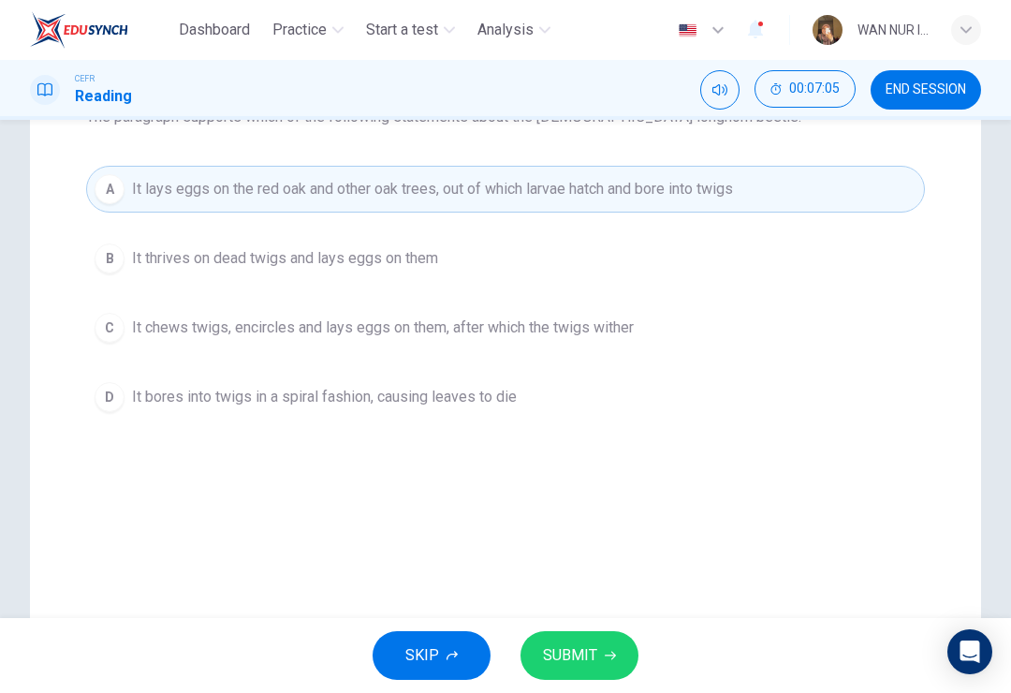
scroll to position [218, 0]
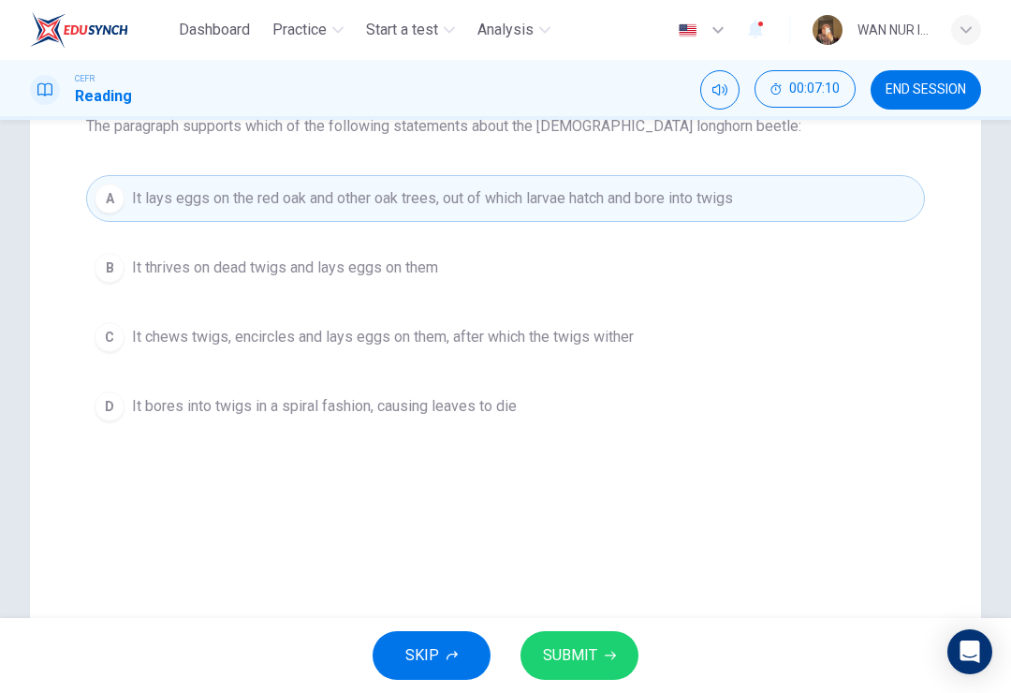
click at [620, 662] on button "SUBMIT" at bounding box center [580, 655] width 118 height 49
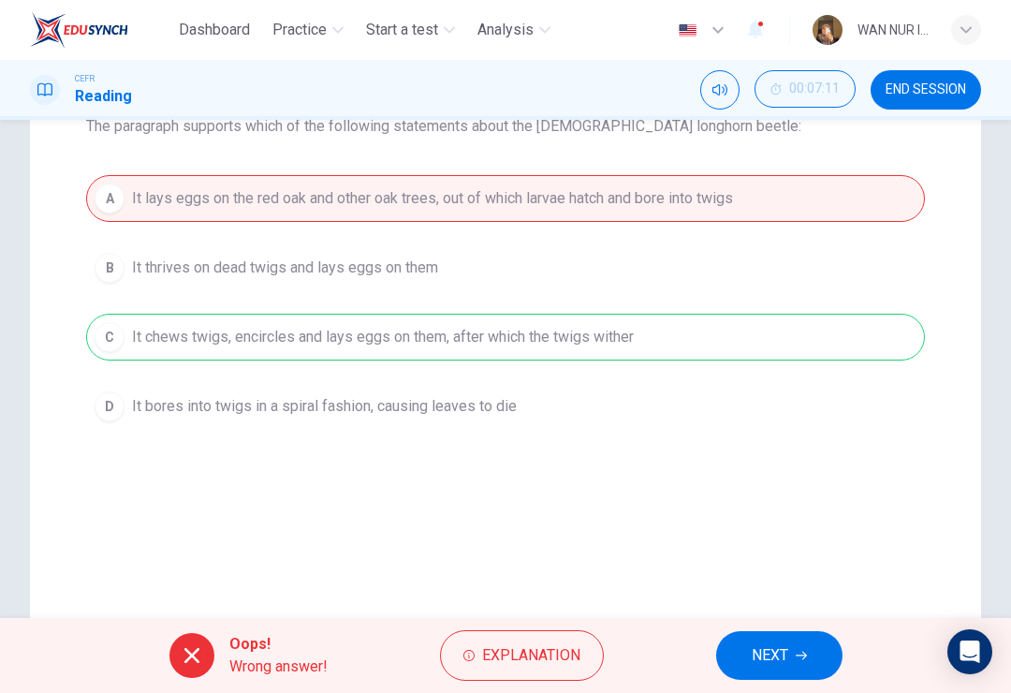
click at [108, 354] on div "A It lays eggs on the red oak and other oak trees, out of which larvae hatch an…" at bounding box center [505, 302] width 839 height 255
click at [758, 652] on span "NEXT" at bounding box center [770, 655] width 37 height 26
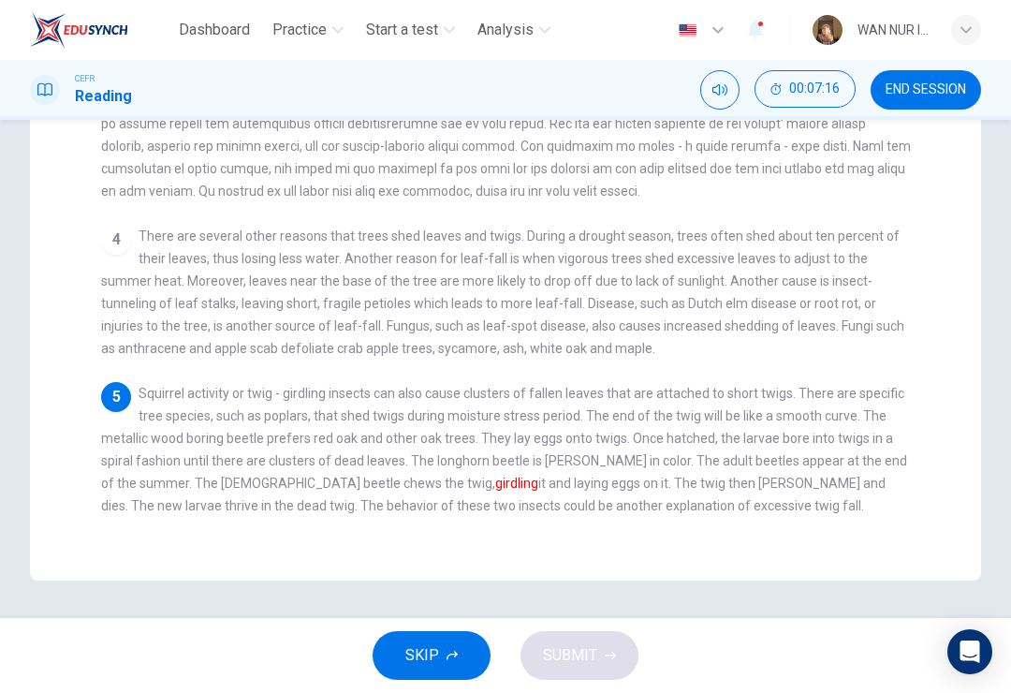
scroll to position [468, 0]
checkbox input "false"
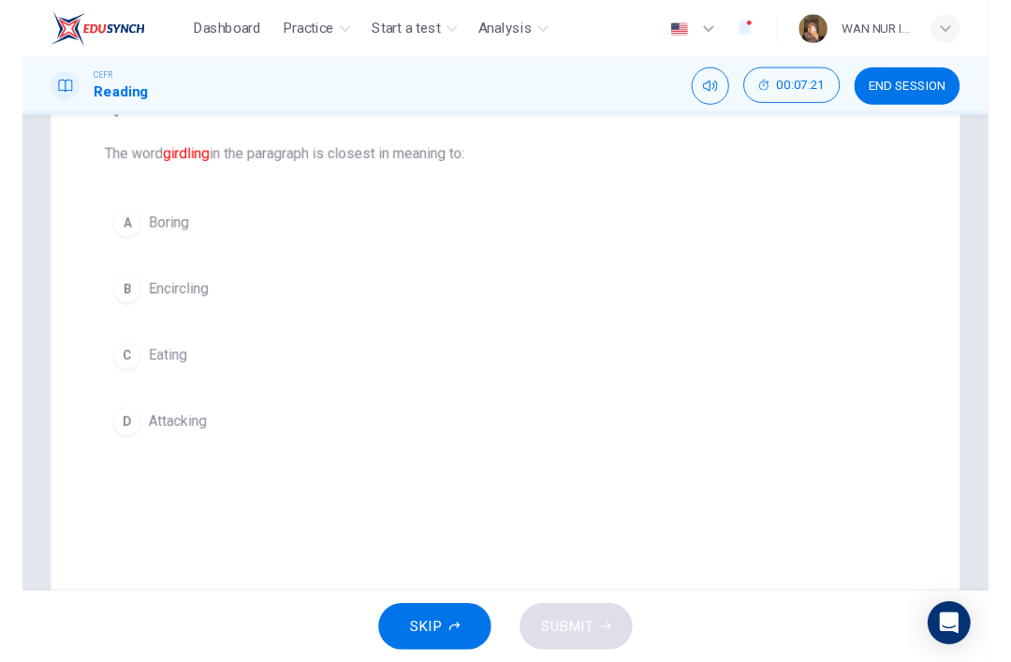
scroll to position [181, 0]
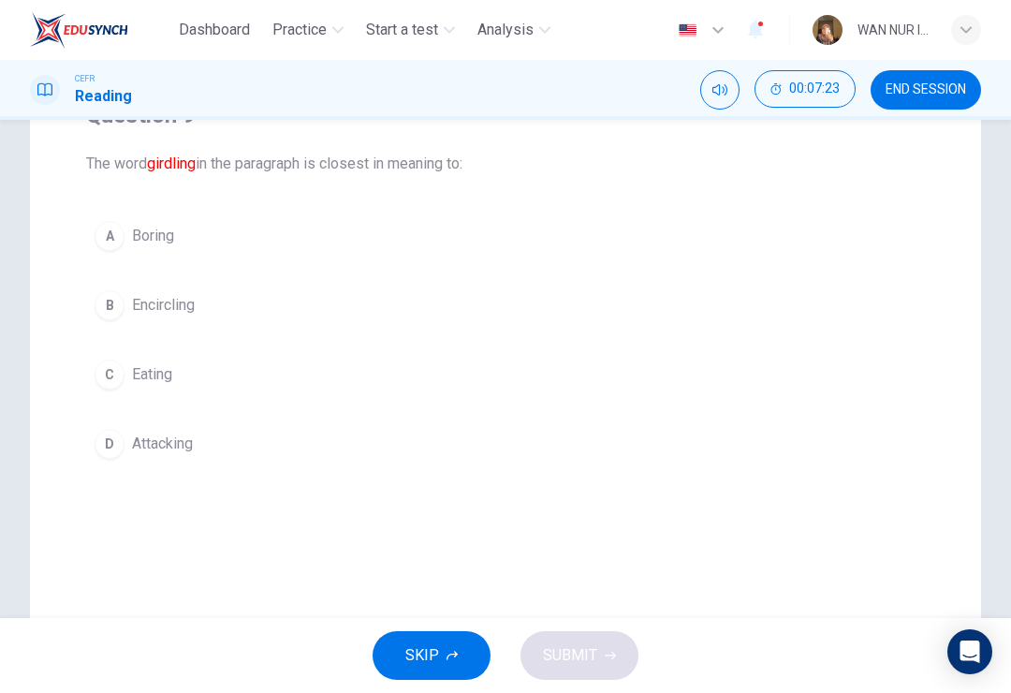
click at [113, 445] on div "D" at bounding box center [110, 444] width 30 height 30
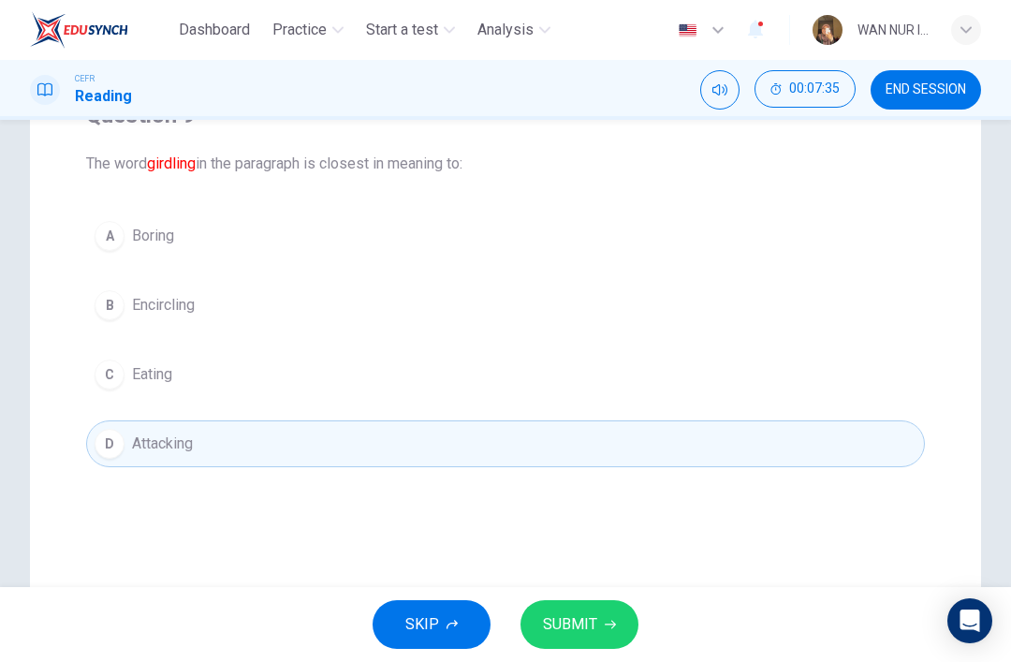
click at [599, 627] on button "SUBMIT" at bounding box center [580, 624] width 118 height 49
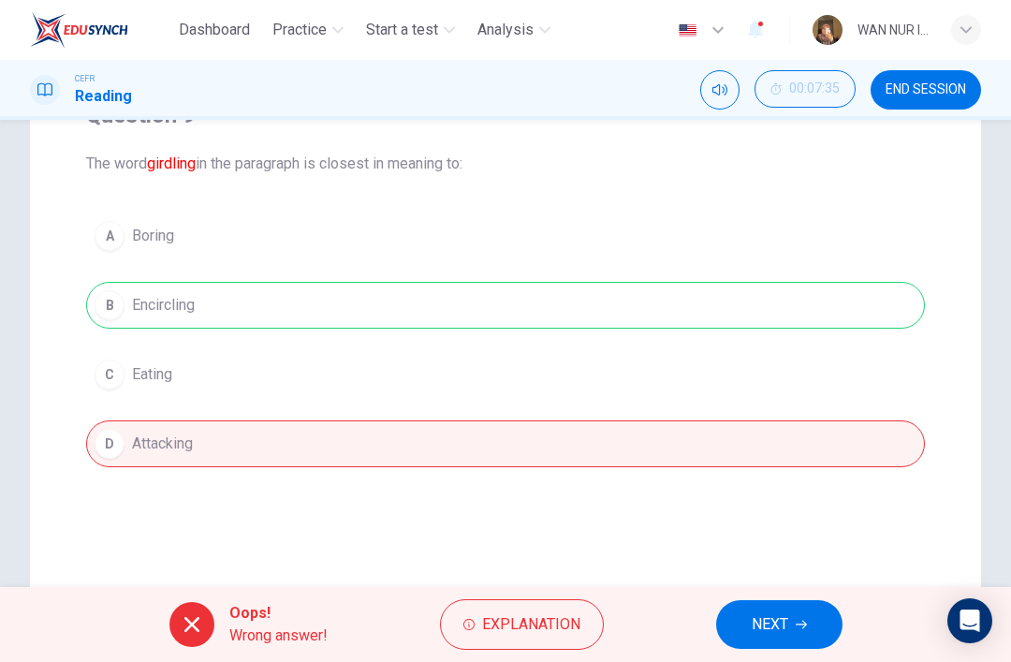
click at [757, 627] on span "NEXT" at bounding box center [770, 624] width 37 height 26
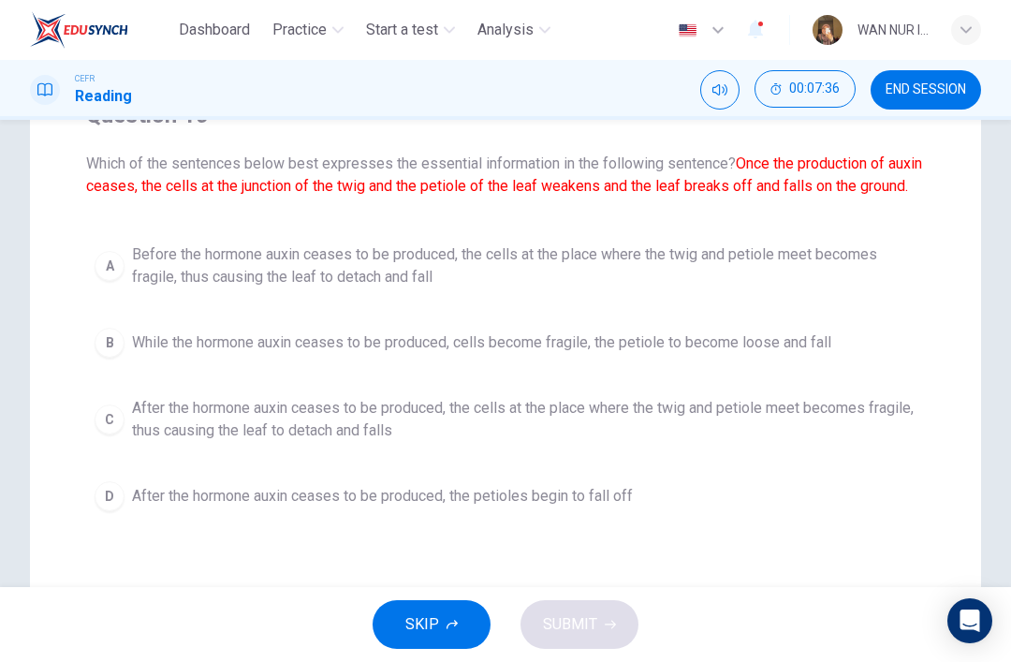
click at [941, 81] on button "END SESSION" at bounding box center [926, 89] width 110 height 39
click at [938, 83] on span "END SESSION" at bounding box center [926, 89] width 81 height 15
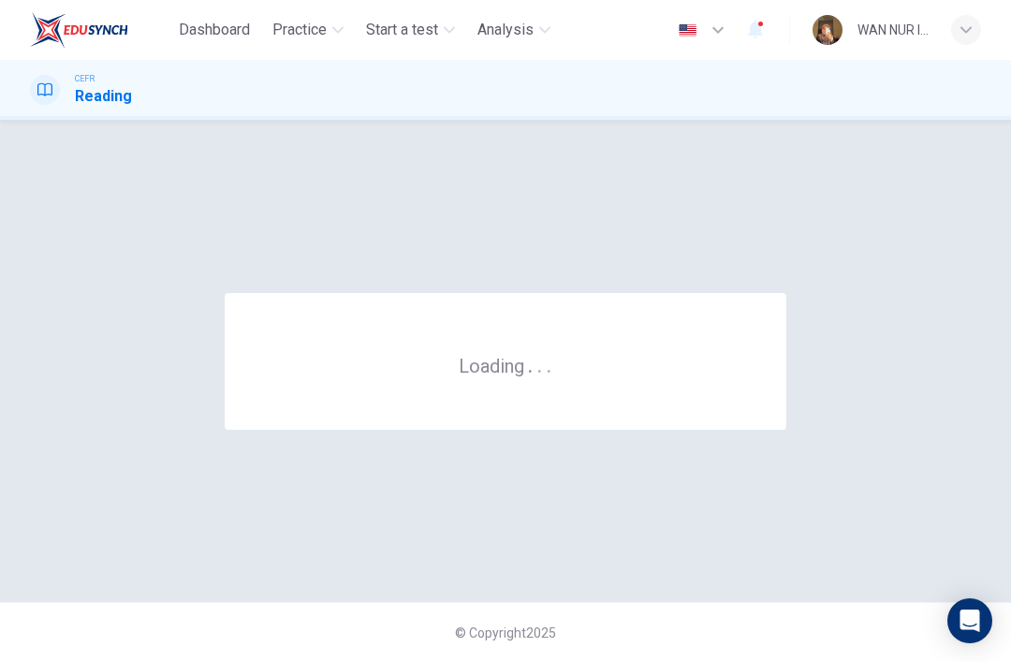
scroll to position [0, 0]
